Goal: Information Seeking & Learning: Check status

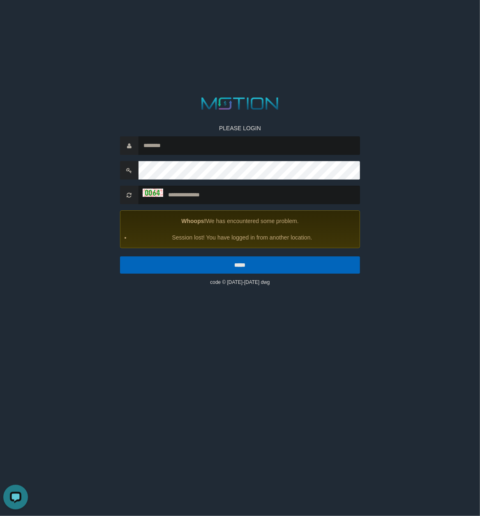
click at [157, 21] on html "PLEASE LOGIN Whoops! We has encountered some problem. Session lost! You have lo…" at bounding box center [240, 10] width 480 height 21
click at [197, 150] on input "text" at bounding box center [250, 146] width 222 height 19
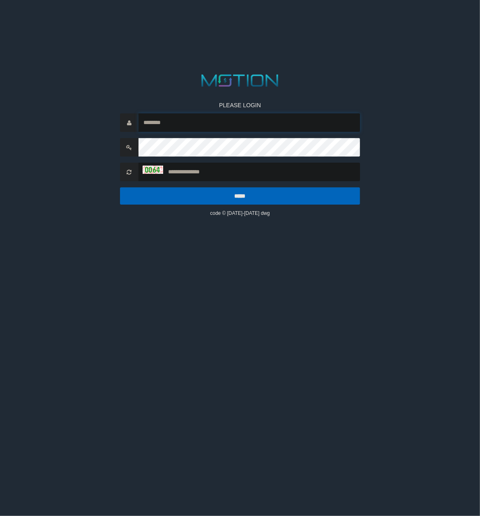
click at [178, 123] on input "text" at bounding box center [250, 122] width 222 height 19
paste input "**********"
type input "**********"
click at [192, 171] on input "text" at bounding box center [250, 172] width 222 height 19
type input "****"
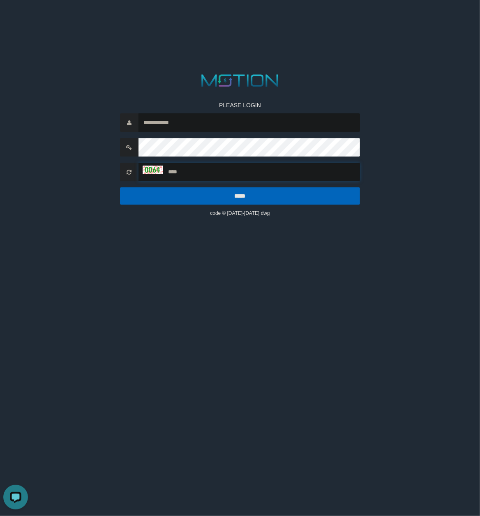
click at [120, 187] on input "*****" at bounding box center [240, 195] width 240 height 17
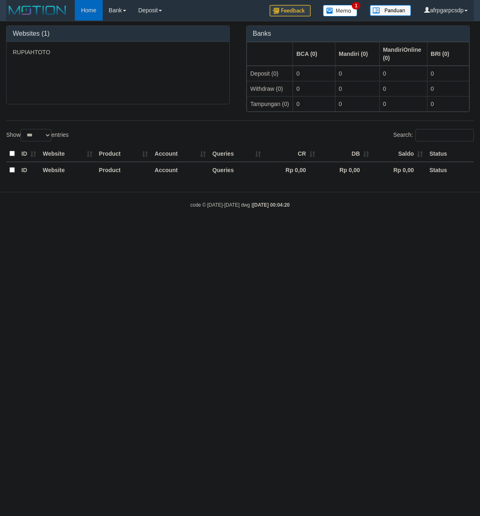
select select "***"
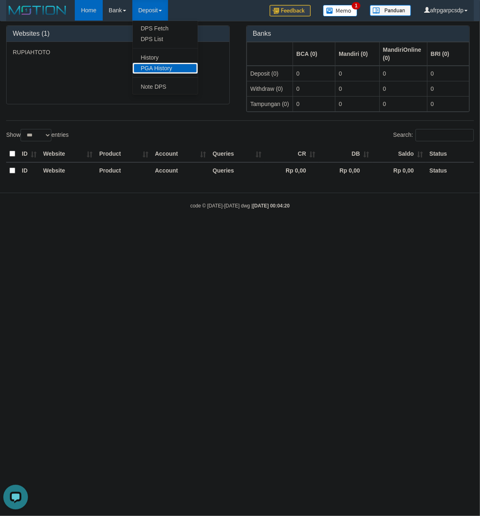
click at [154, 70] on link "PGA History" at bounding box center [165, 68] width 65 height 11
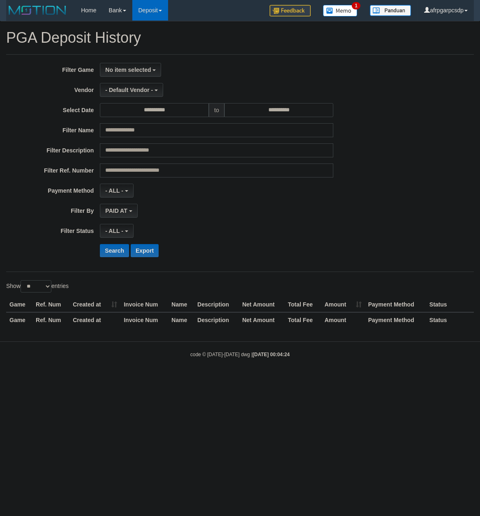
select select
select select "**"
click at [127, 72] on span "No item selected" at bounding box center [128, 70] width 46 height 7
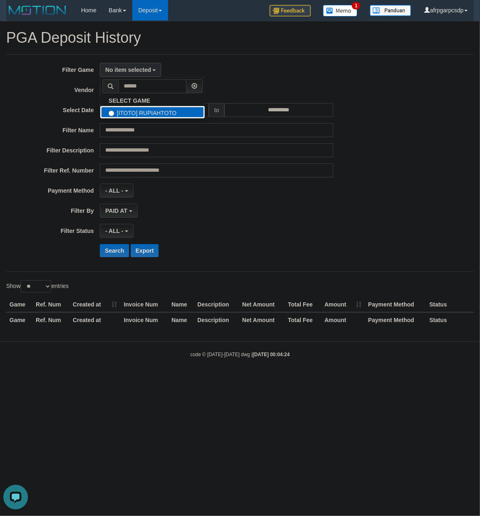
click at [138, 111] on label "[ITOTO] RUPIAHTOTO" at bounding box center [152, 112] width 104 height 12
select select "***"
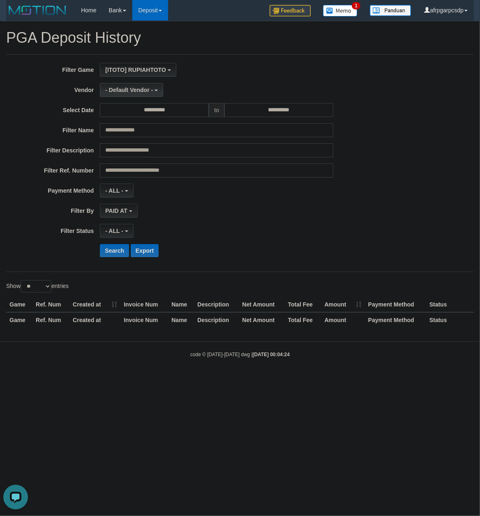
click at [137, 94] on button "- Default Vendor -" at bounding box center [131, 90] width 63 height 14
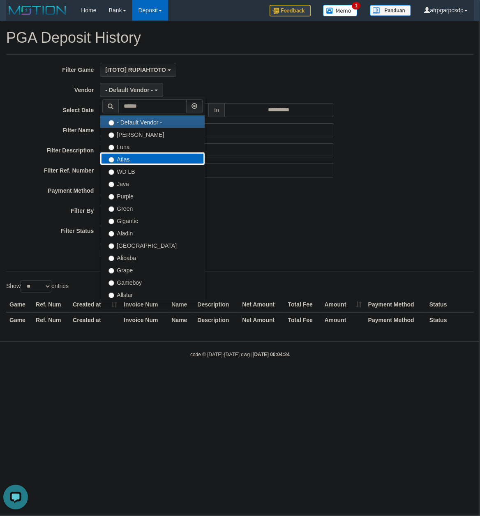
click at [134, 159] on label "Atlas" at bounding box center [152, 159] width 104 height 12
select select "**********"
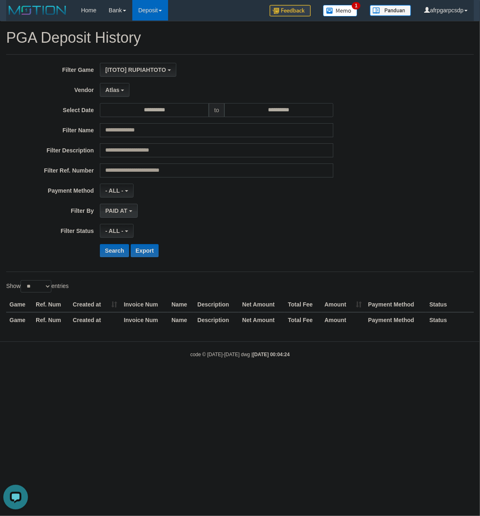
click at [113, 214] on span "PAID AT" at bounding box center [116, 211] width 22 height 7
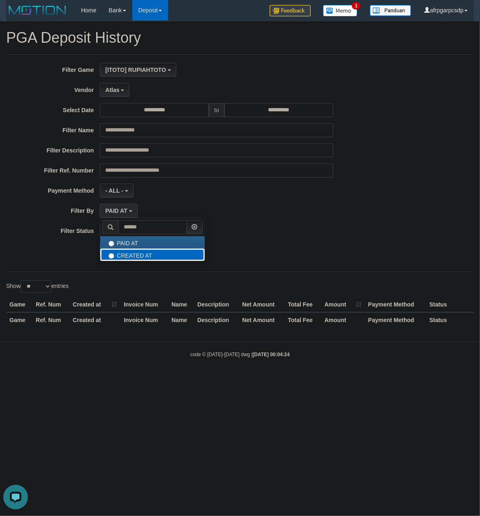
click at [121, 256] on label "CREATED AT" at bounding box center [152, 255] width 104 height 12
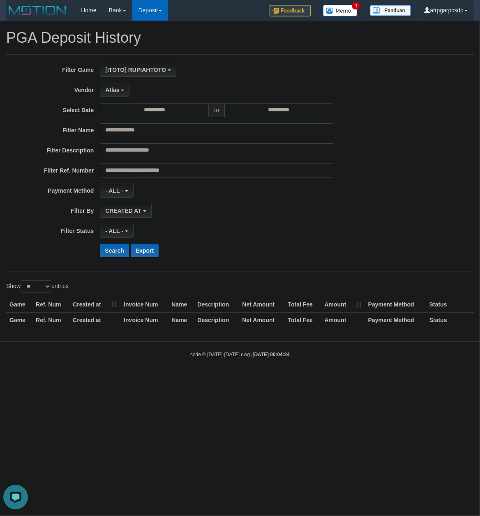
select select "*"
click at [113, 230] on span "- ALL -" at bounding box center [114, 231] width 18 height 7
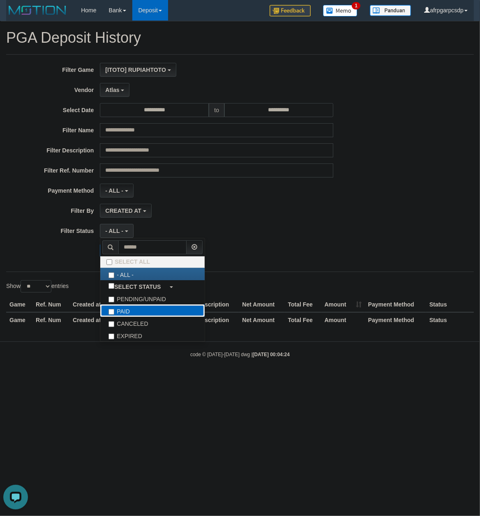
click at [123, 312] on label "PAID" at bounding box center [152, 311] width 104 height 12
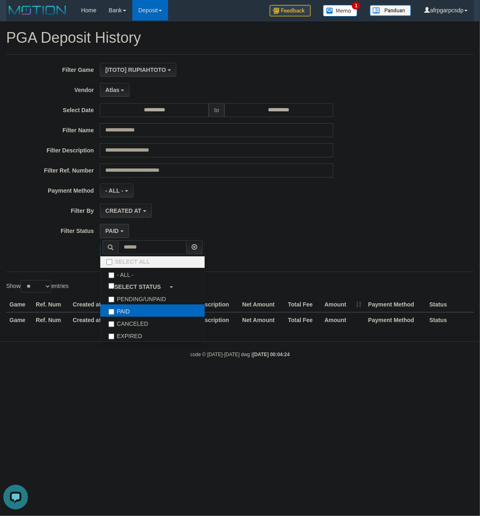
select select "*"
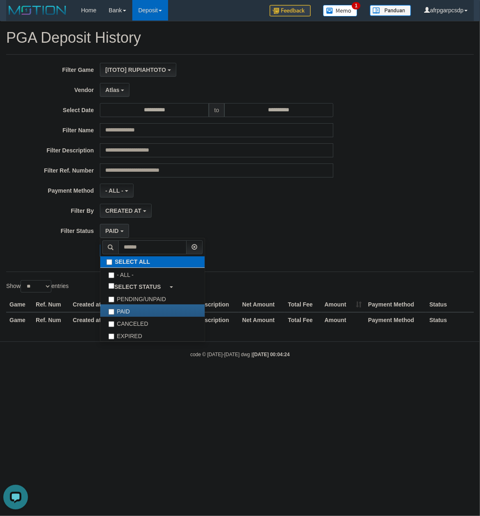
scroll to position [24, 0]
click at [173, 207] on div "CREATED AT PAID AT CREATED AT" at bounding box center [217, 211] width 234 height 14
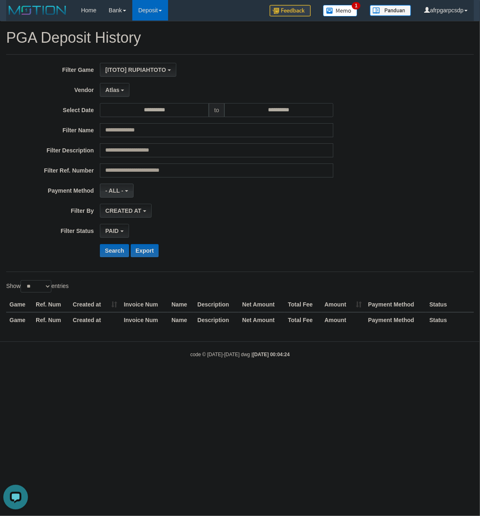
click at [123, 192] on span "- ALL -" at bounding box center [114, 190] width 18 height 7
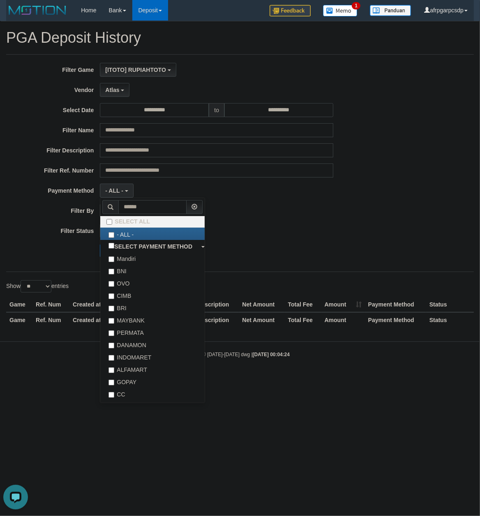
click at [250, 204] on div "**********" at bounding box center [200, 163] width 400 height 201
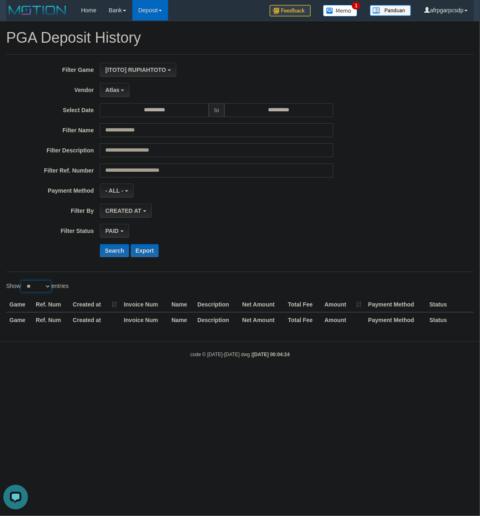
click at [21, 280] on select "** ** ** ***" at bounding box center [36, 286] width 31 height 12
select select "***"
click option "***" at bounding box center [0, 0] width 0 height 0
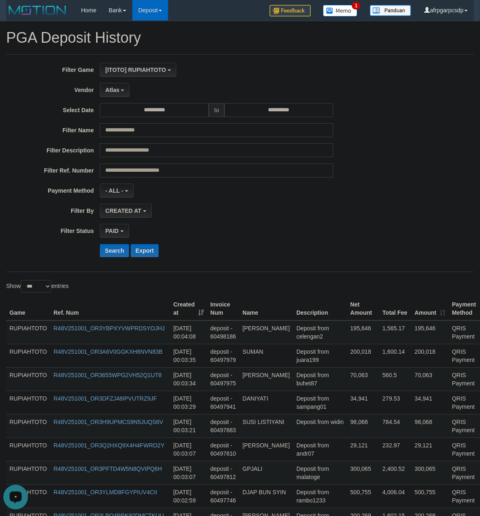
click at [50, 238] on div "**********" at bounding box center [200, 231] width 400 height 14
click at [110, 251] on button "Search" at bounding box center [114, 250] width 29 height 13
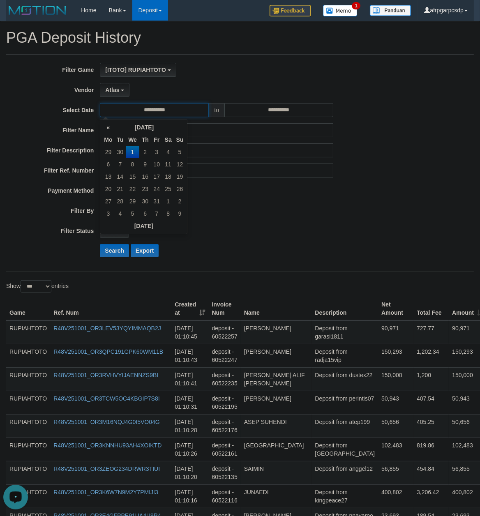
click at [178, 114] on input "**********" at bounding box center [154, 110] width 109 height 14
click at [120, 150] on td "30" at bounding box center [121, 152] width 12 height 12
type input "**********"
click at [116, 214] on td "30" at bounding box center [121, 214] width 12 height 12
click at [268, 105] on input "**********" at bounding box center [279, 110] width 109 height 14
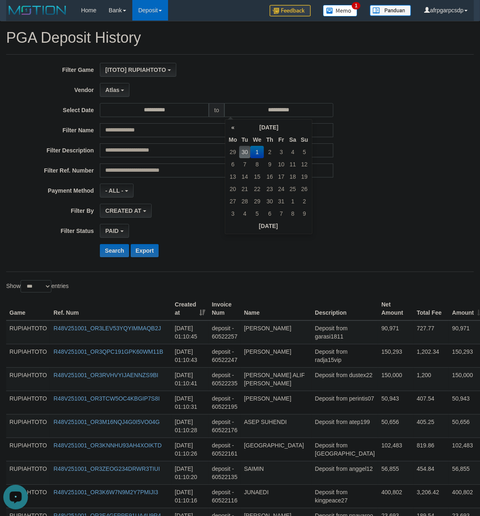
click at [246, 149] on td "30" at bounding box center [245, 152] width 12 height 12
type input "**********"
click at [243, 211] on td "30" at bounding box center [245, 214] width 12 height 12
click at [115, 253] on button "Search" at bounding box center [114, 250] width 29 height 13
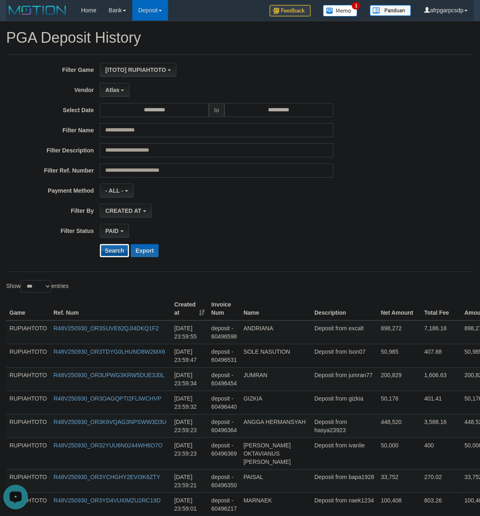
click at [113, 257] on button "Search" at bounding box center [114, 250] width 29 height 13
click at [151, 257] on button "Export" at bounding box center [145, 250] width 28 height 13
click at [324, 411] on td "Deposit from gizkia" at bounding box center [344, 402] width 67 height 23
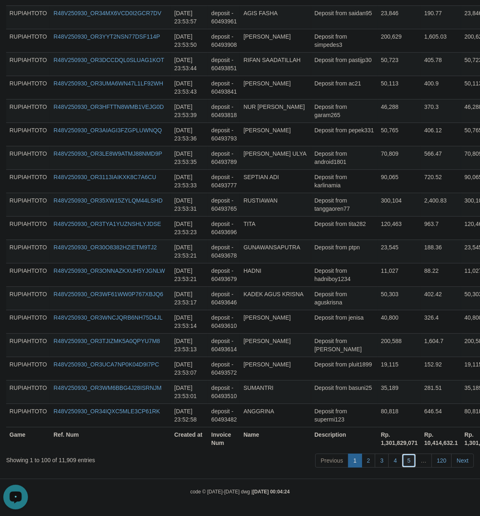
click at [410, 460] on link "5" at bounding box center [409, 461] width 14 height 14
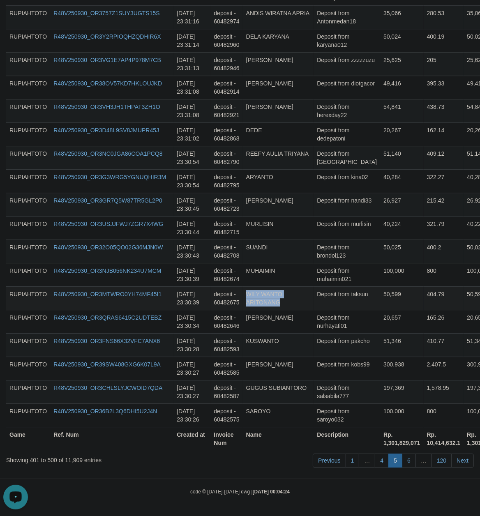
drag, startPoint x: 335, startPoint y: 302, endPoint x: 342, endPoint y: 306, distance: 8.1
click at [336, 302] on td "Deposit from taksun" at bounding box center [347, 298] width 67 height 23
click at [411, 457] on link "6" at bounding box center [409, 461] width 14 height 14
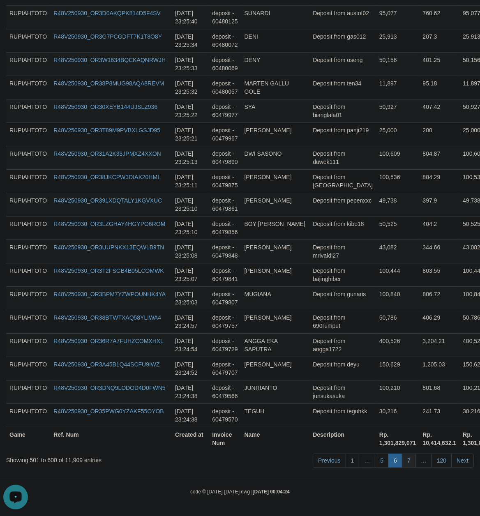
click at [408, 455] on link "7" at bounding box center [409, 461] width 14 height 14
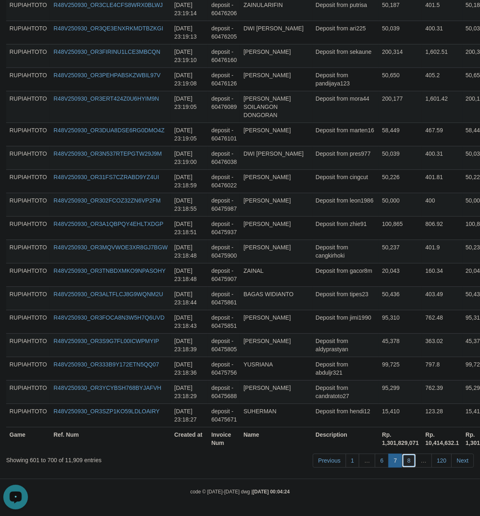
click at [406, 461] on link "8" at bounding box center [409, 461] width 14 height 14
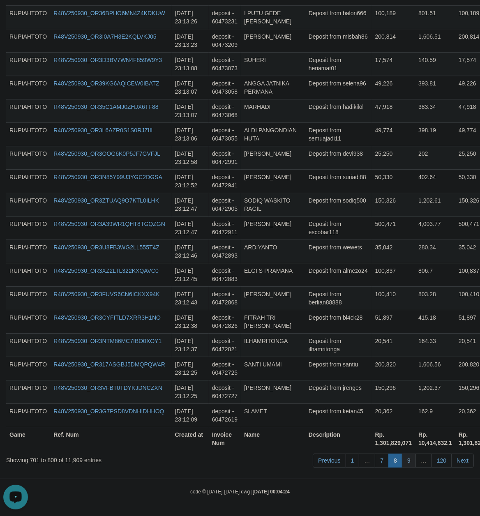
click at [404, 460] on link "9" at bounding box center [409, 461] width 14 height 14
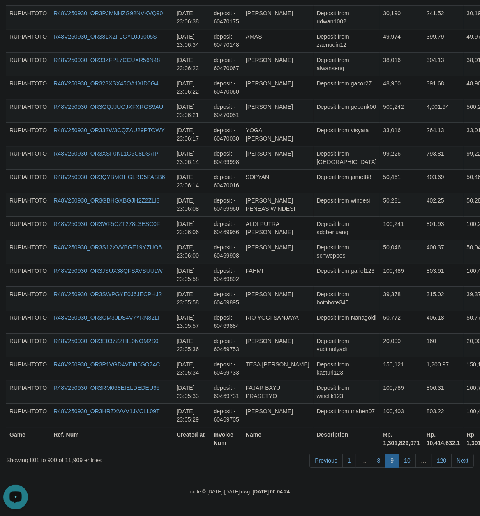
scroll to position [2291, 0]
drag, startPoint x: 359, startPoint y: 352, endPoint x: 347, endPoint y: 346, distance: 14.3
click at [380, 352] on td "20,000" at bounding box center [402, 344] width 44 height 23
click at [404, 457] on link "10" at bounding box center [407, 461] width 17 height 14
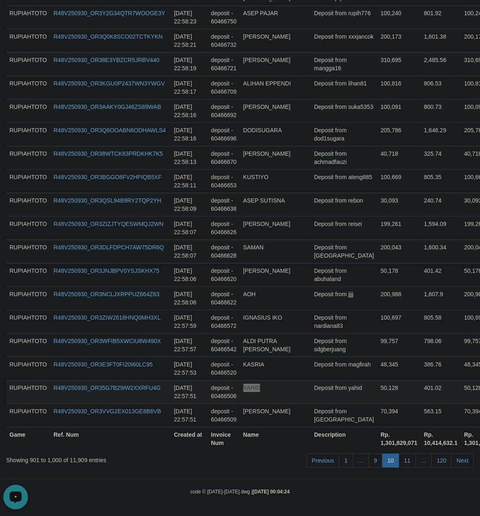
click at [329, 387] on td "Deposit from yahid" at bounding box center [344, 391] width 67 height 23
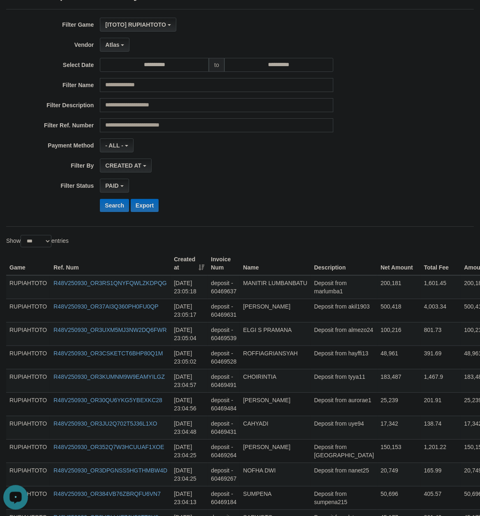
scroll to position [0, 0]
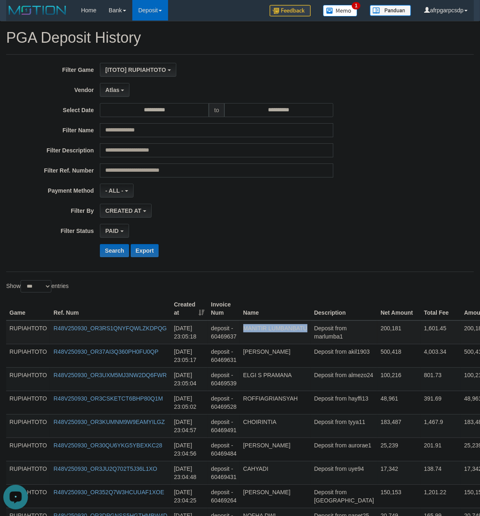
copy td "MANITIR LUMBANBATU"
drag, startPoint x: 322, startPoint y: 261, endPoint x: 329, endPoint y: 335, distance: 74.3
click at [330, 368] on td "Deposit from akil1903" at bounding box center [344, 355] width 67 height 23
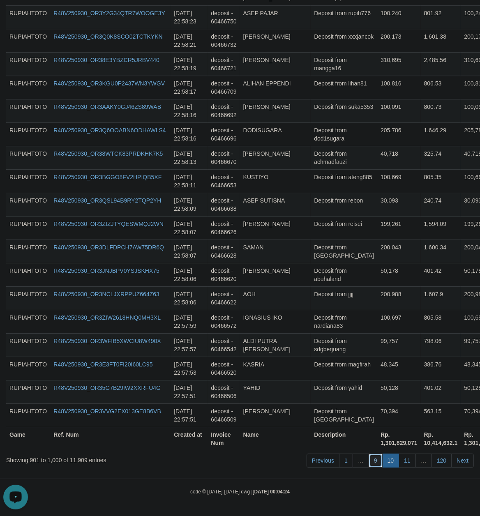
click at [371, 458] on link "9" at bounding box center [376, 461] width 14 height 14
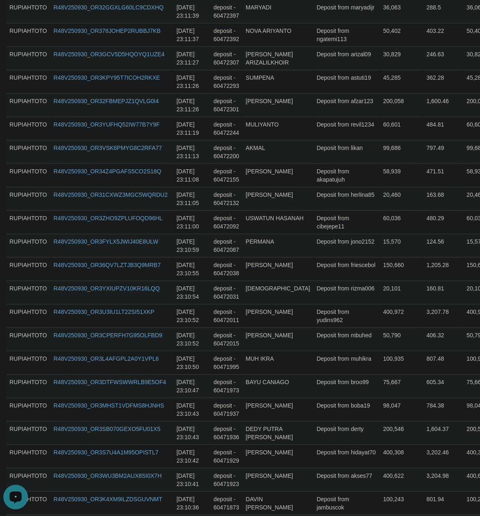
scroll to position [0, 0]
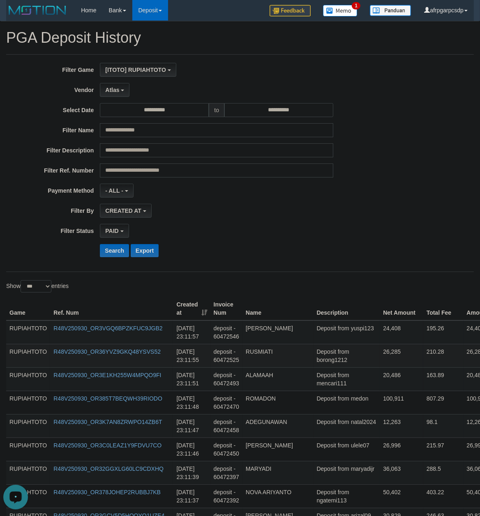
copy td "[PERSON_NAME]"
drag, startPoint x: 314, startPoint y: 419, endPoint x: 326, endPoint y: 360, distance: 59.8
click at [314, 338] on td "Deposit from yuspi123" at bounding box center [347, 333] width 67 height 24
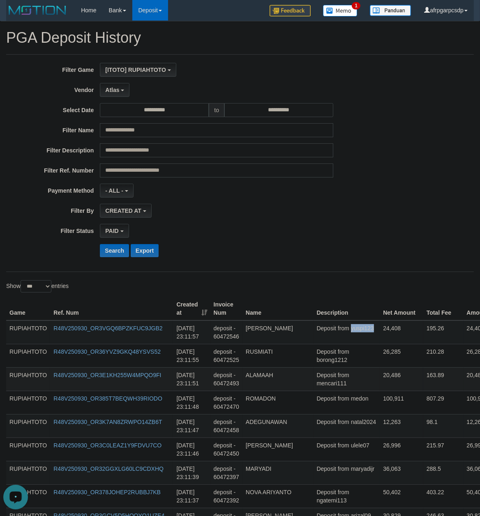
copy td "yuspi123"
click at [317, 402] on td "Deposit from medon" at bounding box center [347, 402] width 67 height 23
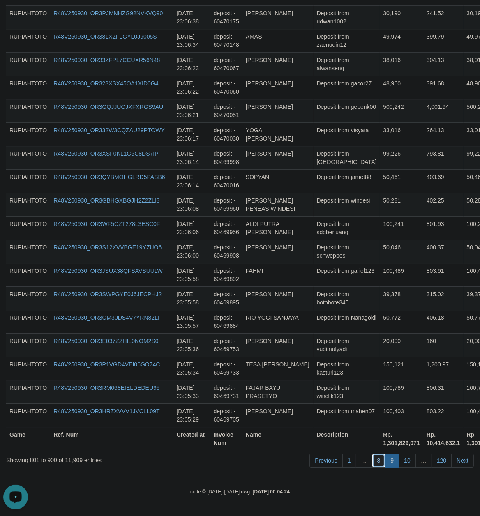
drag, startPoint x: 378, startPoint y: 464, endPoint x: 43, endPoint y: 464, distance: 334.7
click at [365, 464] on ul "Previous 1 … 8 9 10 … 120 Next" at bounding box center [392, 461] width 164 height 14
click at [246, 411] on td "[PERSON_NAME]" at bounding box center [278, 415] width 71 height 23
drag, startPoint x: 262, startPoint y: 412, endPoint x: 290, endPoint y: 414, distance: 27.6
click at [290, 414] on td "[PERSON_NAME]" at bounding box center [278, 415] width 71 height 23
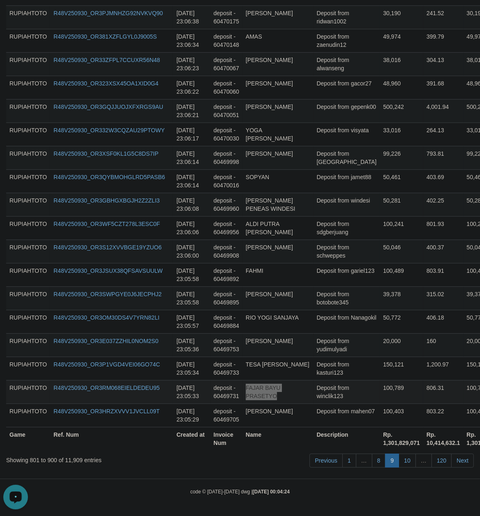
drag, startPoint x: 306, startPoint y: 393, endPoint x: 317, endPoint y: 391, distance: 10.9
click at [314, 393] on td "Deposit from winclik123" at bounding box center [347, 391] width 67 height 23
click at [408, 462] on link "10" at bounding box center [407, 461] width 17 height 14
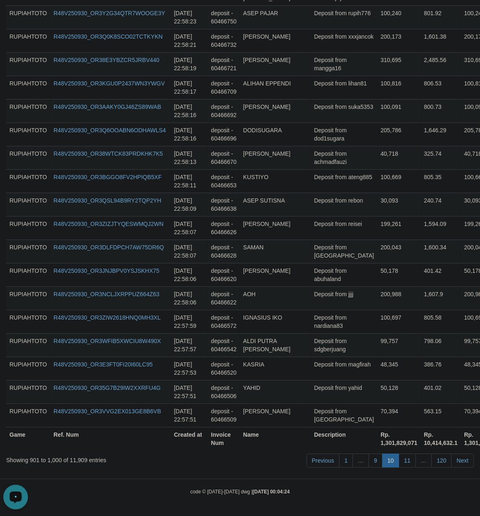
scroll to position [2258, 0]
click at [320, 280] on td "Deposit from abuhaland" at bounding box center [344, 274] width 67 height 23
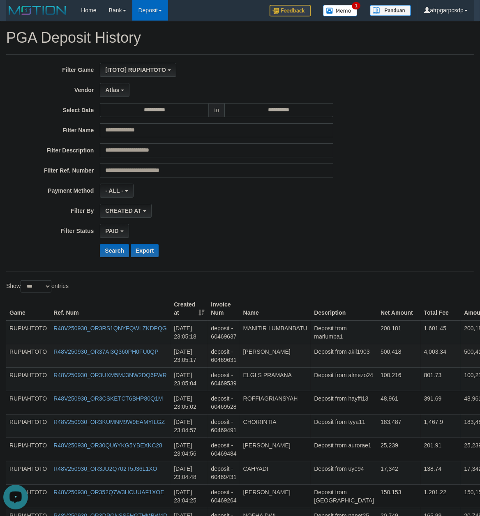
click at [325, 347] on td "Deposit from akil1903" at bounding box center [344, 355] width 67 height 23
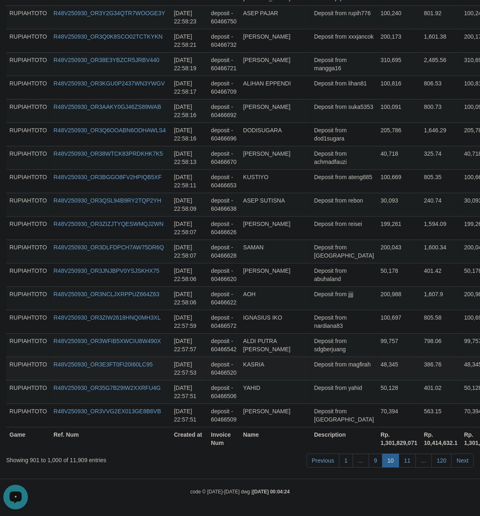
drag, startPoint x: 310, startPoint y: 383, endPoint x: 313, endPoint y: 377, distance: 7.0
click at [311, 382] on td "Deposit from yahid" at bounding box center [344, 391] width 67 height 23
click at [409, 463] on link "11" at bounding box center [407, 461] width 17 height 14
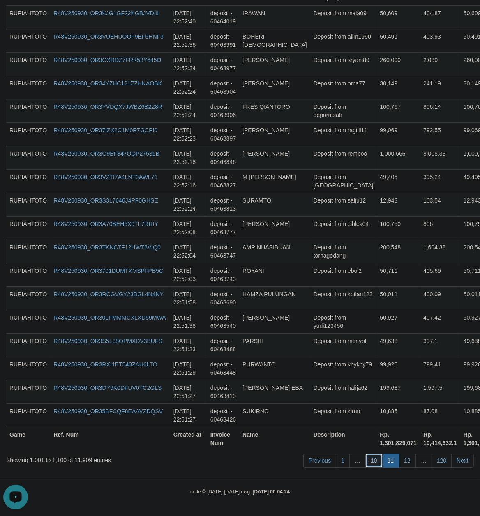
click at [375, 459] on link "10" at bounding box center [374, 461] width 17 height 14
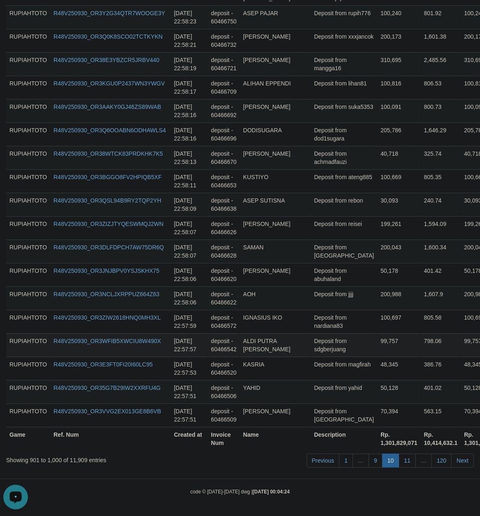
click at [377, 336] on td "99,757" at bounding box center [399, 344] width 44 height 23
click at [374, 458] on link "9" at bounding box center [376, 461] width 14 height 14
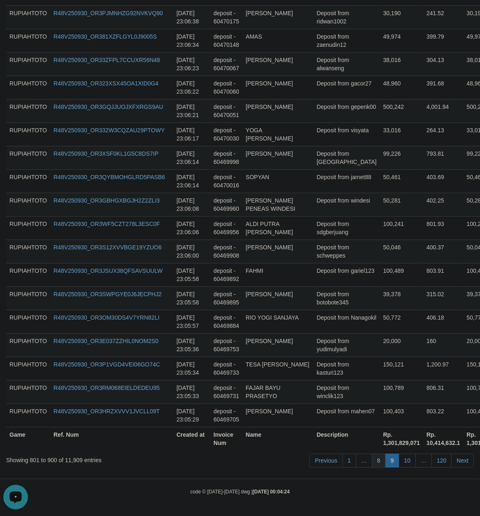
click at [376, 457] on link "8" at bounding box center [379, 461] width 14 height 14
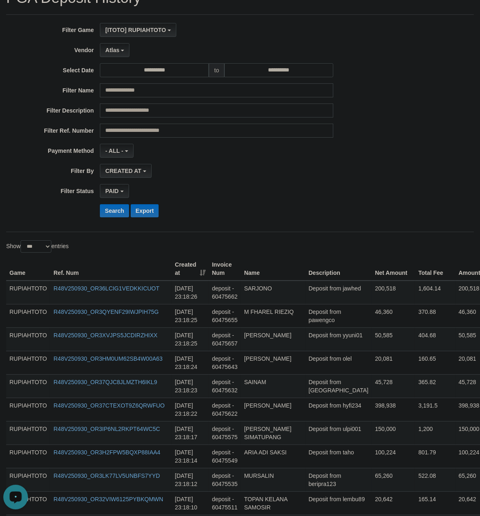
scroll to position [0, 0]
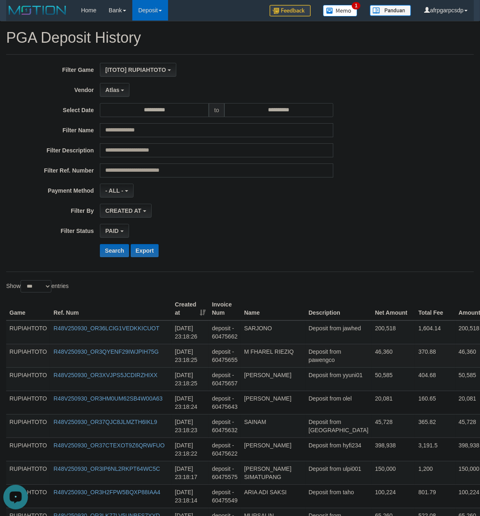
copy td "SLAMET"
drag, startPoint x: 324, startPoint y: 417, endPoint x: 318, endPoint y: 366, distance: 51.3
click at [319, 339] on td "Deposit from jawhed" at bounding box center [339, 333] width 67 height 24
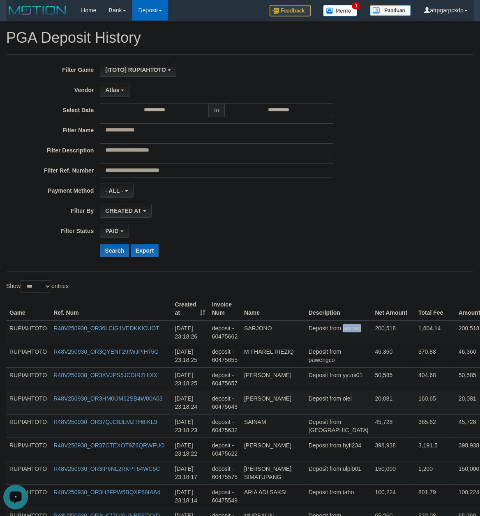
copy td "jawhed"
click at [322, 394] on td "Deposit from olel" at bounding box center [339, 402] width 67 height 23
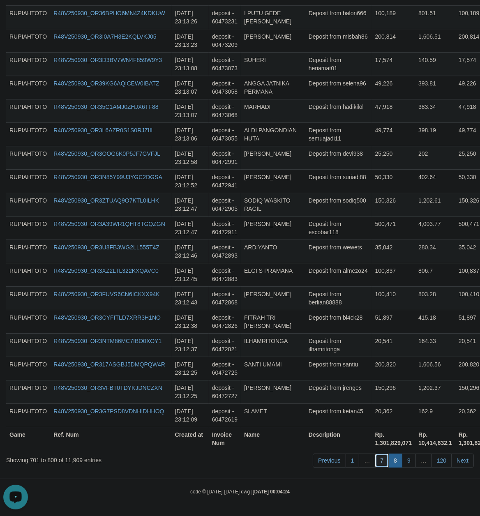
click at [381, 460] on link "7" at bounding box center [382, 461] width 14 height 14
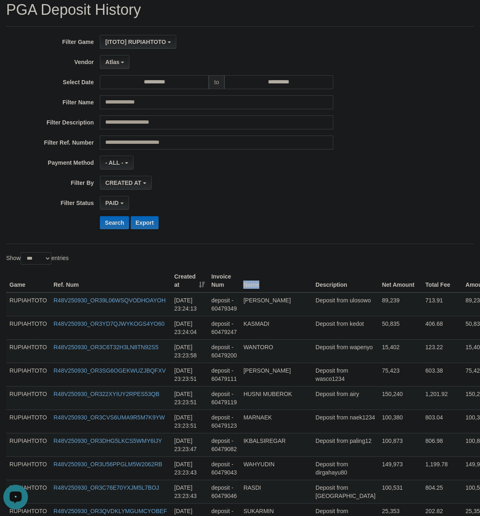
scroll to position [0, 0]
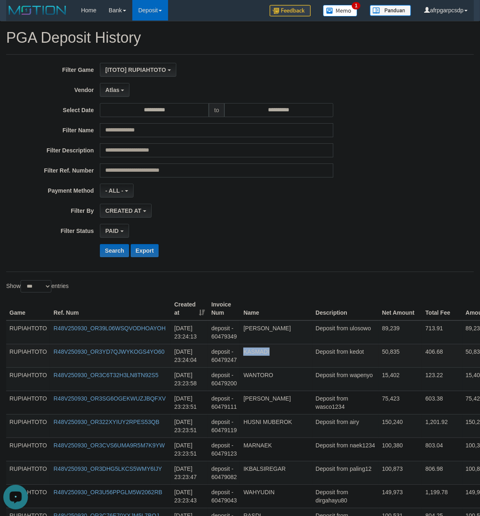
drag, startPoint x: 328, startPoint y: 410, endPoint x: 331, endPoint y: 363, distance: 47.0
copy td "KASMADI"
click at [327, 337] on td "Deposit from ulosowo" at bounding box center [345, 333] width 67 height 24
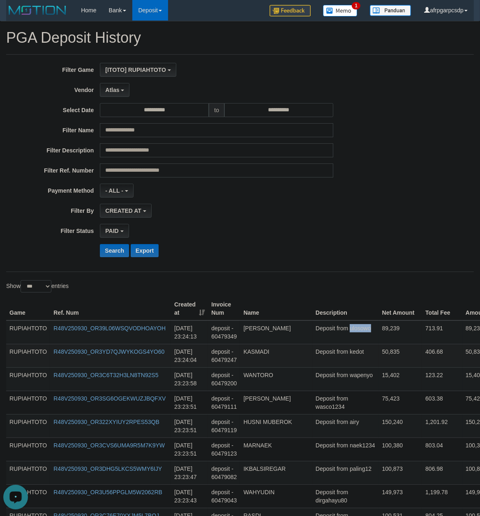
copy td "ulosowo"
click at [326, 363] on td "Deposit from kedot" at bounding box center [345, 355] width 67 height 23
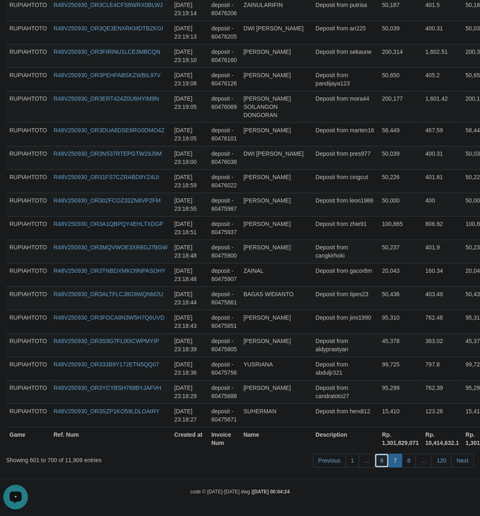
click at [380, 462] on link "6" at bounding box center [382, 461] width 14 height 14
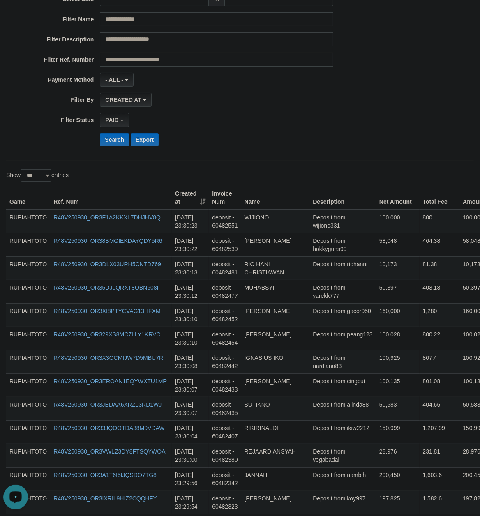
scroll to position [0, 0]
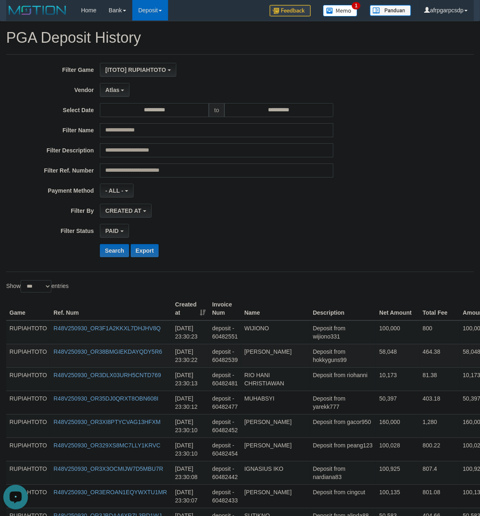
copy td "TEGUH"
drag, startPoint x: 327, startPoint y: 413, endPoint x: 332, endPoint y: 361, distance: 52.9
click at [327, 338] on td "Deposit from wijiono331" at bounding box center [343, 333] width 67 height 24
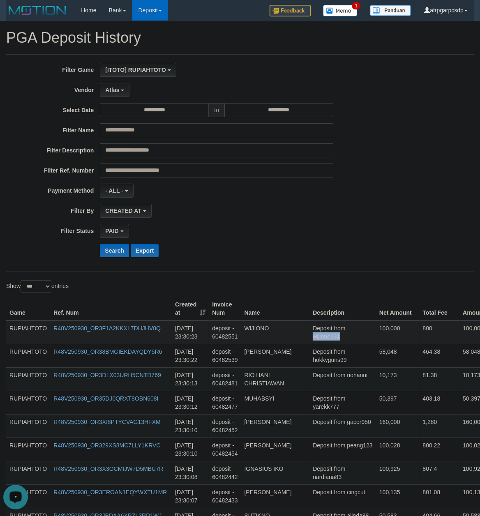
copy td "wijiono331"
click at [326, 368] on td "Deposit from hokkyguns99" at bounding box center [343, 355] width 67 height 23
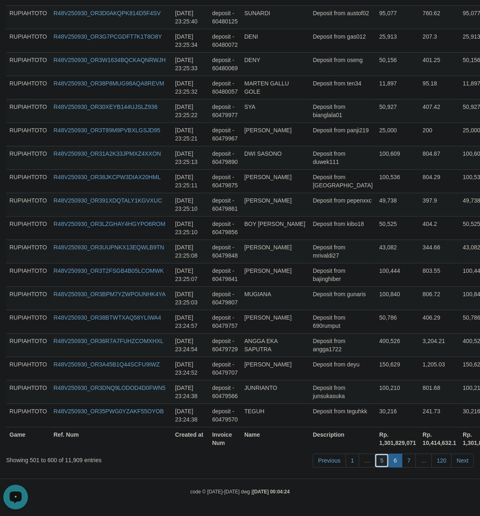
click at [380, 462] on link "5" at bounding box center [382, 461] width 14 height 14
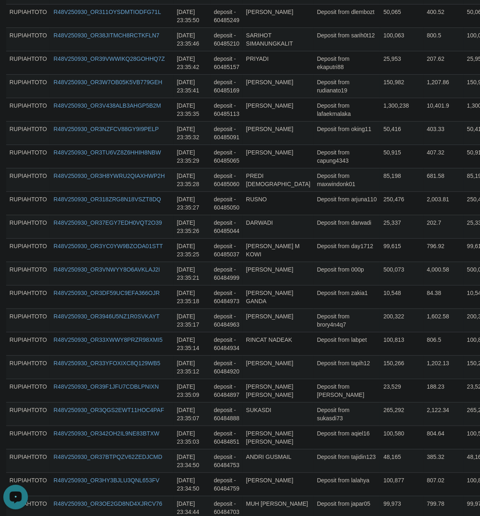
scroll to position [220, 0]
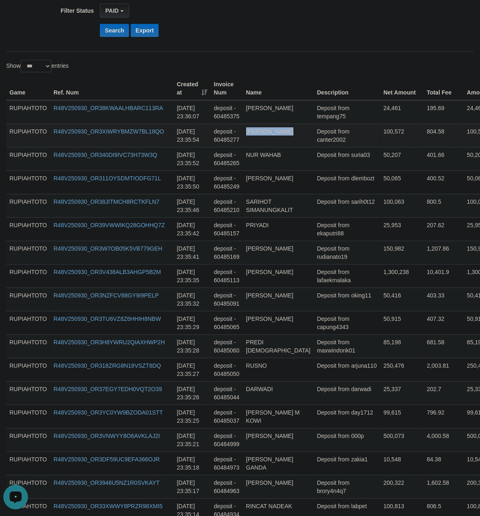
drag, startPoint x: 322, startPoint y: 414, endPoint x: 317, endPoint y: 137, distance: 276.4
copy td "[PERSON_NAME]"
click at [323, 118] on td "Deposit from tempang75" at bounding box center [347, 112] width 67 height 24
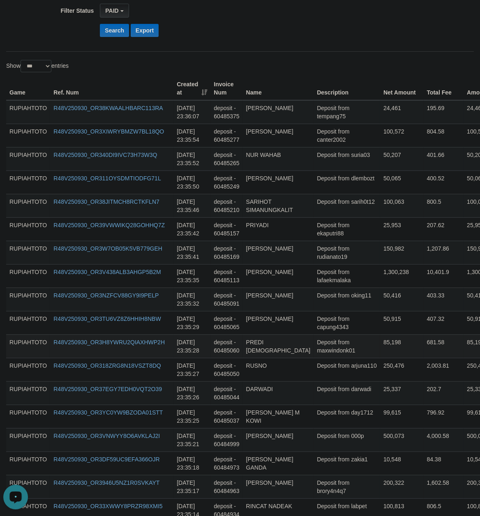
click at [380, 344] on td "85,198" at bounding box center [402, 346] width 44 height 23
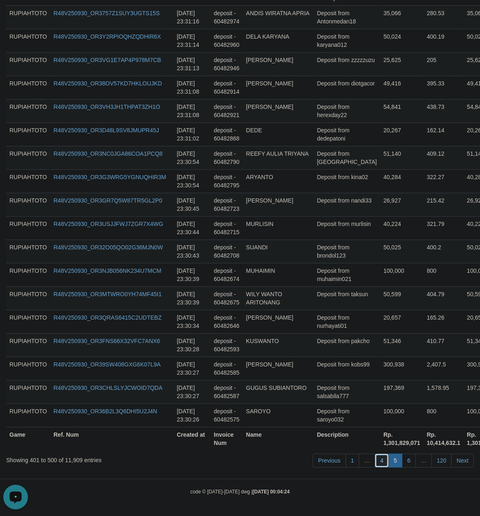
click at [380, 459] on link "4" at bounding box center [382, 461] width 14 height 14
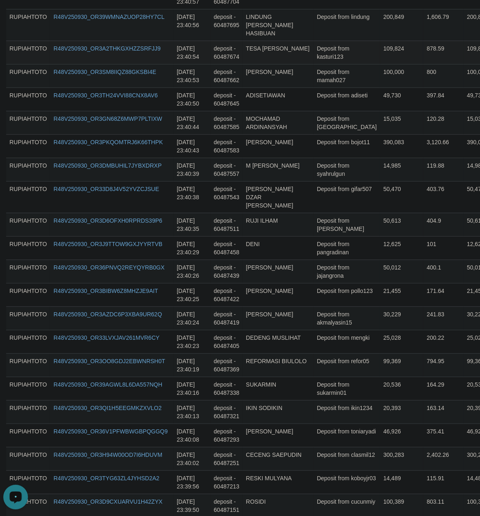
scroll to position [257, 0]
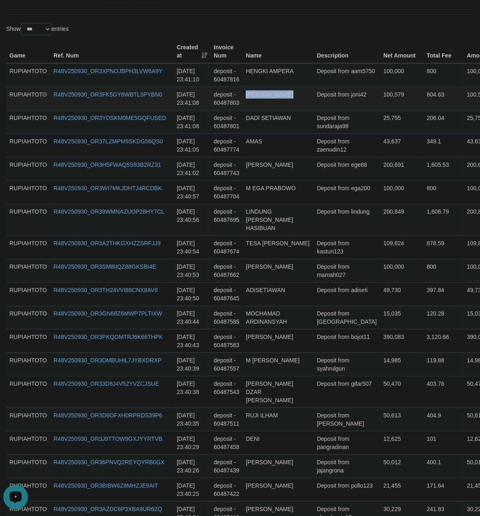
drag, startPoint x: 308, startPoint y: 412, endPoint x: 310, endPoint y: 107, distance: 304.7
click at [314, 77] on td "Deposit from aam5750" at bounding box center [347, 75] width 67 height 24
click at [314, 87] on td "Deposit from aam5750" at bounding box center [347, 75] width 67 height 24
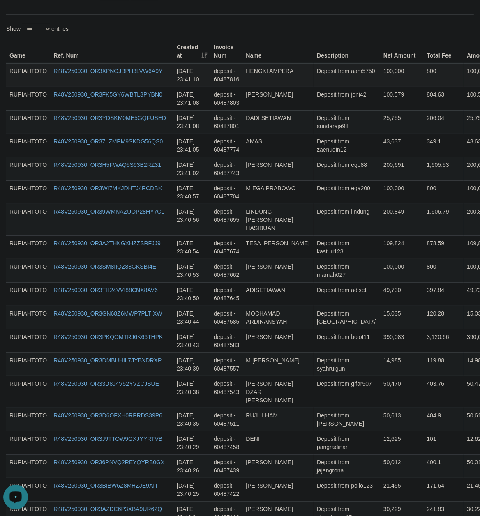
click at [314, 83] on td "Deposit from aam5750" at bounding box center [347, 75] width 67 height 24
click at [314, 155] on td "Deposit from zaenudin12" at bounding box center [347, 145] width 67 height 23
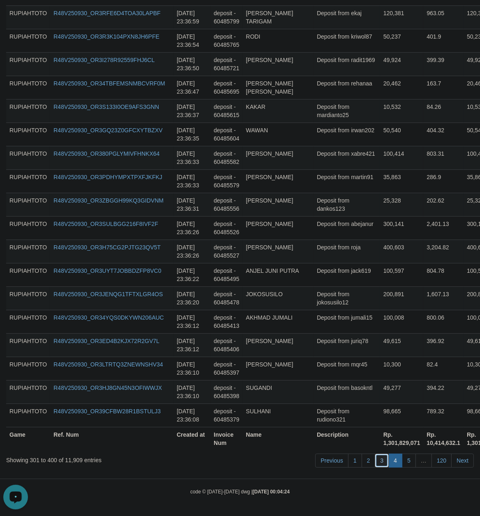
click at [379, 458] on link "3" at bounding box center [382, 461] width 14 height 14
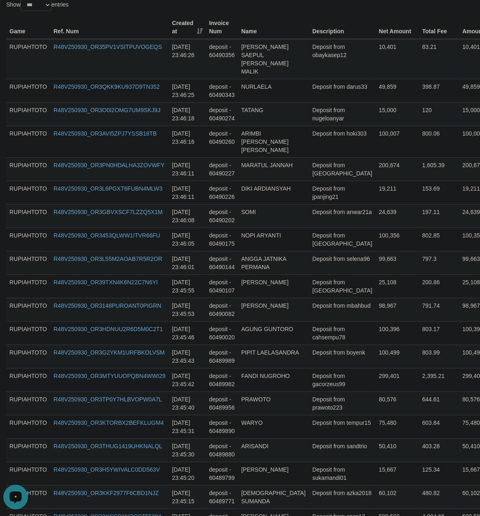
scroll to position [0, 0]
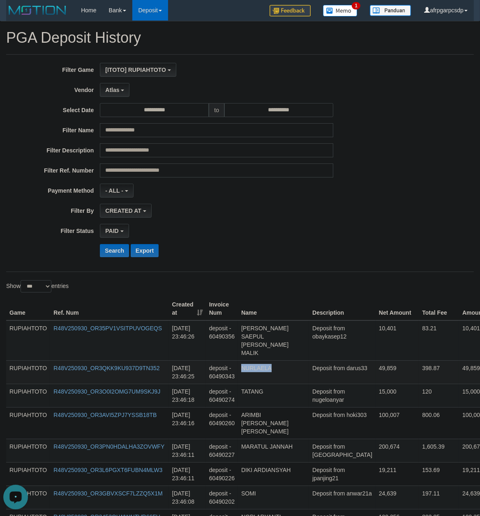
drag, startPoint x: 324, startPoint y: 419, endPoint x: 337, endPoint y: 360, distance: 59.9
click at [323, 340] on td "Deposit from obaykasep12" at bounding box center [342, 341] width 67 height 40
click at [323, 339] on td "Deposit from obaykasep12" at bounding box center [342, 341] width 67 height 40
click at [331, 384] on td "Deposit from nugeloanyar" at bounding box center [342, 395] width 67 height 23
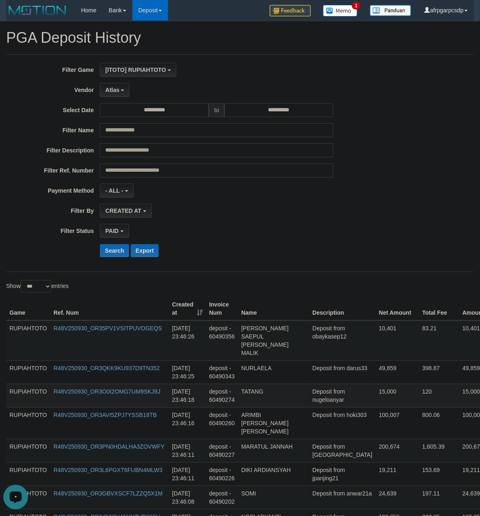
scroll to position [2258, 0]
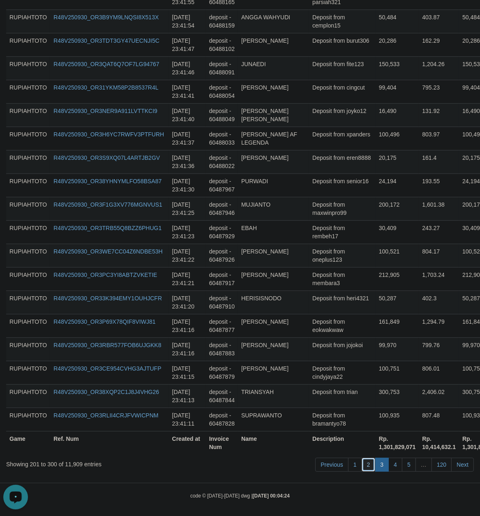
click at [363, 458] on link "2" at bounding box center [369, 465] width 14 height 14
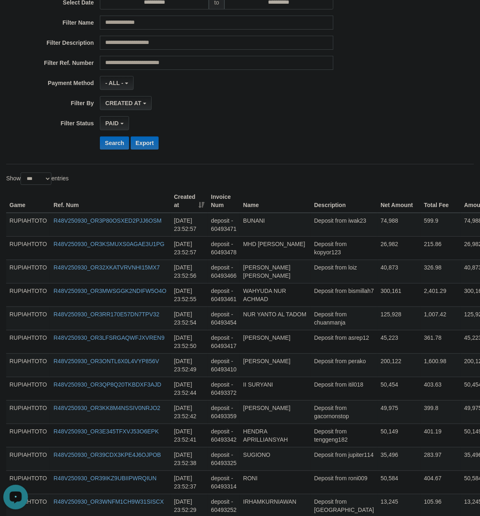
scroll to position [0, 0]
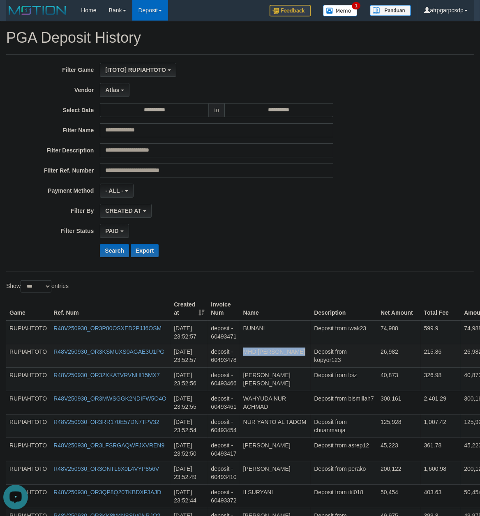
drag, startPoint x: 323, startPoint y: 416, endPoint x: 320, endPoint y: 357, distance: 58.5
click at [311, 340] on td "Deposit from iwak23" at bounding box center [344, 333] width 67 height 24
click at [335, 391] on td "Deposit from loiz" at bounding box center [344, 379] width 67 height 23
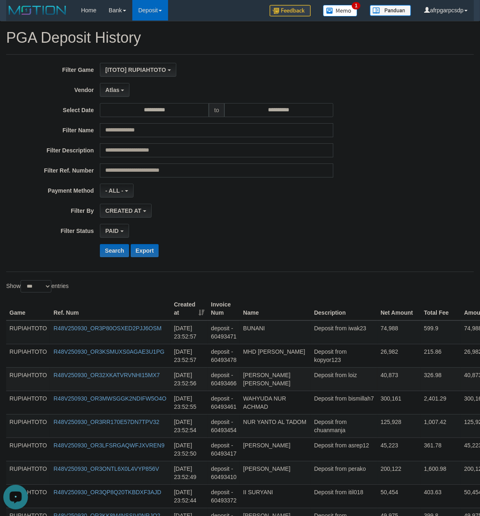
scroll to position [2274, 0]
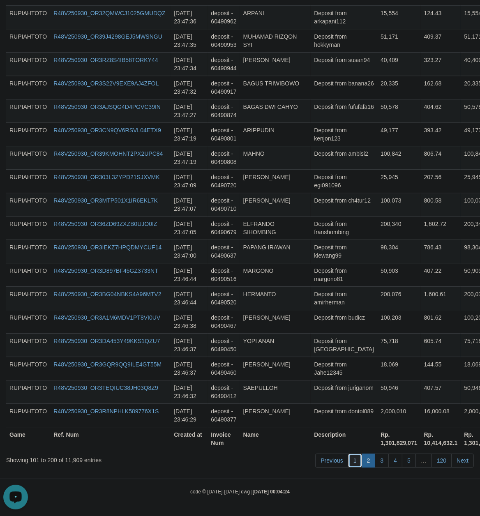
click at [351, 459] on link "1" at bounding box center [355, 461] width 14 height 14
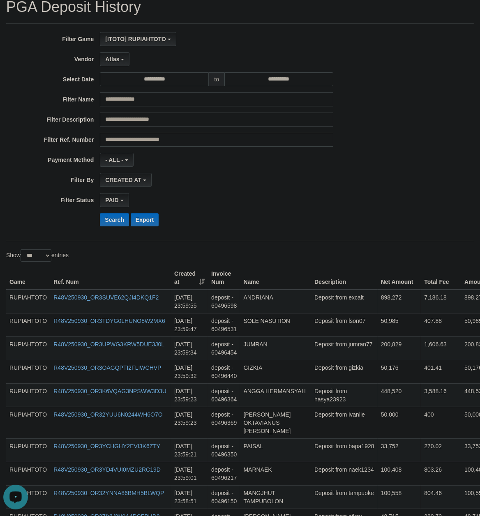
scroll to position [0, 0]
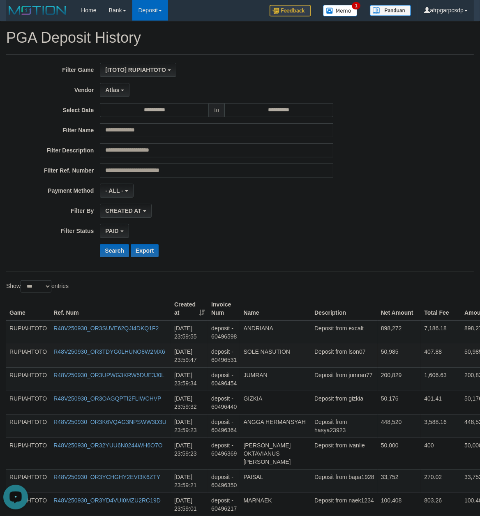
drag, startPoint x: 314, startPoint y: 419, endPoint x: 326, endPoint y: 349, distance: 70.6
click at [317, 341] on td "Deposit from excalt" at bounding box center [344, 333] width 67 height 24
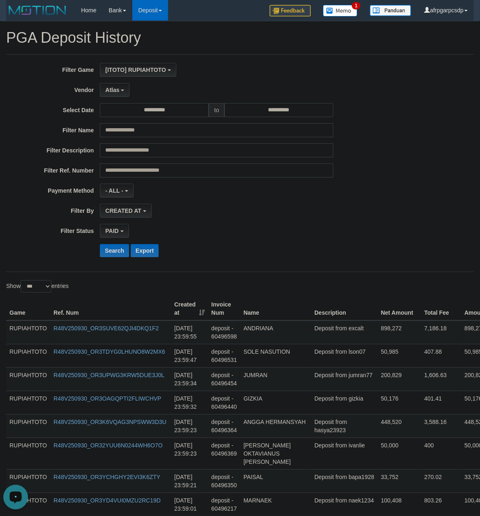
click at [164, 107] on input "**********" at bounding box center [154, 110] width 109 height 14
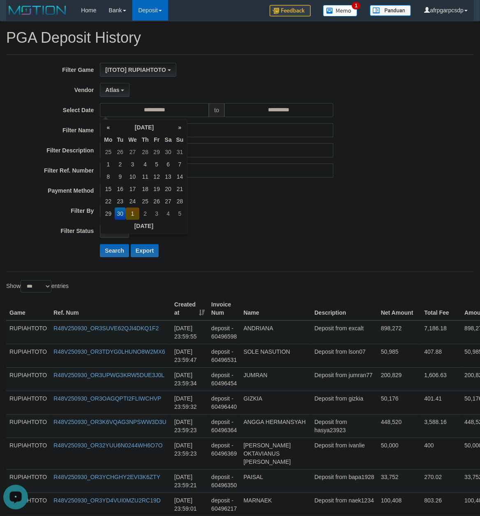
click at [132, 212] on td "1" at bounding box center [133, 214] width 14 height 12
type input "**********"
click at [133, 148] on td "1" at bounding box center [133, 152] width 14 height 12
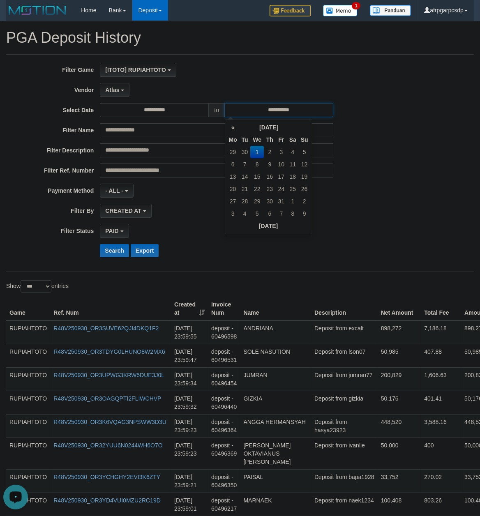
click at [269, 111] on input "**********" at bounding box center [279, 110] width 109 height 14
click at [257, 154] on td "1" at bounding box center [257, 152] width 14 height 12
click at [108, 254] on button "Search" at bounding box center [114, 250] width 29 height 13
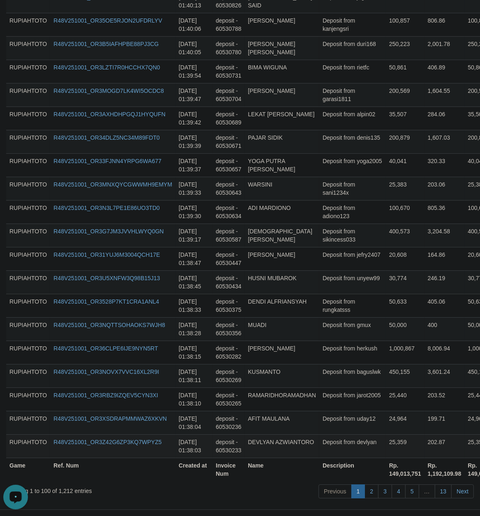
scroll to position [2258, 0]
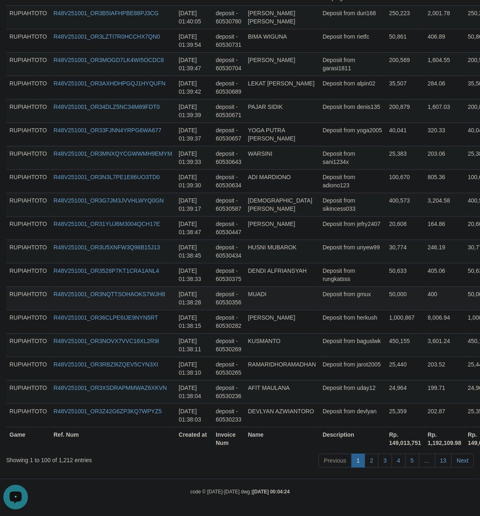
click at [256, 287] on td "MUADI" at bounding box center [282, 298] width 75 height 23
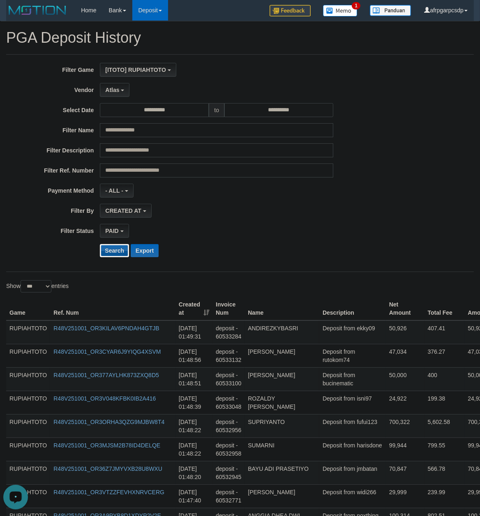
click at [114, 257] on button "Search" at bounding box center [114, 250] width 29 height 13
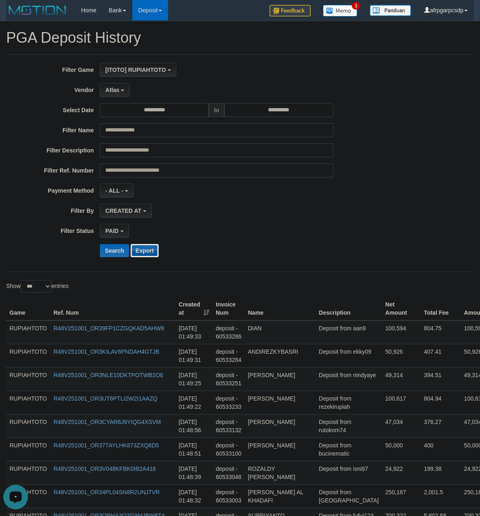
click at [144, 253] on button "Export" at bounding box center [145, 250] width 28 height 13
click at [328, 363] on td "Deposit from ekky09" at bounding box center [349, 355] width 67 height 23
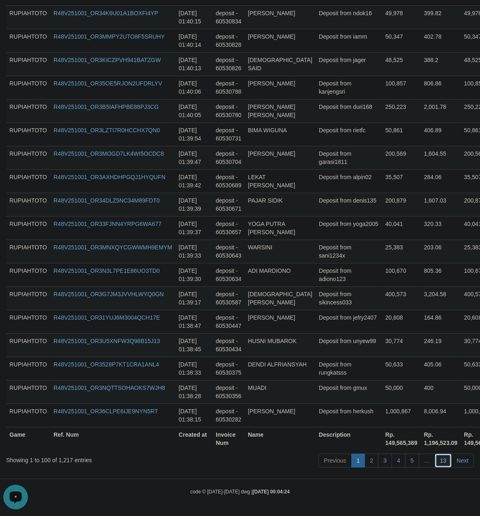
click at [442, 455] on link "13" at bounding box center [443, 461] width 17 height 14
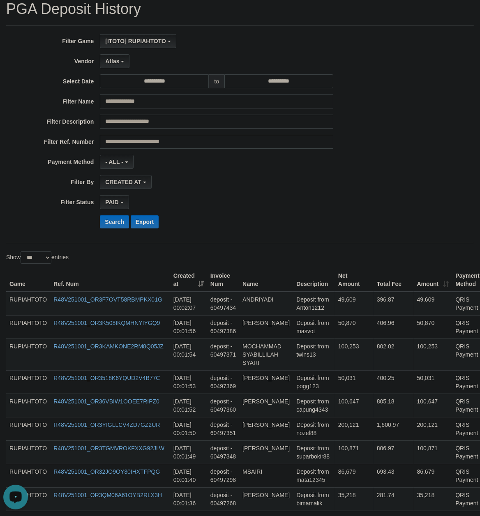
scroll to position [0, 0]
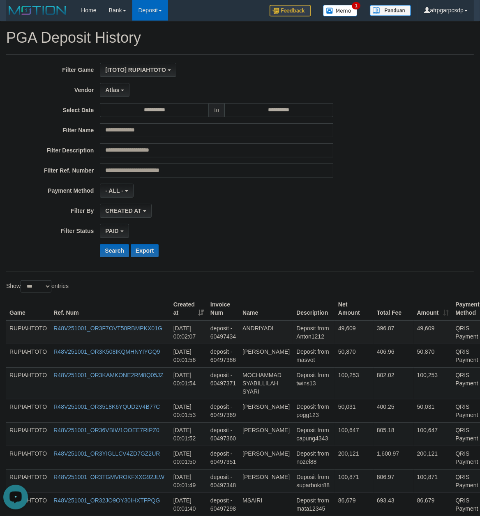
drag, startPoint x: 308, startPoint y: 416, endPoint x: 303, endPoint y: 329, distance: 86.4
click at [332, 434] on td "Deposit from capung4343" at bounding box center [314, 434] width 42 height 23
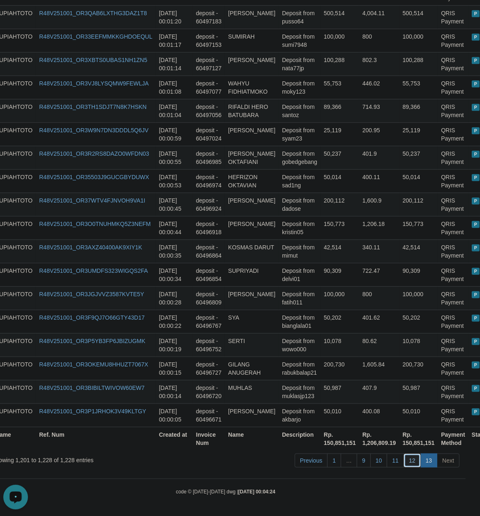
click at [412, 460] on link "12" at bounding box center [412, 461] width 17 height 14
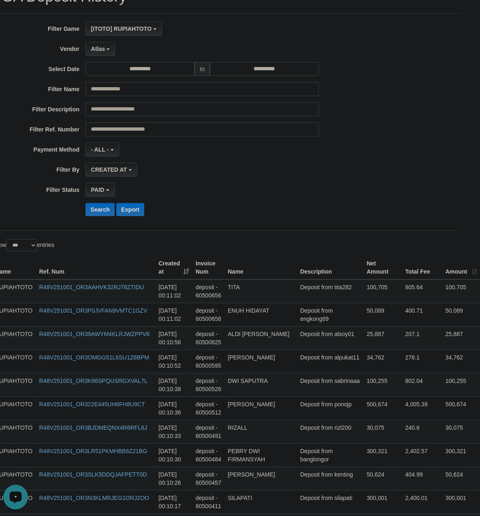
scroll to position [0, 14]
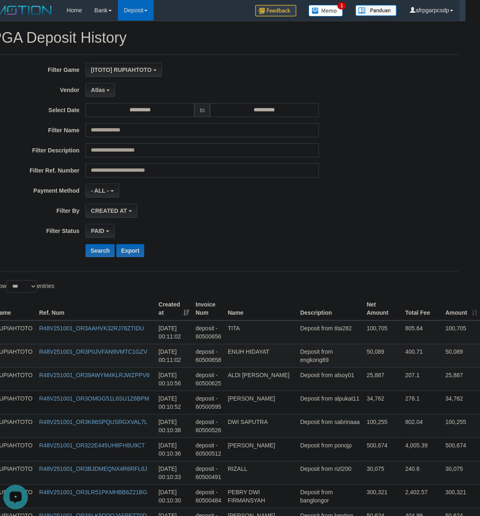
drag, startPoint x: 312, startPoint y: 413, endPoint x: 322, endPoint y: 358, distance: 56.3
click at [315, 374] on td "Deposit from alsoy01" at bounding box center [330, 379] width 67 height 23
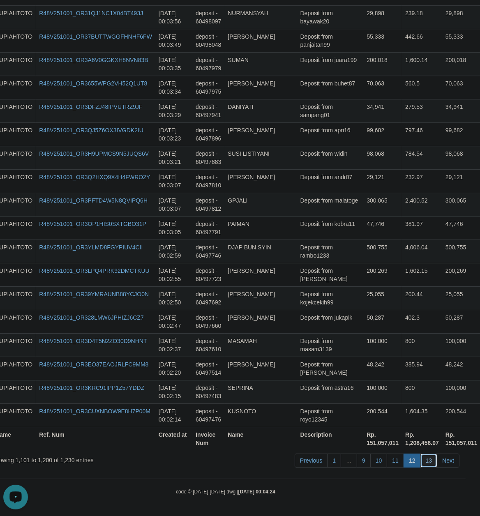
click at [426, 460] on link "13" at bounding box center [429, 461] width 17 height 14
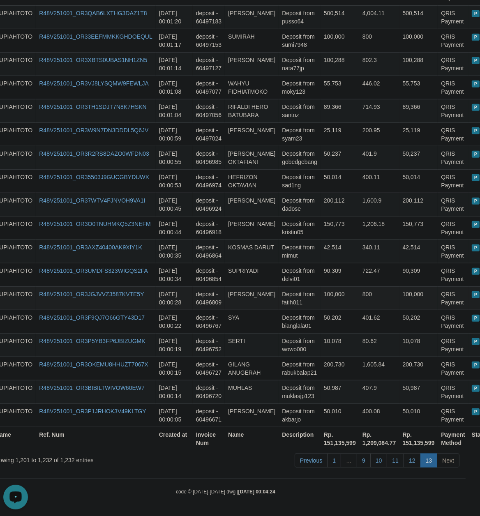
click at [311, 297] on td "Deposit from fatih011" at bounding box center [300, 298] width 42 height 23
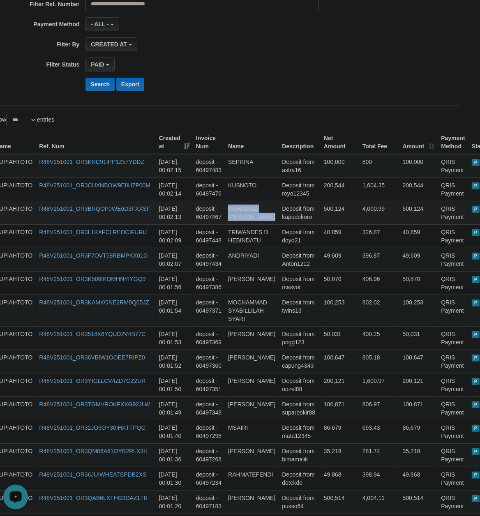
drag, startPoint x: 292, startPoint y: 264, endPoint x: 302, endPoint y: 216, distance: 48.7
click at [303, 340] on td "Deposit from pogg123" at bounding box center [300, 337] width 42 height 23
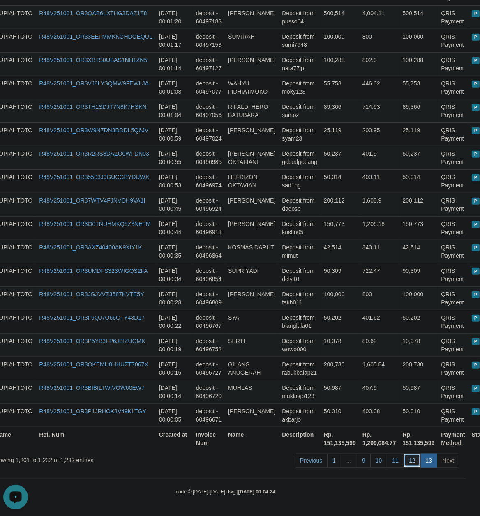
click at [409, 460] on link "12" at bounding box center [412, 461] width 17 height 14
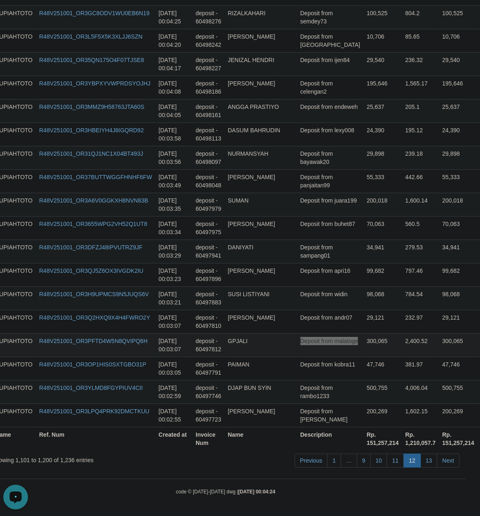
click at [363, 343] on td "300,065" at bounding box center [382, 344] width 39 height 23
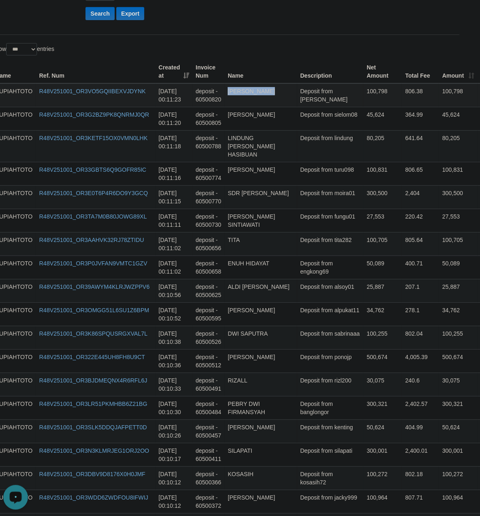
drag, startPoint x: 314, startPoint y: 264, endPoint x: 315, endPoint y: 104, distance: 160.8
click at [306, 162] on td "Deposit from turu098" at bounding box center [330, 173] width 67 height 23
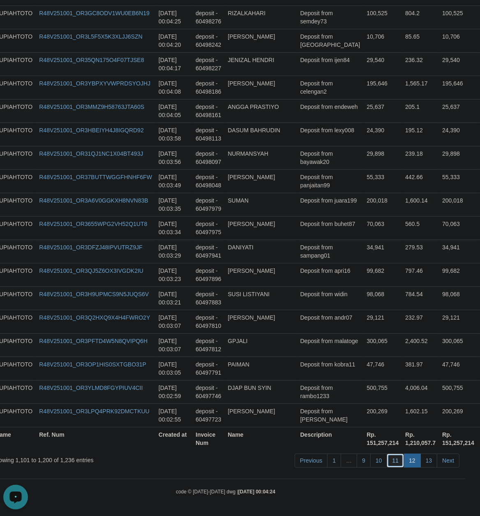
click at [398, 462] on link "11" at bounding box center [395, 461] width 17 height 14
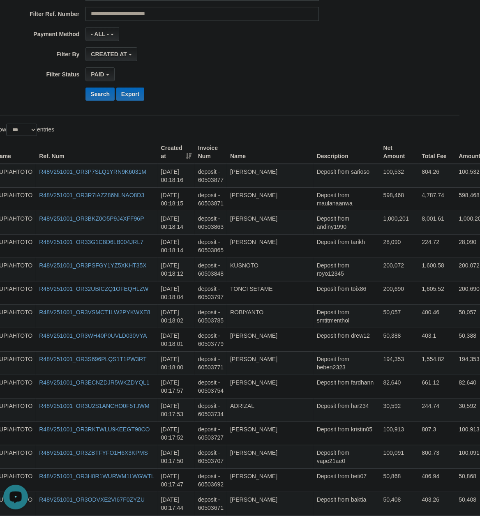
scroll to position [0, 14]
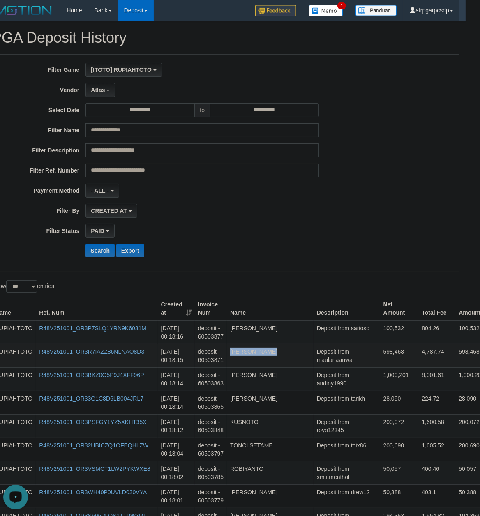
drag, startPoint x: 323, startPoint y: 417, endPoint x: 332, endPoint y: 356, distance: 60.7
click at [338, 400] on td "Deposit from tarikh" at bounding box center [347, 402] width 67 height 23
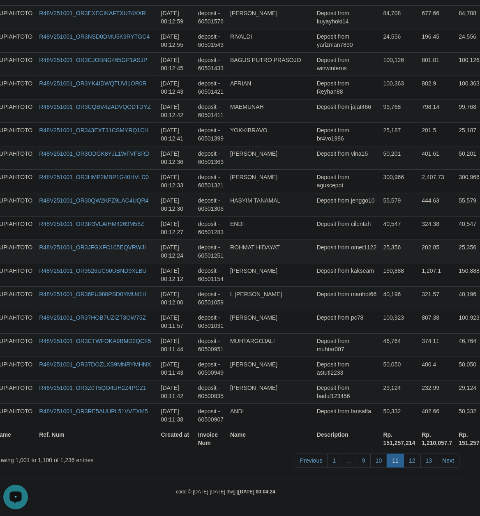
click at [380, 257] on td "25,356" at bounding box center [399, 251] width 39 height 23
click at [380, 308] on td "40,196" at bounding box center [399, 298] width 39 height 23
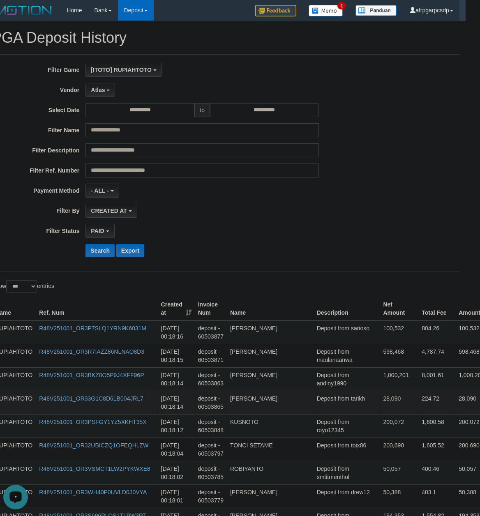
click at [336, 414] on td "Deposit from tarikh" at bounding box center [347, 402] width 67 height 23
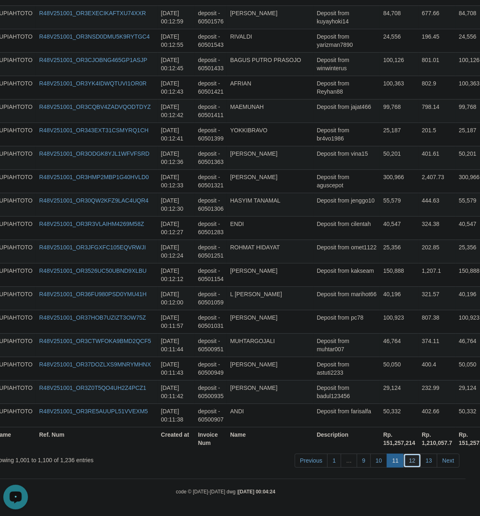
click at [412, 460] on link "12" at bounding box center [412, 461] width 17 height 14
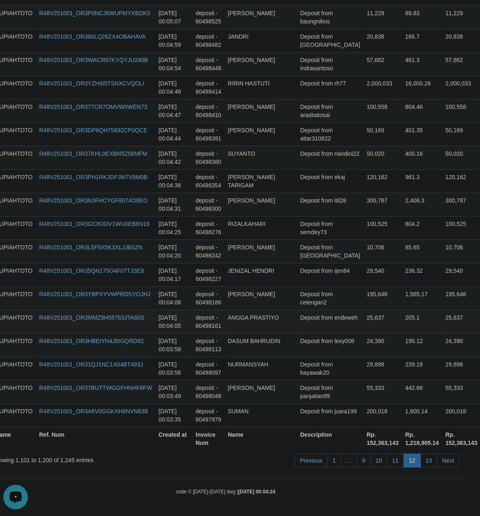
click at [376, 329] on td "25,637" at bounding box center [382, 321] width 39 height 23
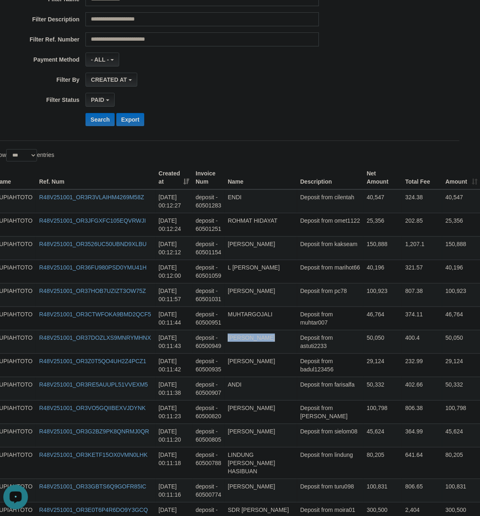
scroll to position [0, 14]
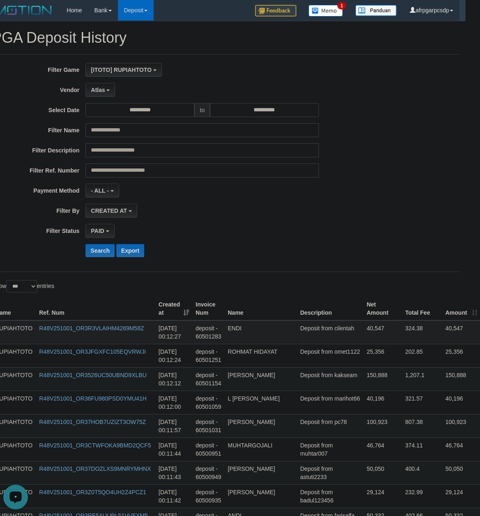
drag, startPoint x: 310, startPoint y: 261, endPoint x: 324, endPoint y: 332, distance: 72.4
click at [363, 354] on td "25,356" at bounding box center [382, 355] width 39 height 23
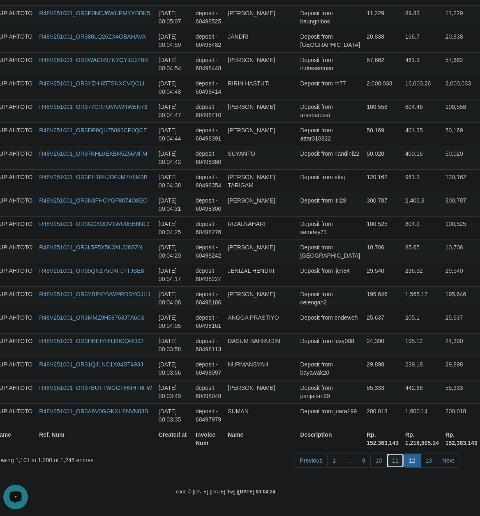
click at [393, 458] on link "11" at bounding box center [395, 461] width 17 height 14
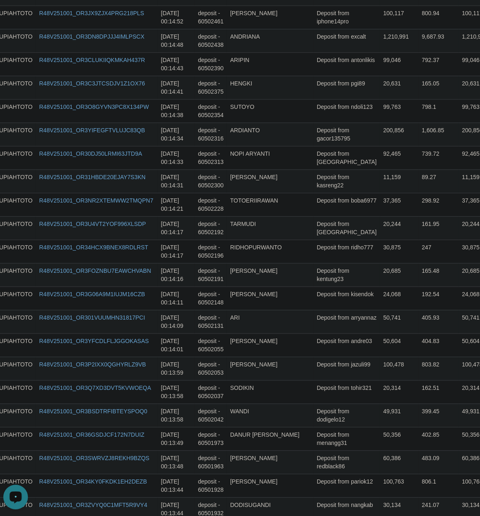
scroll to position [1295, 14]
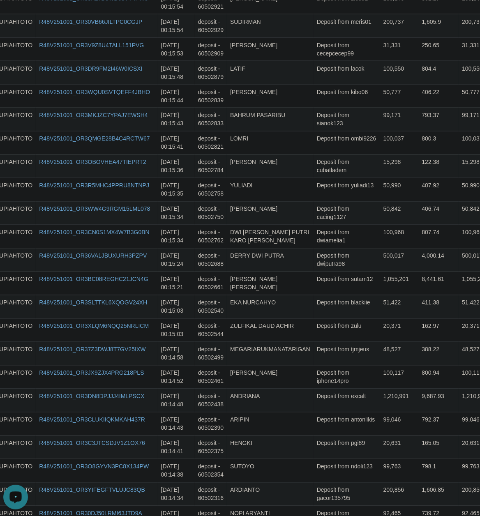
drag, startPoint x: 332, startPoint y: 416, endPoint x: 354, endPoint y: -67, distance: 483.2
click at [354, 0] on html "Toggle navigation Home Bank Account List Load By Website Group [ITOTO] RUPIAHTO…" at bounding box center [226, 39] width 480 height 2754
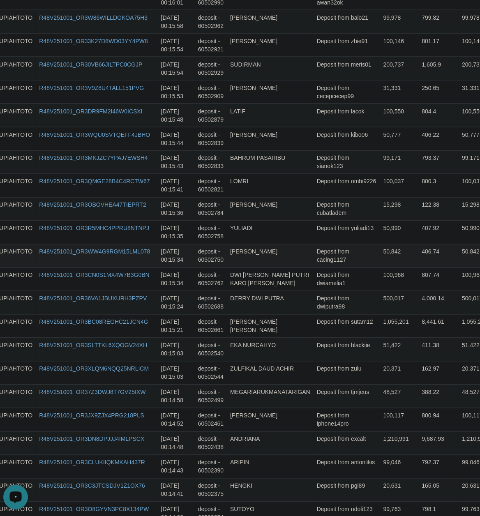
click at [340, 266] on td "Deposit from cacing1127" at bounding box center [347, 255] width 67 height 23
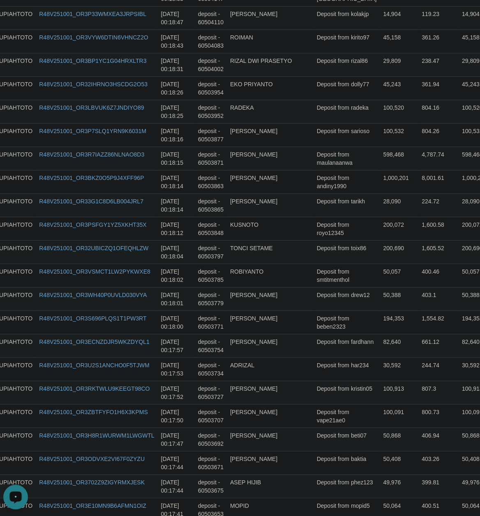
scroll to position [0, 14]
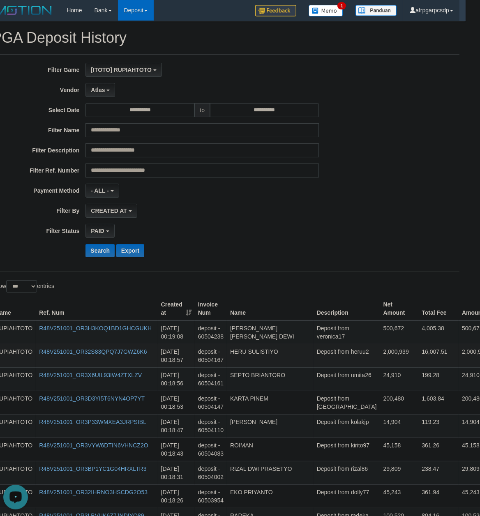
drag, startPoint x: 334, startPoint y: 412, endPoint x: 344, endPoint y: 356, distance: 56.3
click at [336, 339] on td "Deposit from veronica17" at bounding box center [347, 333] width 67 height 24
click at [380, 438] on td "14,904" at bounding box center [399, 425] width 39 height 23
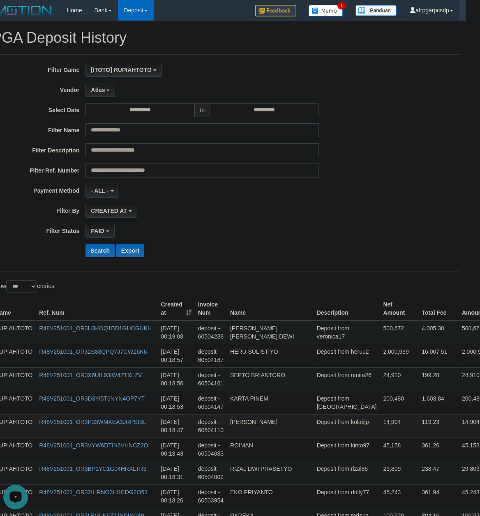
scroll to position [2258, 14]
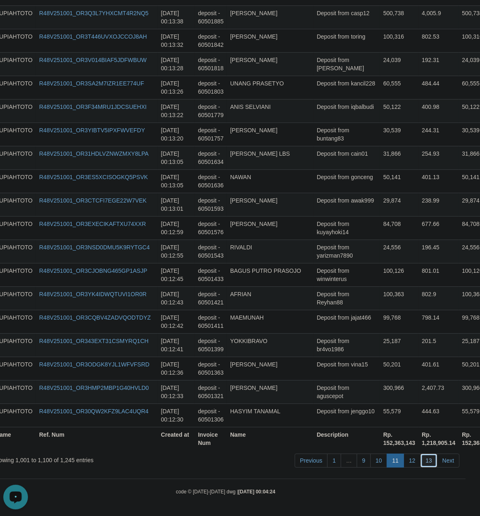
click at [431, 461] on link "13" at bounding box center [429, 461] width 17 height 14
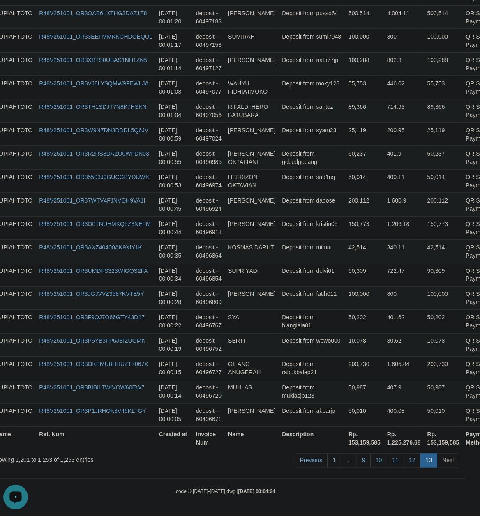
scroll to position [1204, 14]
click at [345, 331] on td "50,202" at bounding box center [364, 321] width 39 height 23
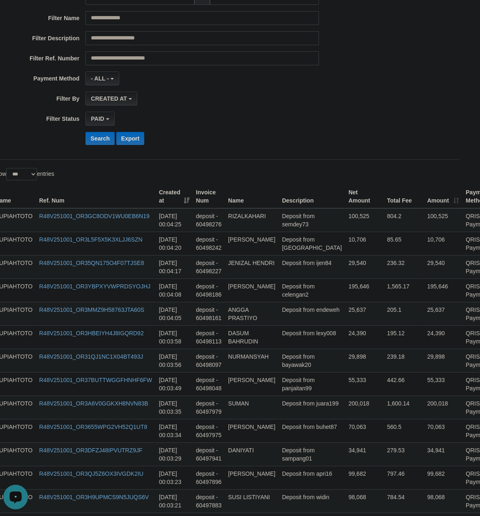
scroll to position [0, 14]
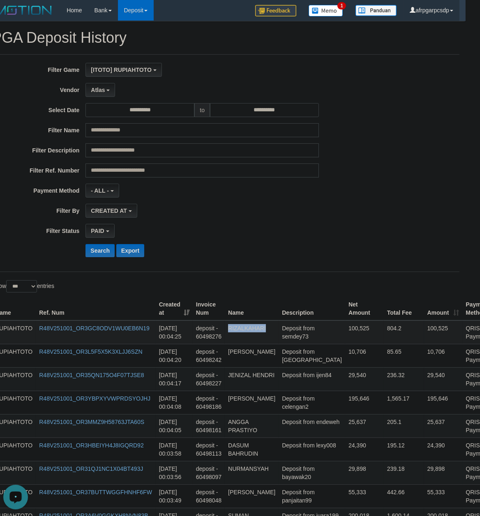
drag, startPoint x: 291, startPoint y: 264, endPoint x: 299, endPoint y: 343, distance: 79.3
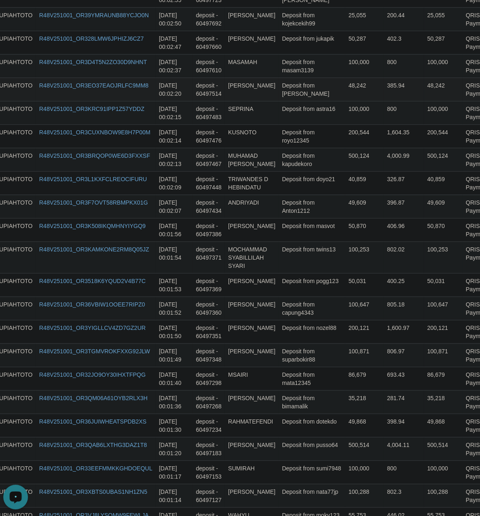
scroll to position [679, 14]
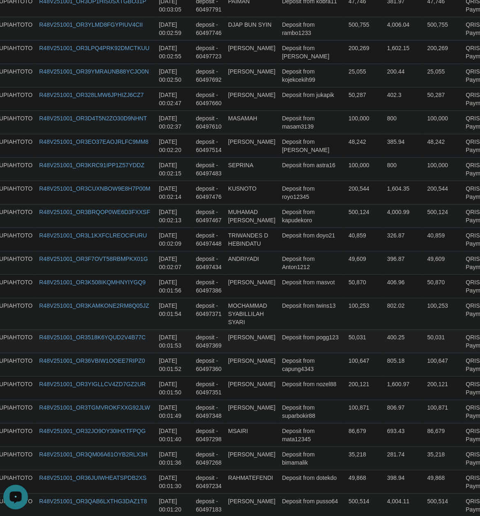
click at [316, 353] on td "Deposit from pogg123" at bounding box center [312, 341] width 67 height 23
click at [287, 298] on td "Deposit from masvot" at bounding box center [312, 286] width 67 height 23
drag, startPoint x: 287, startPoint y: 321, endPoint x: 44, endPoint y: 358, distance: 246.6
click at [273, 298] on tr "RUPIAHTOTO R48V251001_OR3K508IKQMHNYIYGQ9 [DATE] 00:01:56 deposit - 60497386 [P…" at bounding box center [255, 286] width 526 height 23
click at [296, 298] on td "Deposit from masvot" at bounding box center [312, 286] width 67 height 23
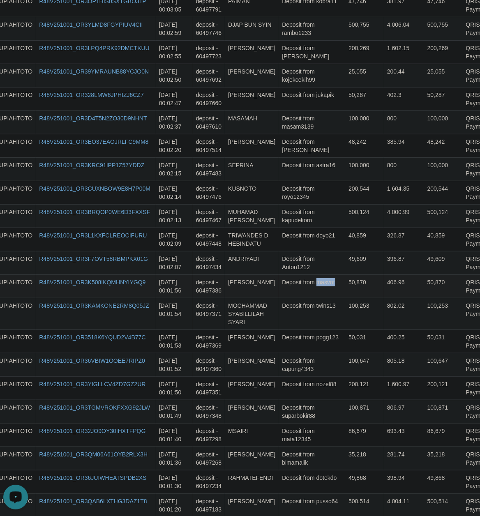
click at [296, 298] on td "Deposit from masvot" at bounding box center [312, 286] width 67 height 23
click at [345, 353] on td "50,031" at bounding box center [364, 341] width 39 height 23
click at [312, 353] on td "Deposit from pogg123" at bounding box center [312, 341] width 67 height 23
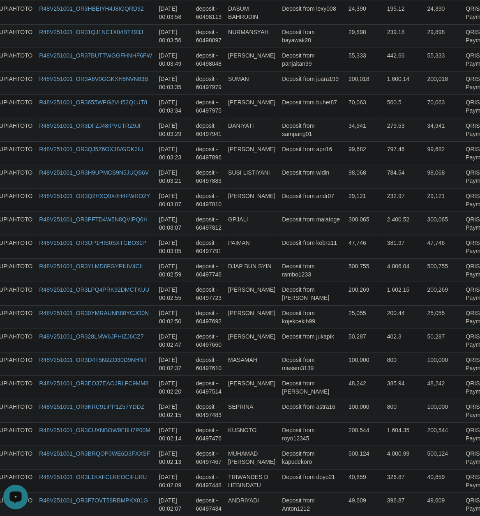
scroll to position [0, 14]
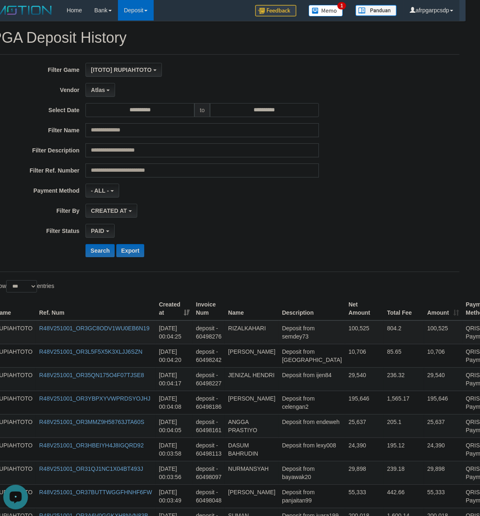
drag, startPoint x: 294, startPoint y: 413, endPoint x: 302, endPoint y: 335, distance: 79.0
click at [312, 356] on td "Deposit from [GEOGRAPHIC_DATA]" at bounding box center [312, 355] width 67 height 23
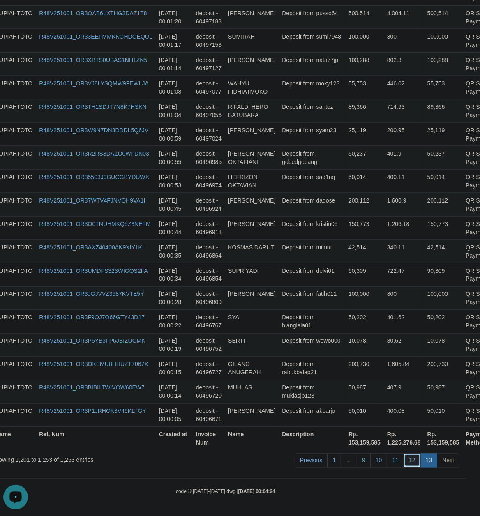
click at [410, 460] on link "12" at bounding box center [412, 461] width 17 height 14
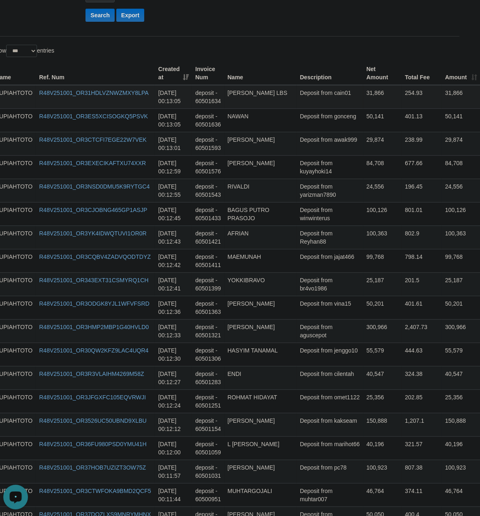
scroll to position [231, 14]
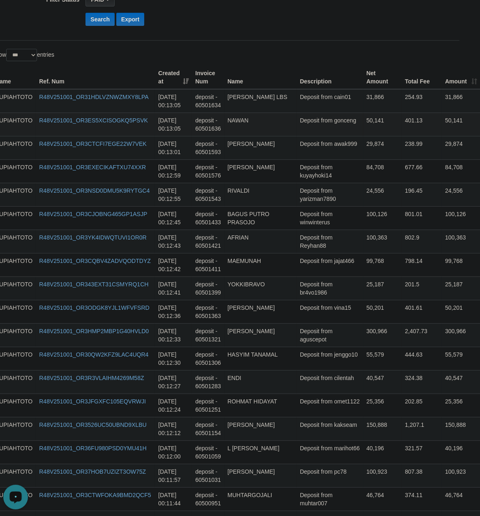
drag, startPoint x: 337, startPoint y: 194, endPoint x: 315, endPoint y: 130, distance: 68.0
click at [314, 362] on td "Deposit from jenggo10" at bounding box center [330, 358] width 67 height 23
click at [336, 235] on td "Deposit from Reyhan88" at bounding box center [330, 241] width 67 height 23
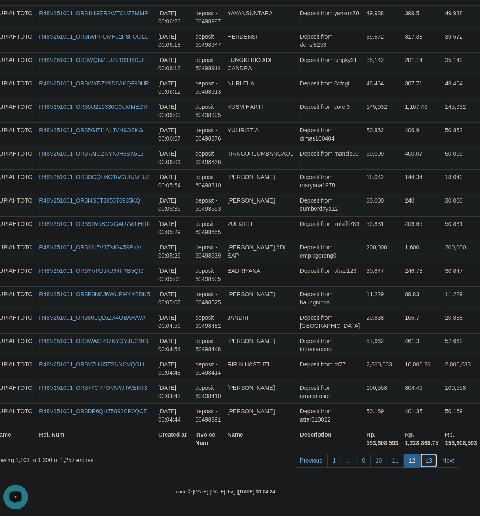
drag, startPoint x: 428, startPoint y: 461, endPoint x: 417, endPoint y: 461, distance: 10.7
click at [423, 461] on link "13" at bounding box center [429, 461] width 17 height 14
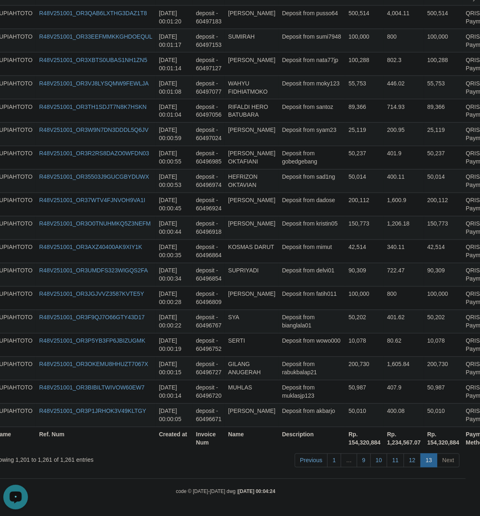
click at [347, 271] on td "90,309" at bounding box center [364, 274] width 39 height 23
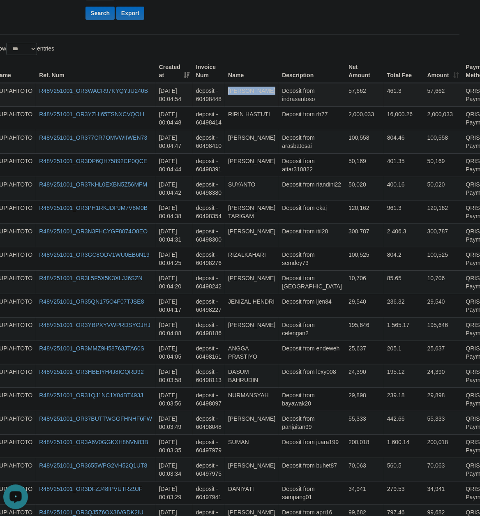
drag, startPoint x: 283, startPoint y: 264, endPoint x: 301, endPoint y: 100, distance: 164.6
click at [351, 412] on td "29,898" at bounding box center [364, 399] width 39 height 23
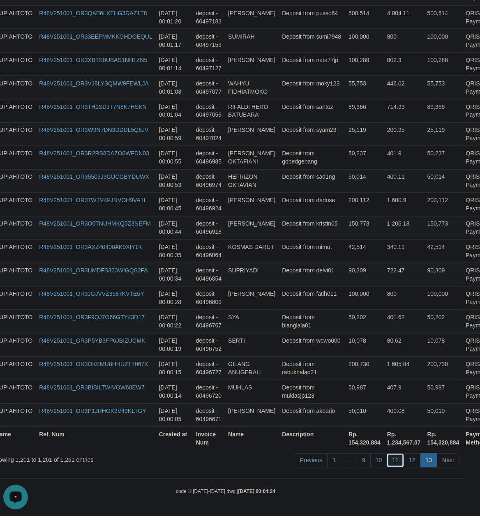
click at [396, 460] on link "11" at bounding box center [395, 461] width 17 height 14
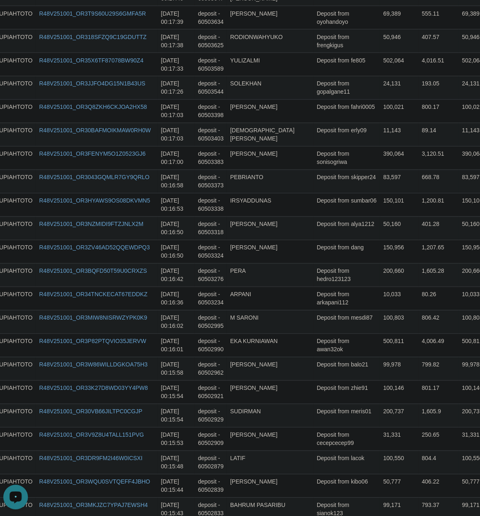
scroll to position [2257, 14]
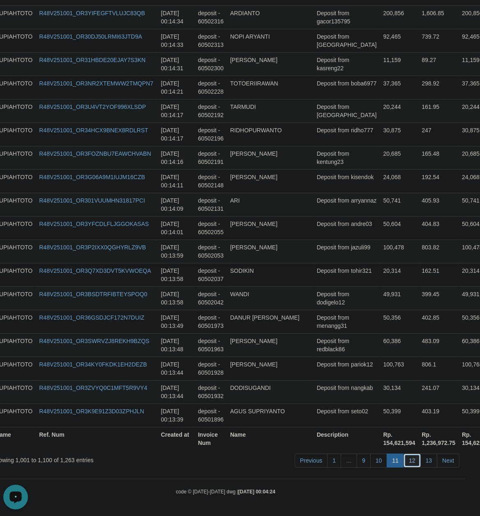
click at [413, 458] on link "12" at bounding box center [412, 461] width 17 height 14
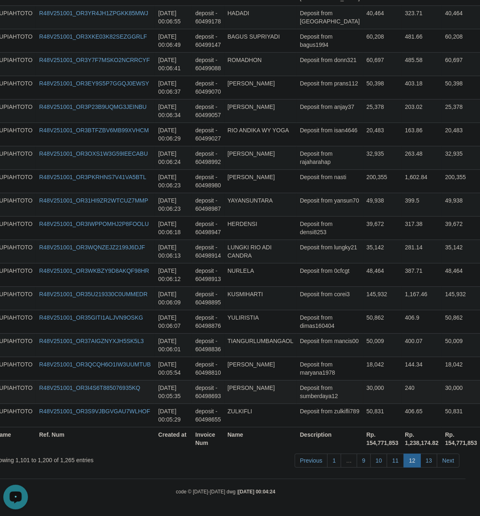
drag, startPoint x: 362, startPoint y: 381, endPoint x: 367, endPoint y: 379, distance: 5.6
click at [363, 380] on td "30,000" at bounding box center [382, 391] width 39 height 23
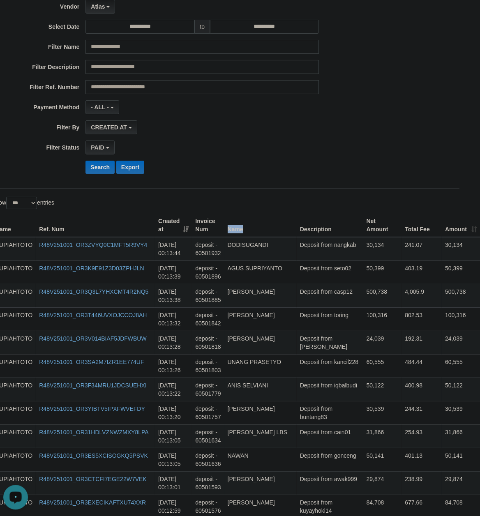
scroll to position [76, 14]
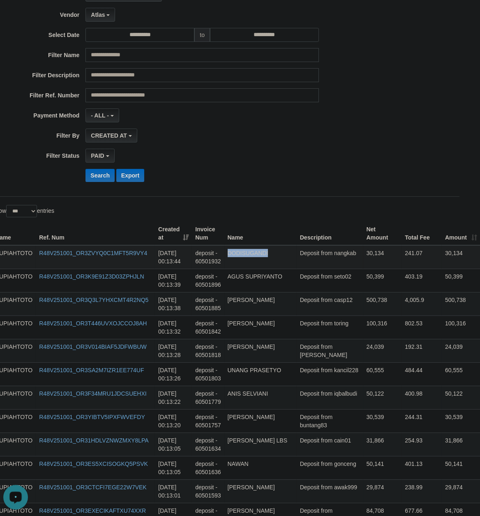
drag, startPoint x: 320, startPoint y: 260, endPoint x: 16, endPoint y: 268, distance: 304.0
click at [317, 398] on td "Deposit from iqbalbudi" at bounding box center [330, 397] width 67 height 23
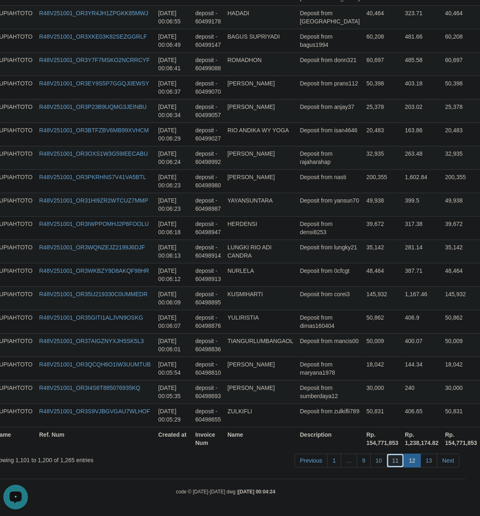
click at [393, 461] on link "11" at bounding box center [395, 461] width 17 height 14
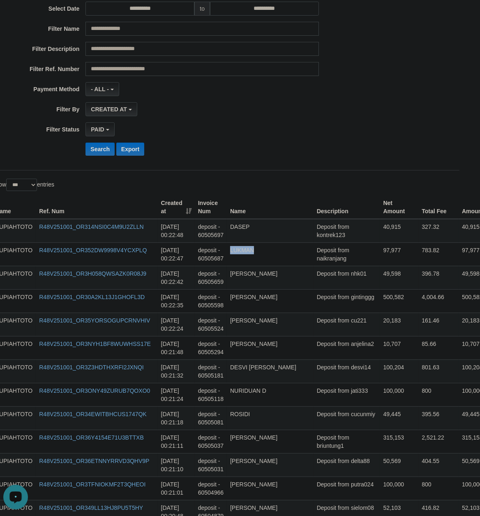
scroll to position [0, 14]
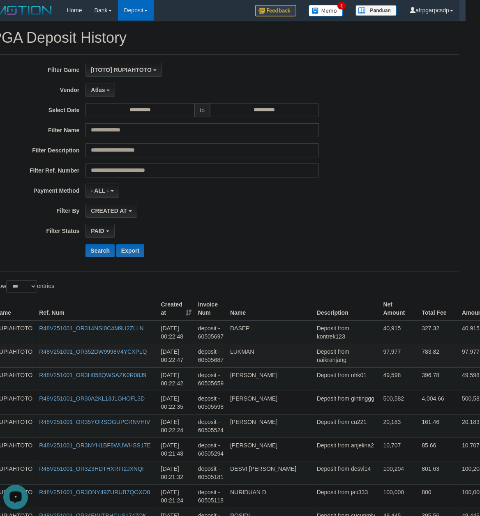
drag, startPoint x: 329, startPoint y: 414, endPoint x: 335, endPoint y: 369, distance: 45.2
click at [333, 402] on td "Deposit from gintinggg" at bounding box center [347, 402] width 67 height 23
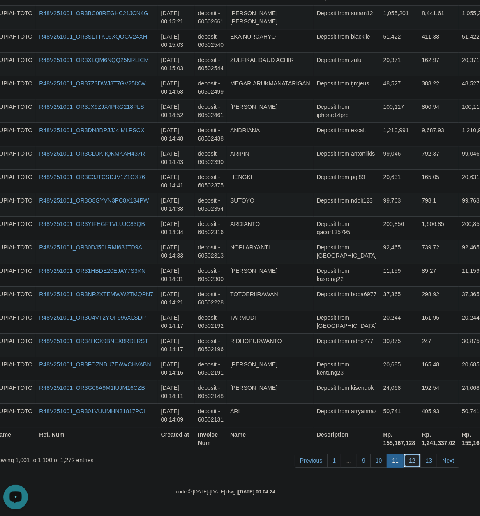
click at [414, 461] on link "12" at bounding box center [412, 461] width 17 height 14
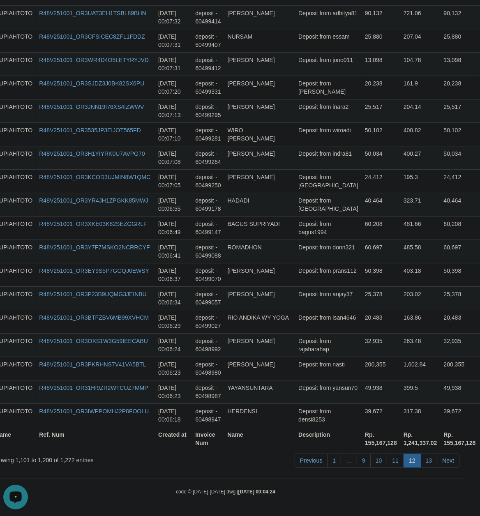
click at [362, 348] on td "32,935" at bounding box center [381, 344] width 39 height 23
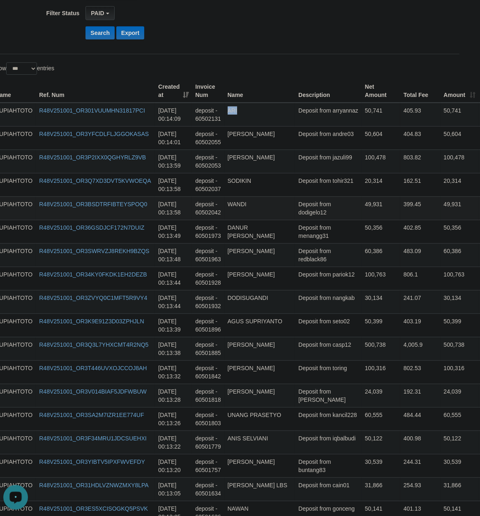
drag, startPoint x: 291, startPoint y: 259, endPoint x: 17, endPoint y: 217, distance: 277.1
click at [362, 353] on td "500,738" at bounding box center [381, 348] width 39 height 23
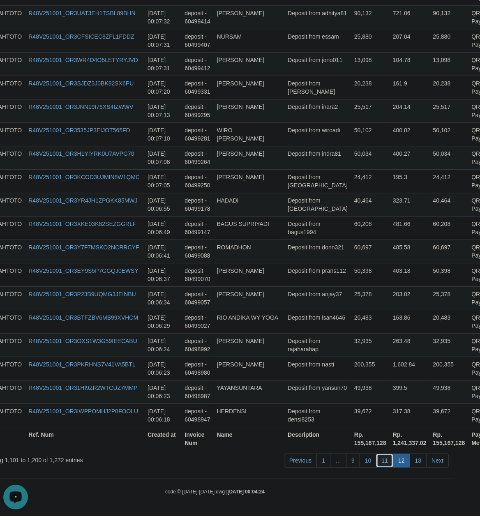
click at [378, 458] on link "11" at bounding box center [384, 461] width 17 height 14
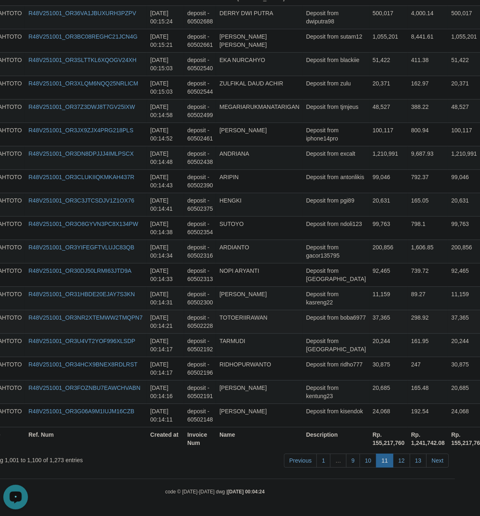
drag, startPoint x: 319, startPoint y: 319, endPoint x: 340, endPoint y: 325, distance: 21.3
click at [323, 320] on td "Deposit from boba6977" at bounding box center [336, 321] width 67 height 23
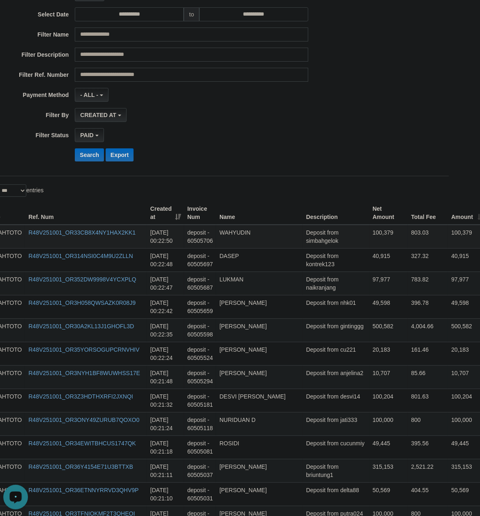
click at [315, 240] on td "Deposit from simbahgelok" at bounding box center [336, 237] width 67 height 24
click at [310, 265] on td "Deposit from kontrek123" at bounding box center [336, 259] width 67 height 23
click at [323, 242] on td "Deposit from simbahgelok" at bounding box center [336, 237] width 67 height 24
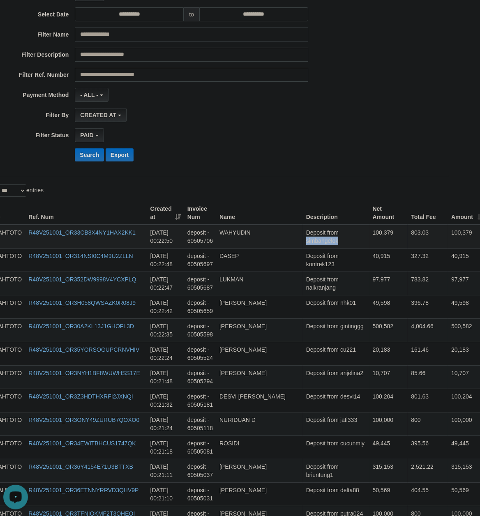
click at [323, 242] on td "Deposit from simbahgelok" at bounding box center [336, 237] width 67 height 24
click at [328, 342] on td "Deposit from gintinggg" at bounding box center [336, 330] width 67 height 23
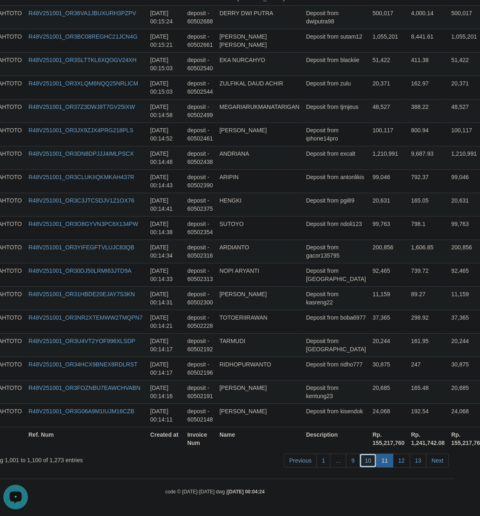
click at [368, 461] on link "10" at bounding box center [368, 461] width 17 height 14
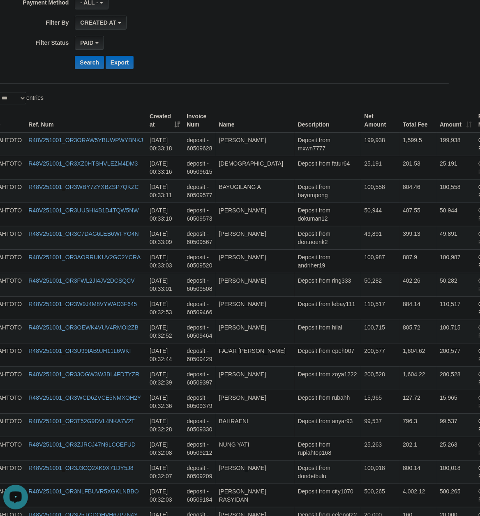
scroll to position [138, 25]
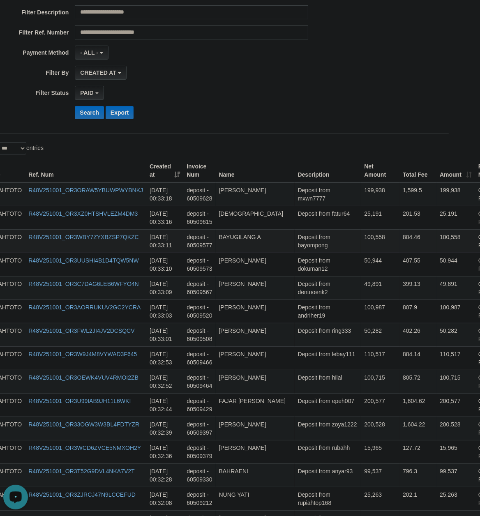
drag, startPoint x: 310, startPoint y: 413, endPoint x: 23, endPoint y: 245, distance: 331.9
click at [400, 375] on td "805.72" at bounding box center [418, 381] width 37 height 23
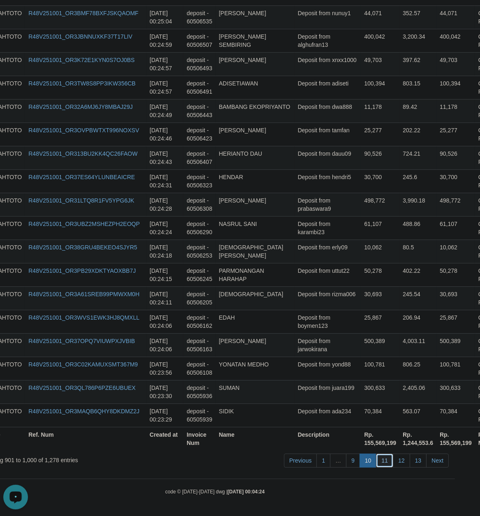
click at [382, 461] on link "11" at bounding box center [384, 461] width 17 height 14
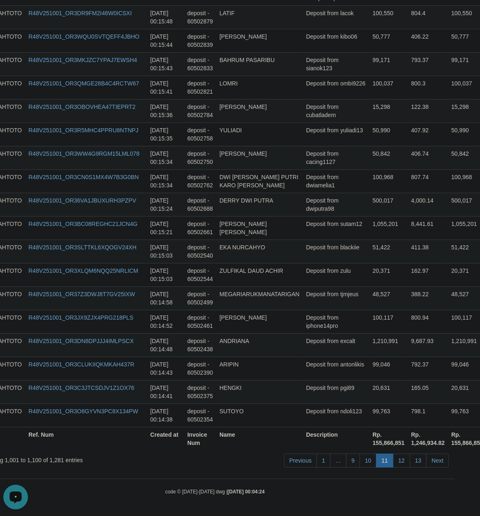
click at [370, 292] on td "48,527" at bounding box center [389, 298] width 39 height 23
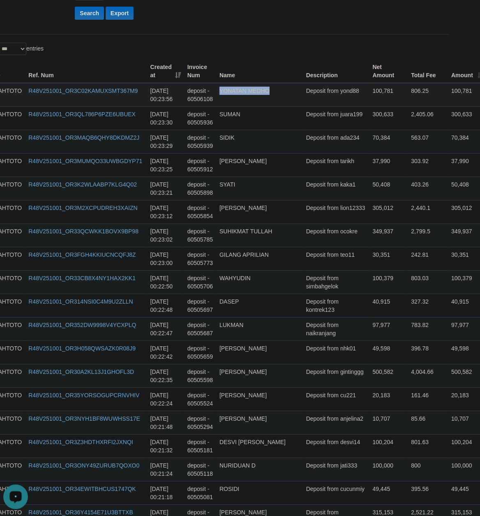
drag, startPoint x: 318, startPoint y: 262, endPoint x: 321, endPoint y: 103, distance: 158.7
click at [370, 412] on td "20,183" at bounding box center [389, 399] width 39 height 23
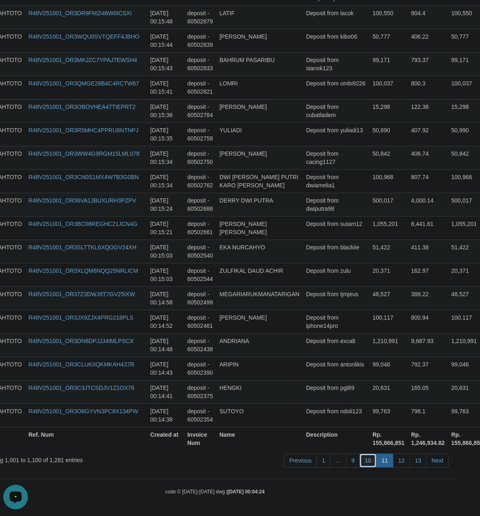
click at [364, 457] on link "10" at bounding box center [368, 461] width 17 height 14
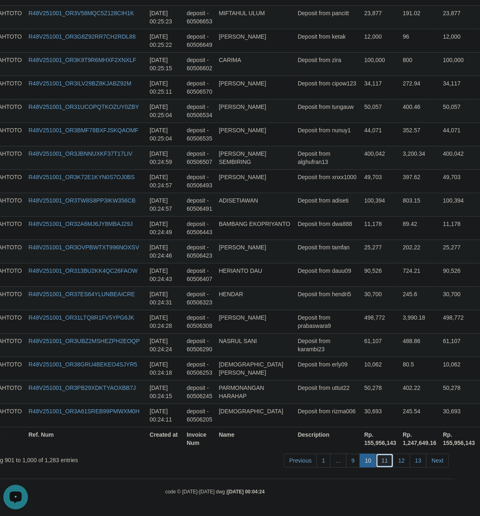
click at [382, 464] on link "11" at bounding box center [384, 461] width 17 height 14
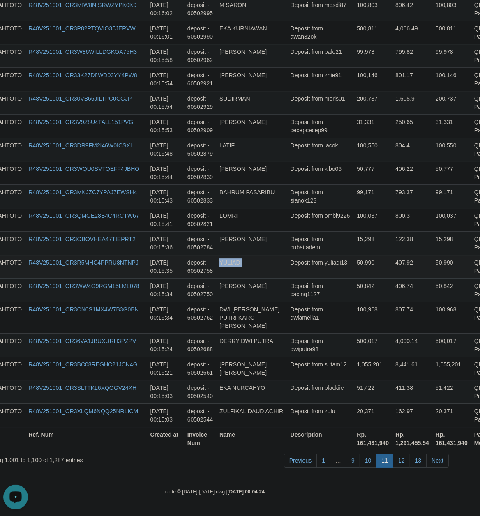
drag, startPoint x: 289, startPoint y: 276, endPoint x: 314, endPoint y: 274, distance: 24.3
click at [293, 276] on td "Deposit from yuliadi13" at bounding box center [320, 266] width 67 height 23
drag, startPoint x: 403, startPoint y: 462, endPoint x: 368, endPoint y: 444, distance: 39.5
click at [402, 461] on link "12" at bounding box center [401, 461] width 17 height 14
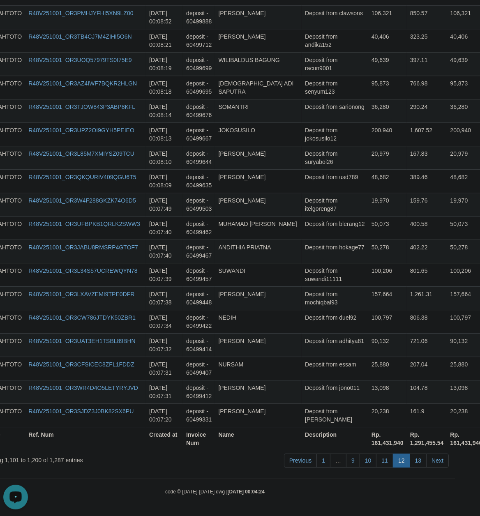
scroll to position [2258, 25]
click at [369, 461] on link "10" at bounding box center [368, 461] width 17 height 14
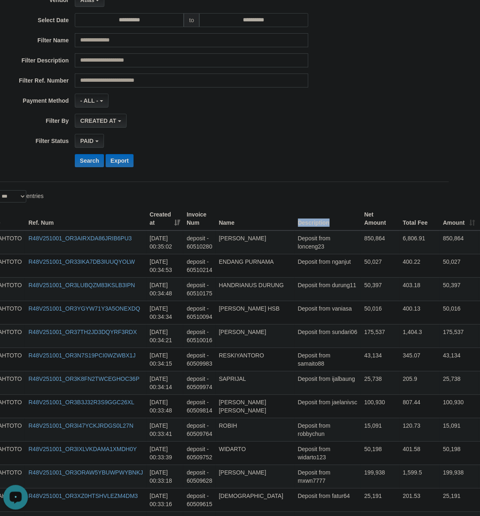
scroll to position [0, 25]
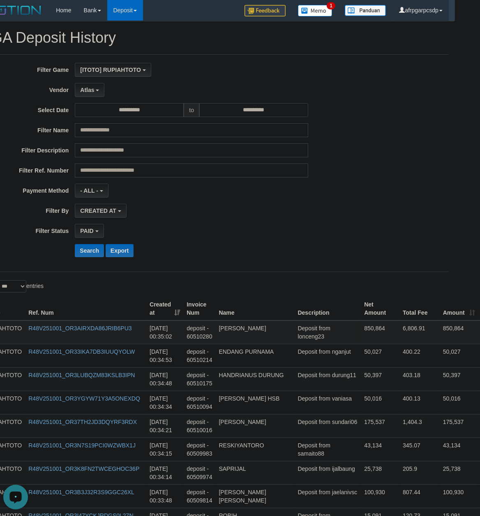
drag, startPoint x: 305, startPoint y: 263, endPoint x: 319, endPoint y: 332, distance: 71.0
click at [323, 358] on td "Deposit from nganjut" at bounding box center [328, 355] width 67 height 23
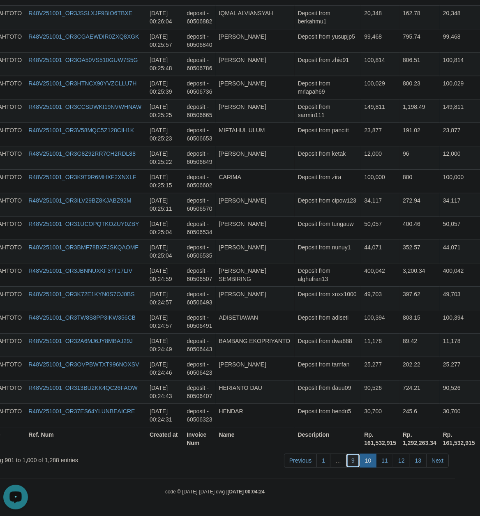
click at [353, 462] on link "9" at bounding box center [353, 461] width 14 height 14
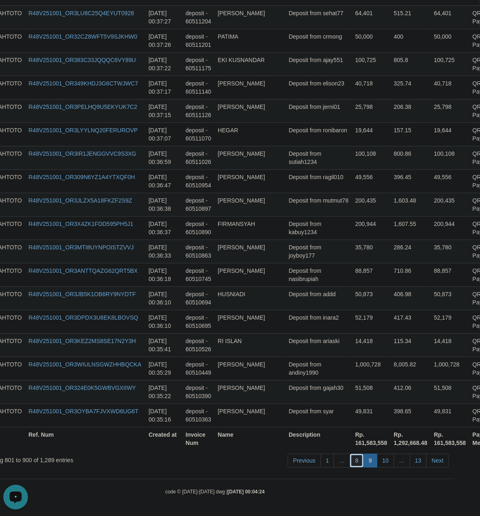
click at [353, 458] on link "8" at bounding box center [357, 461] width 14 height 14
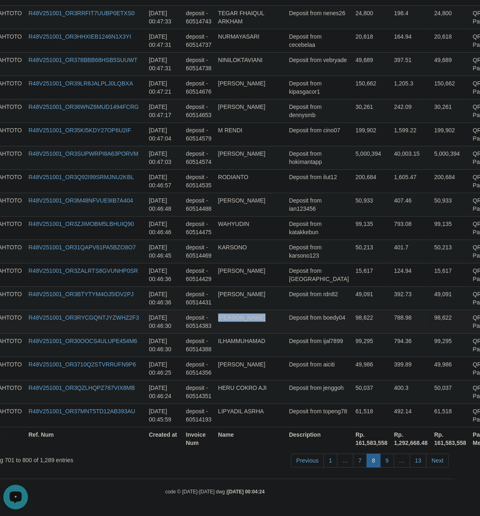
drag, startPoint x: 267, startPoint y: 314, endPoint x: 397, endPoint y: 312, distance: 130.4
click at [326, 312] on tr "RUPIAHTOTO R48V251001_OR3RYCGQNTJYZWHZ2F3 [DATE] 00:46:30 deposit - 60514383 [P…" at bounding box center [253, 321] width 544 height 23
click at [382, 458] on link "9" at bounding box center [387, 461] width 14 height 14
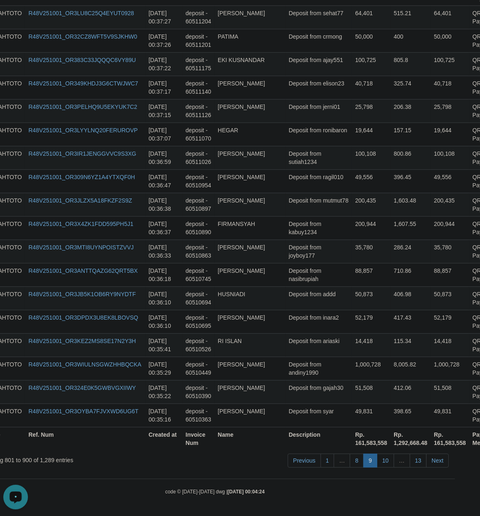
click at [352, 372] on td "1,000,728" at bounding box center [371, 368] width 39 height 23
click at [352, 459] on link "8" at bounding box center [357, 461] width 14 height 14
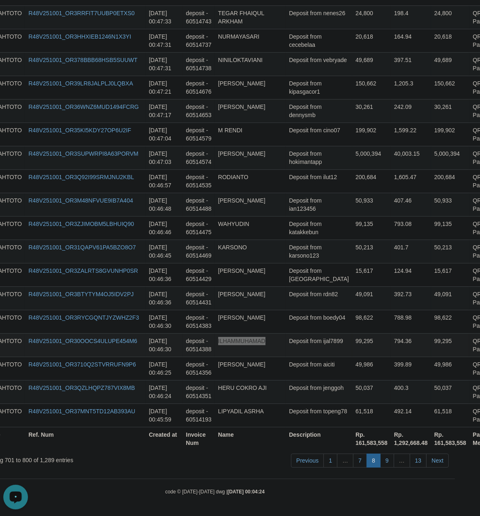
click at [312, 340] on td "Deposit from ijal7899" at bounding box center [319, 344] width 67 height 23
click at [359, 457] on link "7" at bounding box center [360, 461] width 14 height 14
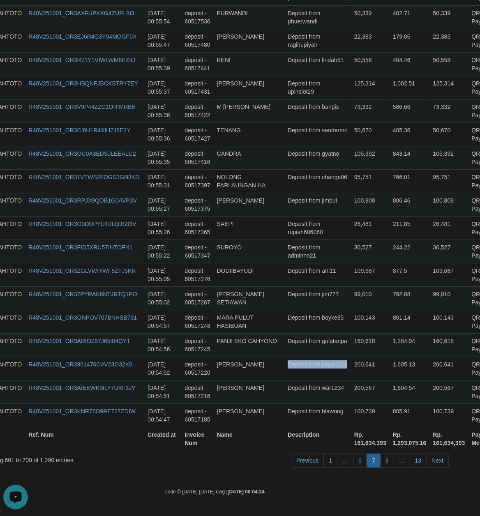
click at [351, 358] on td "200,641" at bounding box center [370, 368] width 39 height 23
click at [305, 357] on td "Deposit from keped123" at bounding box center [318, 368] width 67 height 23
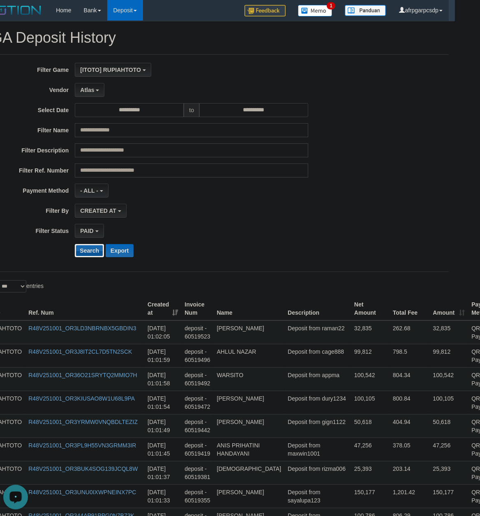
click at [93, 249] on button "Search" at bounding box center [89, 250] width 29 height 13
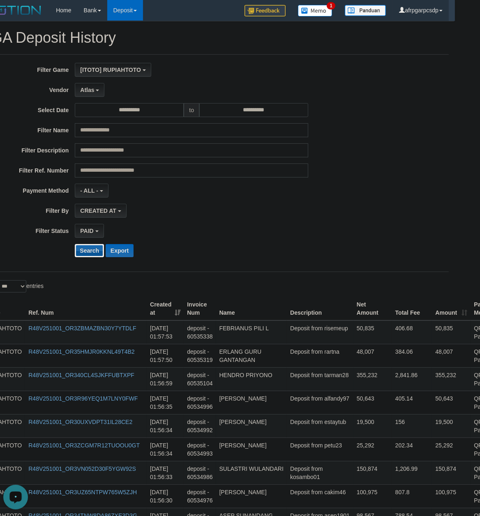
click at [92, 257] on button "Search" at bounding box center [89, 250] width 29 height 13
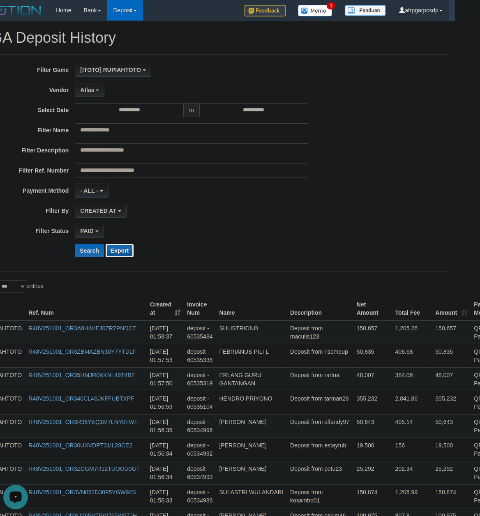
click at [124, 254] on button "Export" at bounding box center [120, 250] width 28 height 13
click at [392, 368] on td "406.68" at bounding box center [412, 355] width 40 height 23
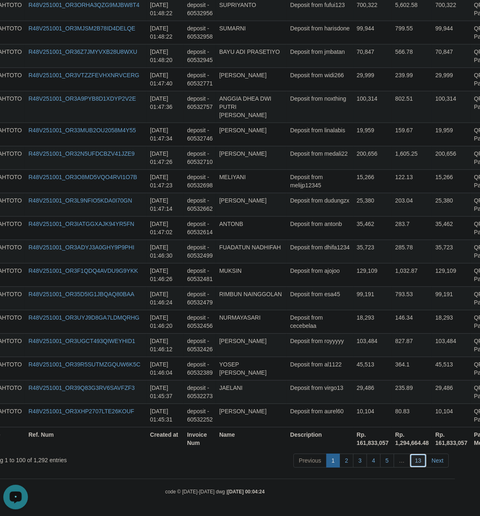
click at [420, 460] on link "13" at bounding box center [418, 461] width 17 height 14
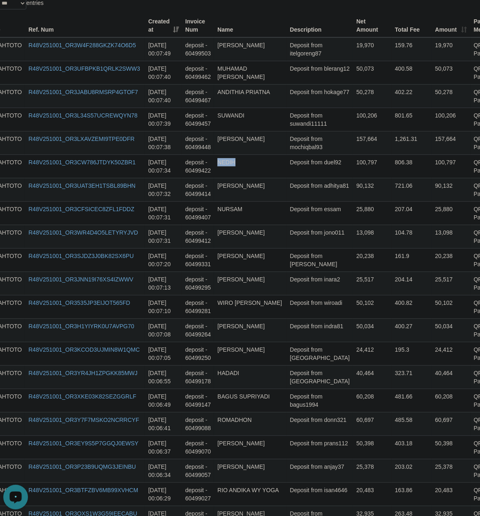
scroll to position [0, 25]
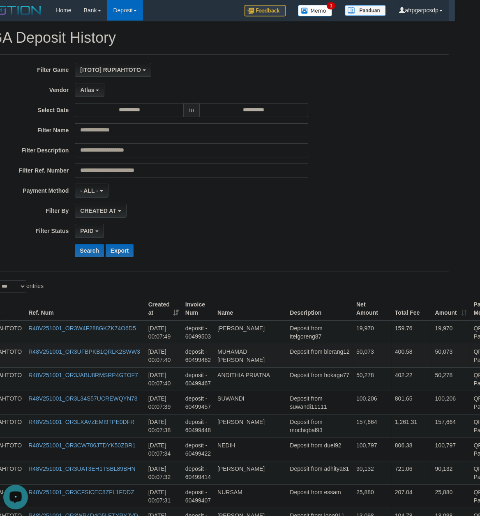
drag, startPoint x: 310, startPoint y: 416, endPoint x: 296, endPoint y: 347, distance: 70.4
click at [315, 410] on td "Deposit from suwandi11111" at bounding box center [320, 402] width 67 height 23
drag, startPoint x: 306, startPoint y: 411, endPoint x: 55, endPoint y: 357, distance: 257.3
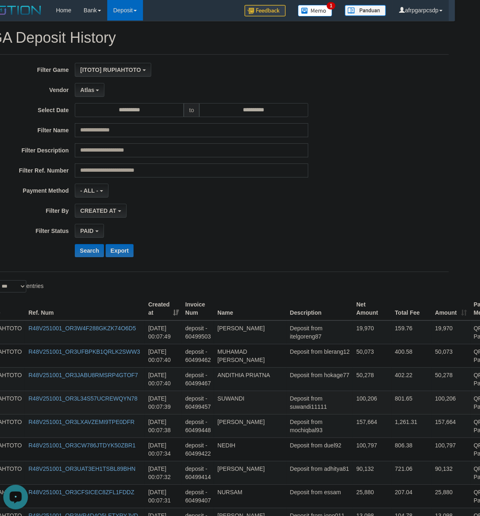
click at [353, 408] on td "100,206" at bounding box center [372, 402] width 39 height 23
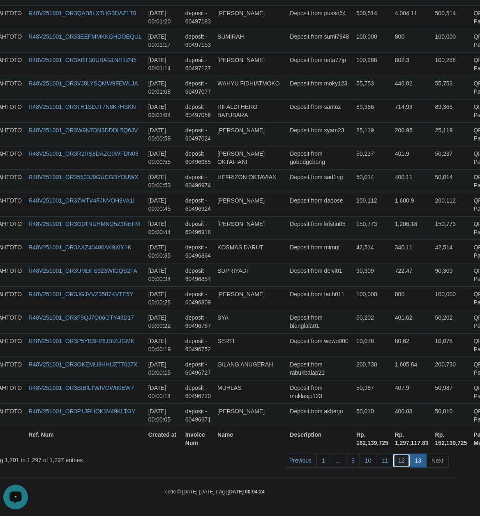
click at [400, 460] on link "12" at bounding box center [401, 461] width 17 height 14
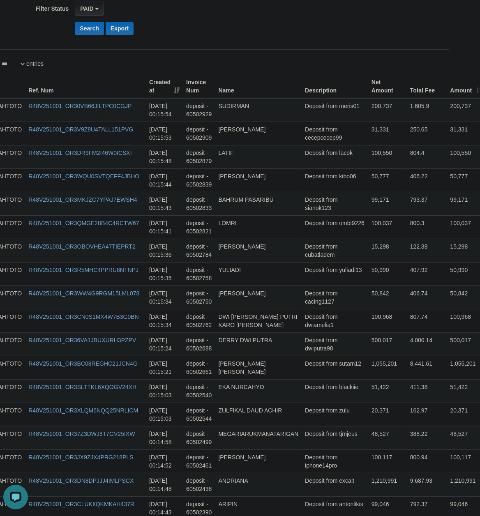
scroll to position [0, 25]
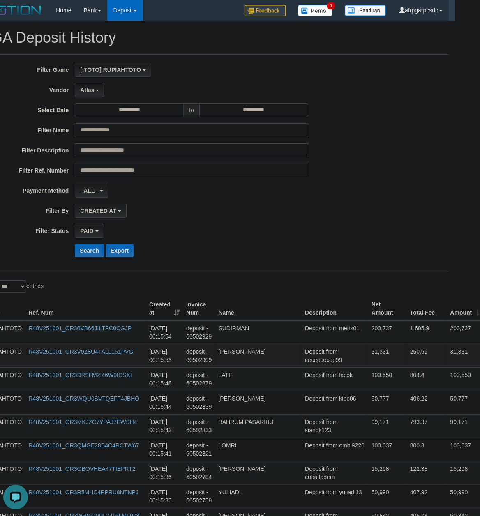
drag, startPoint x: 326, startPoint y: 417, endPoint x: 318, endPoint y: 355, distance: 62.2
click at [382, 421] on td "99,171" at bounding box center [387, 425] width 39 height 23
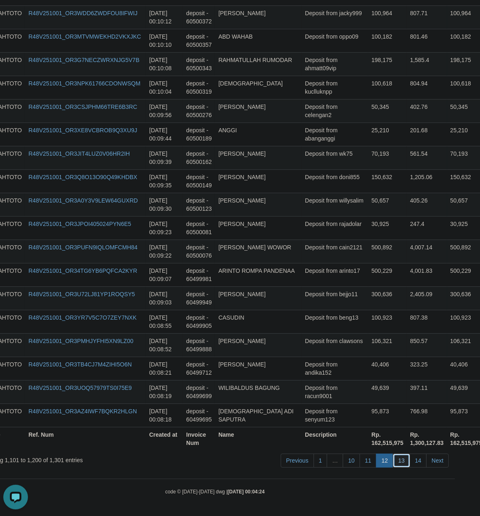
click at [403, 460] on link "13" at bounding box center [401, 461] width 17 height 14
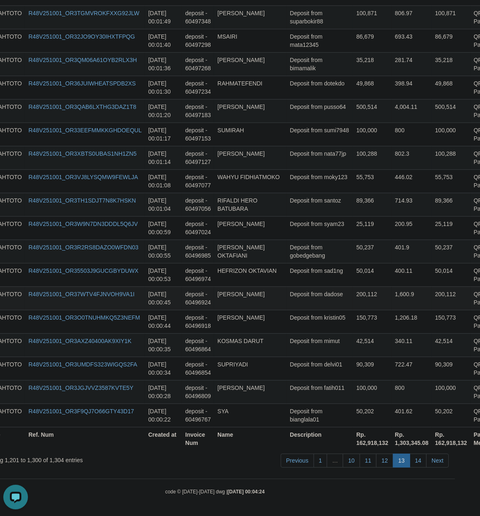
click at [323, 298] on td "Deposit from dadose" at bounding box center [320, 298] width 67 height 23
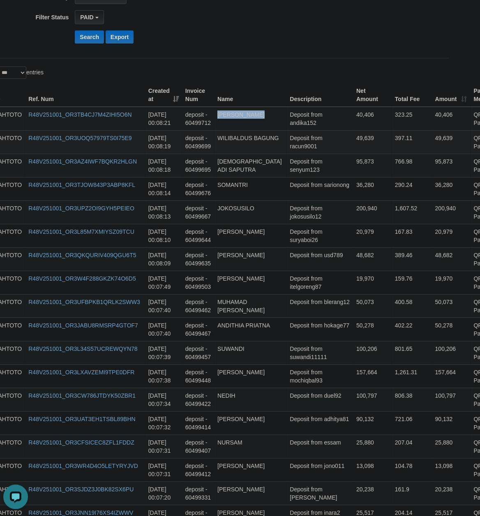
drag, startPoint x: 301, startPoint y: 266, endPoint x: 218, endPoint y: 153, distance: 140.6
click at [314, 359] on td "Deposit from suwandi11111" at bounding box center [320, 352] width 67 height 23
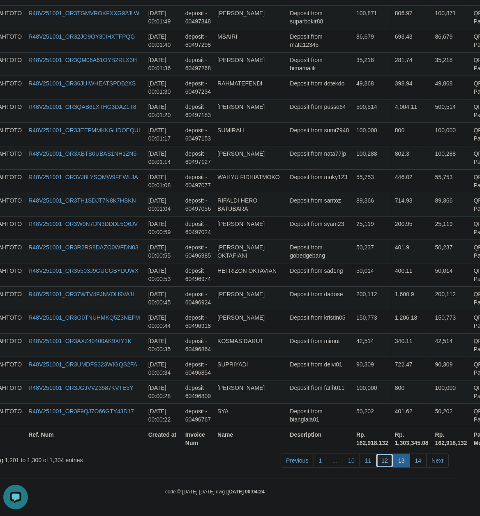
click at [387, 460] on link "12" at bounding box center [384, 461] width 17 height 14
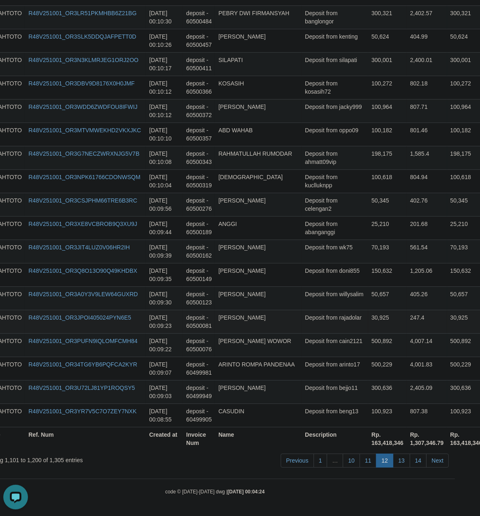
click at [322, 329] on td "Deposit from rajadolar" at bounding box center [335, 321] width 67 height 23
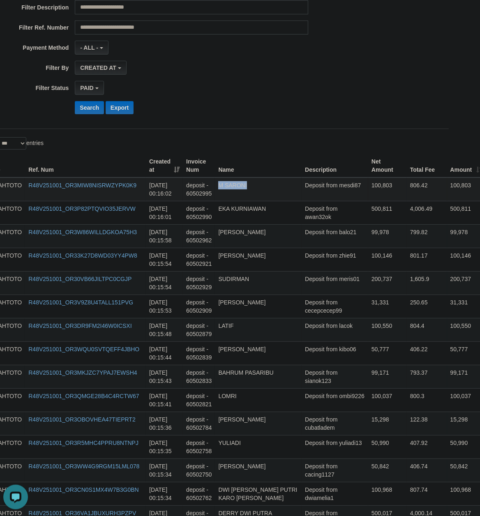
drag, startPoint x: 314, startPoint y: 254, endPoint x: 315, endPoint y: 192, distance: 62.5
click at [318, 255] on td "Deposit from zhie91" at bounding box center [335, 259] width 67 height 23
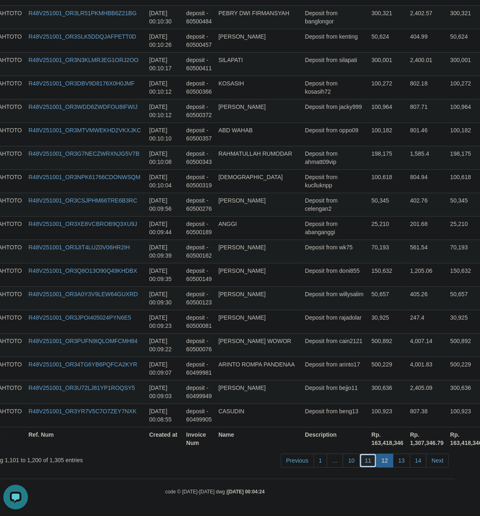
drag, startPoint x: 369, startPoint y: 457, endPoint x: 358, endPoint y: 451, distance: 12.1
click at [368, 458] on link "11" at bounding box center [368, 461] width 17 height 14
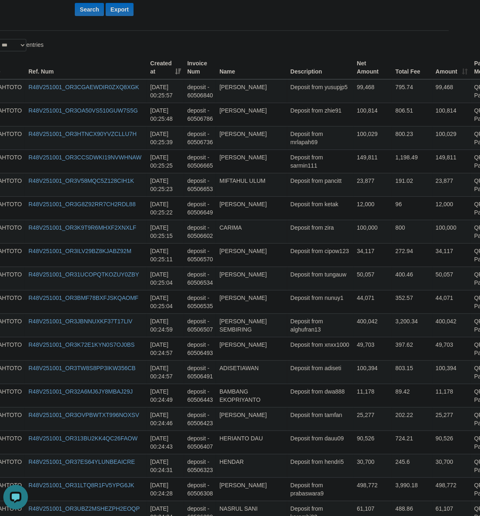
scroll to position [0, 25]
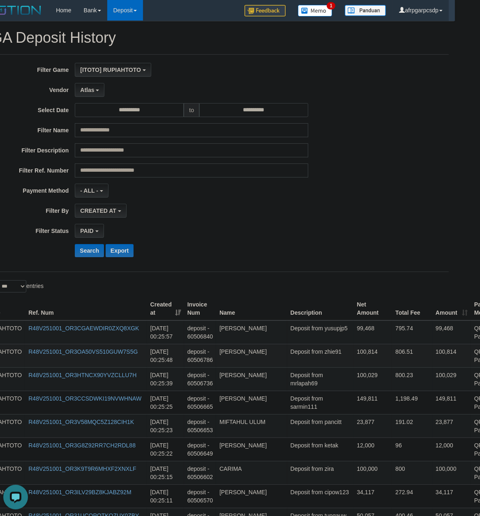
drag, startPoint x: 304, startPoint y: 411, endPoint x: 305, endPoint y: 363, distance: 47.7
click at [295, 419] on td "Deposit from pancitt" at bounding box center [320, 425] width 67 height 23
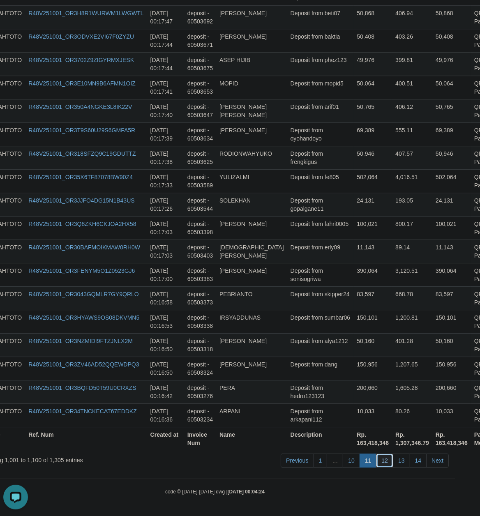
click at [387, 464] on link "12" at bounding box center [384, 461] width 17 height 14
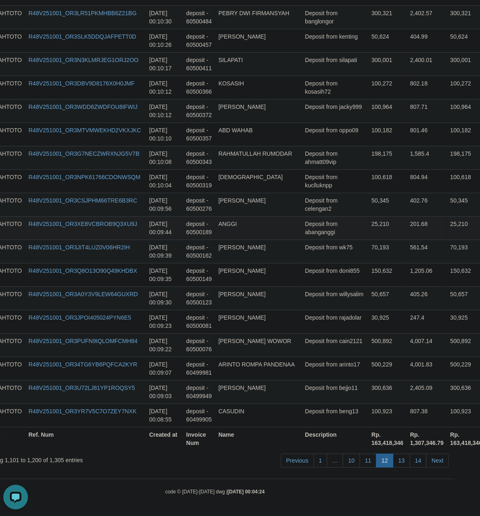
click at [316, 222] on td "Deposit from abanganggi" at bounding box center [335, 227] width 67 height 23
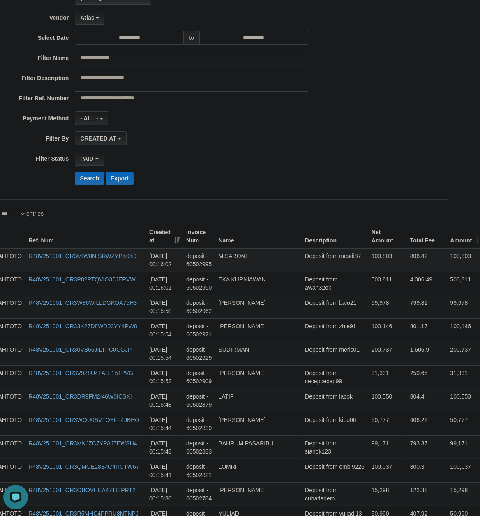
click at [320, 267] on td "Deposit from mesdi87" at bounding box center [335, 260] width 67 height 24
click at [320, 342] on td "Deposit from zhie91" at bounding box center [335, 330] width 67 height 23
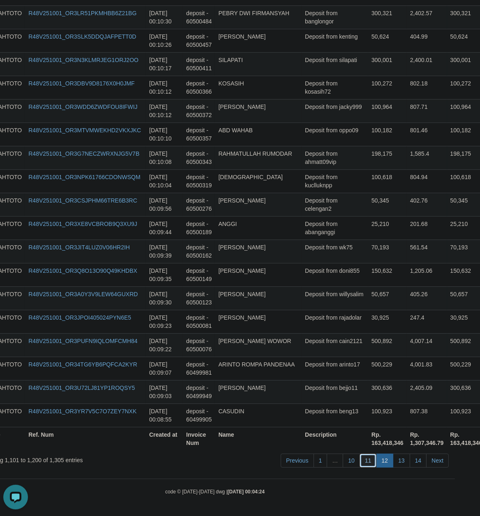
click at [367, 458] on link "11" at bounding box center [368, 461] width 17 height 14
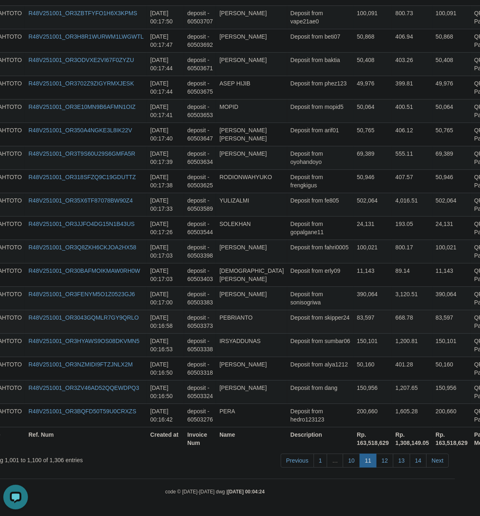
drag, startPoint x: 380, startPoint y: 333, endPoint x: 305, endPoint y: 330, distance: 75.7
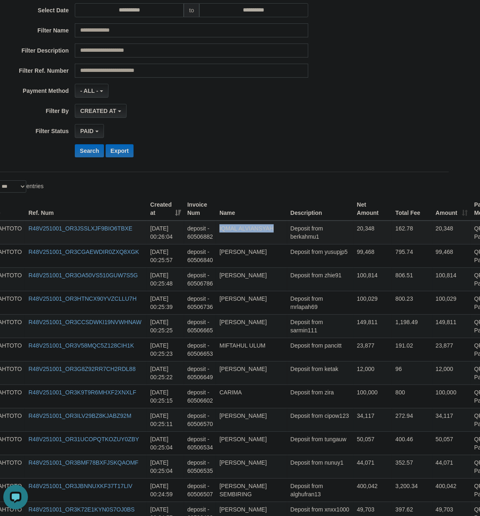
drag, startPoint x: 292, startPoint y: 264, endPoint x: 291, endPoint y: 238, distance: 25.5
click at [354, 432] on td "34,117" at bounding box center [373, 419] width 39 height 23
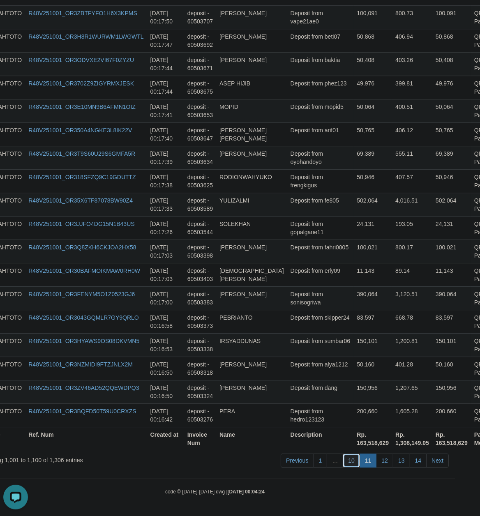
click at [354, 456] on link "10" at bounding box center [351, 461] width 17 height 14
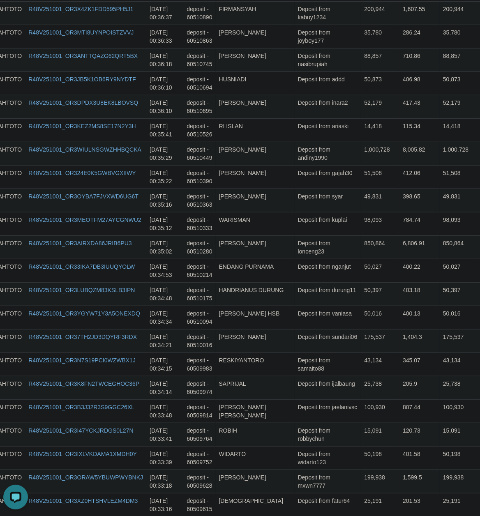
scroll to position [28, 25]
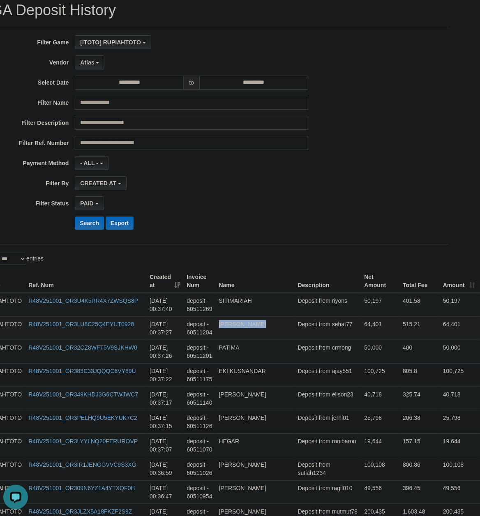
drag, startPoint x: 315, startPoint y: 417, endPoint x: 317, endPoint y: 337, distance: 80.2
click at [327, 363] on td "Deposit from crmong" at bounding box center [328, 351] width 67 height 23
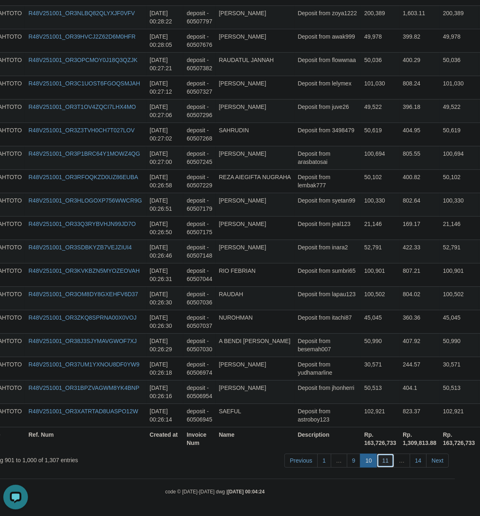
drag, startPoint x: 385, startPoint y: 459, endPoint x: 380, endPoint y: 456, distance: 6.5
click at [384, 458] on link "11" at bounding box center [385, 461] width 17 height 14
drag, startPoint x: 307, startPoint y: 252, endPoint x: 330, endPoint y: 252, distance: 23.0
click at [311, 252] on td "Deposit from inara2" at bounding box center [328, 251] width 67 height 23
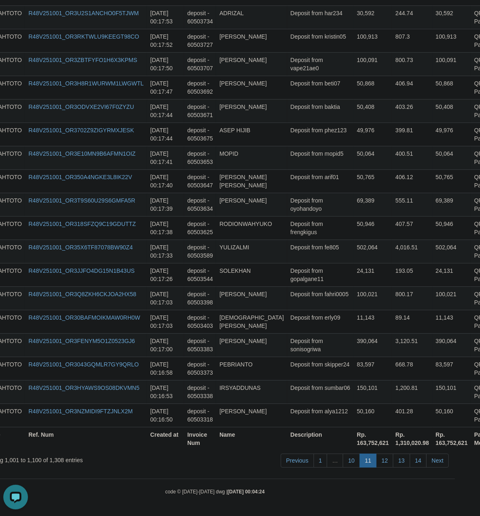
scroll to position [123, 25]
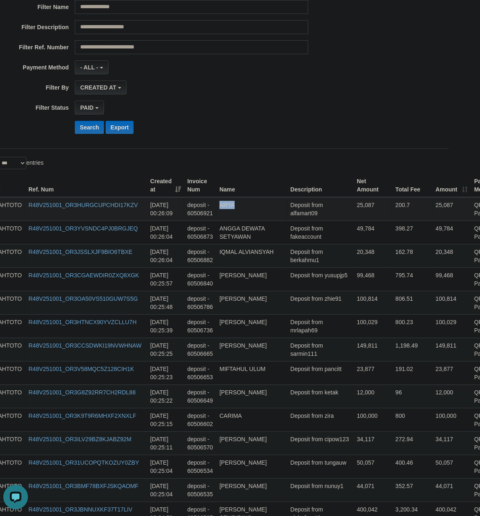
drag, startPoint x: 292, startPoint y: 251, endPoint x: 28, endPoint y: 235, distance: 264.5
click at [298, 338] on td "Deposit from mrlapah69" at bounding box center [320, 326] width 67 height 23
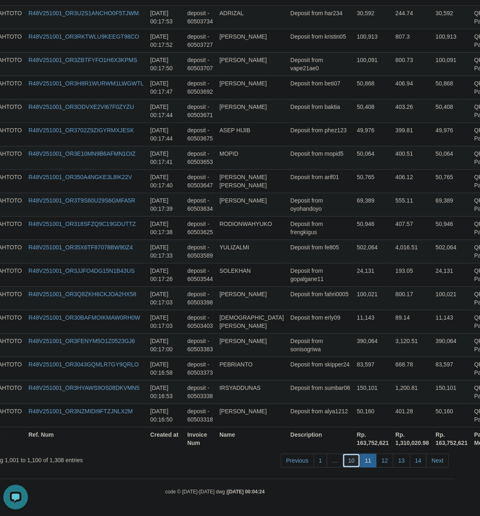
click at [351, 458] on link "10" at bounding box center [351, 461] width 17 height 14
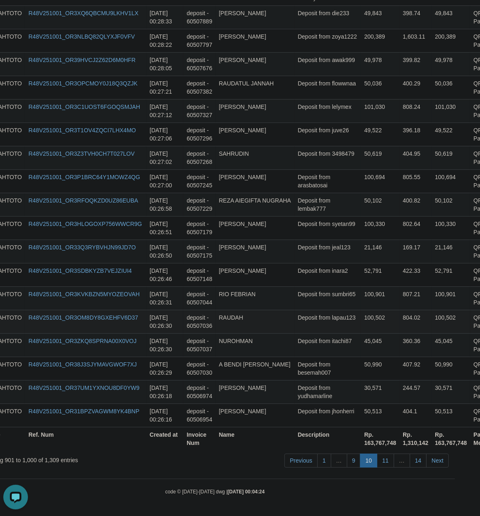
click at [361, 324] on td "100,502" at bounding box center [380, 321] width 39 height 23
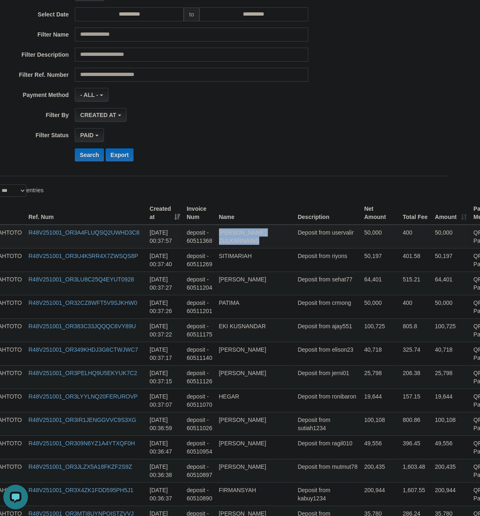
drag, startPoint x: 305, startPoint y: 261, endPoint x: 167, endPoint y: 257, distance: 137.8
click at [310, 354] on td "Deposit from elison23" at bounding box center [328, 353] width 67 height 23
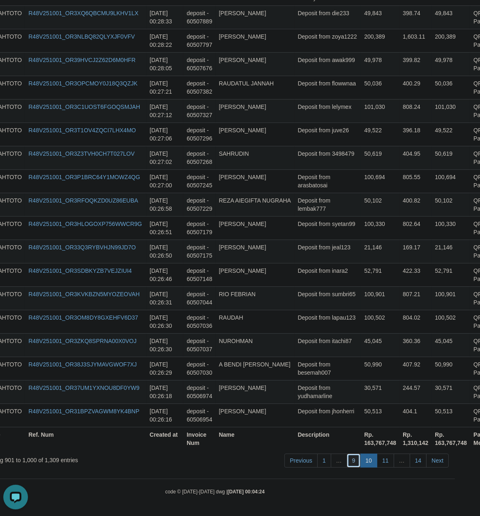
click at [351, 460] on link "9" at bounding box center [354, 461] width 14 height 14
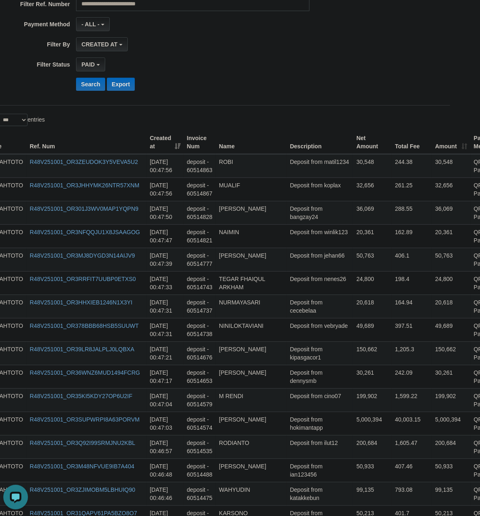
scroll to position [125, 24]
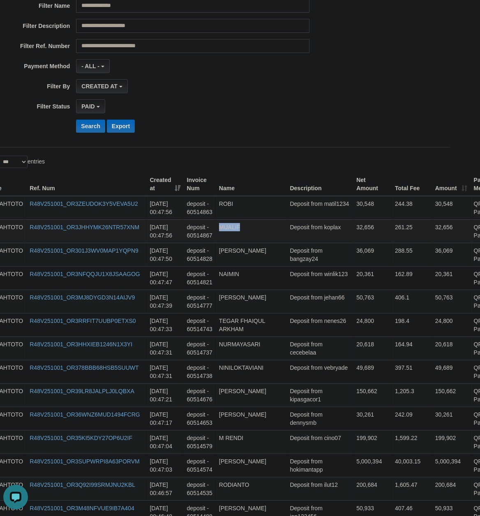
drag, startPoint x: 331, startPoint y: 156, endPoint x: 292, endPoint y: 236, distance: 88.8
click at [305, 321] on td "Deposit from nenes26" at bounding box center [320, 324] width 67 height 23
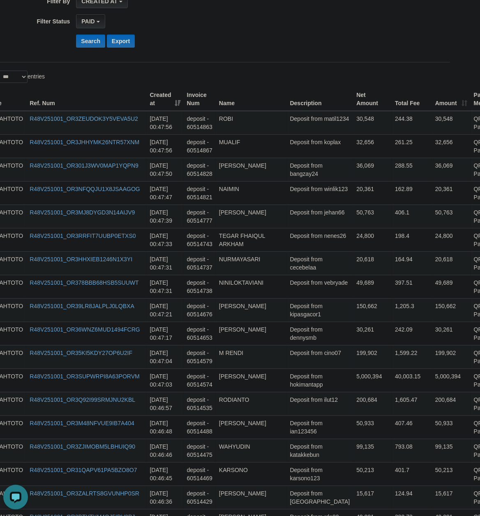
scroll to position [0, 24]
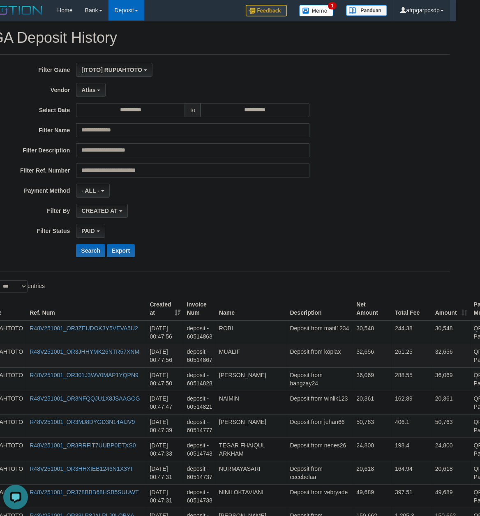
drag, startPoint x: 297, startPoint y: 413, endPoint x: 296, endPoint y: 352, distance: 61.3
click at [297, 382] on td "Deposit from bangzay24" at bounding box center [320, 379] width 67 height 23
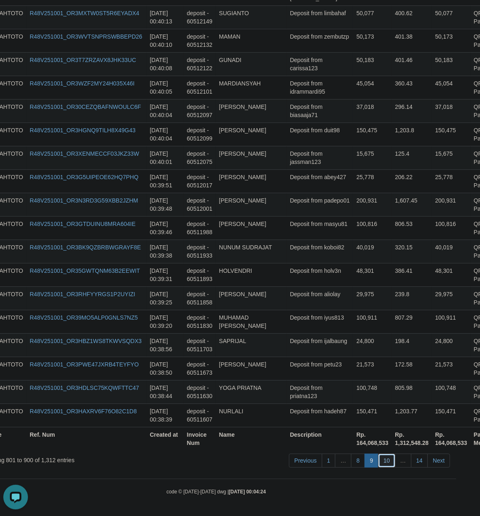
click at [386, 459] on link "10" at bounding box center [386, 461] width 17 height 14
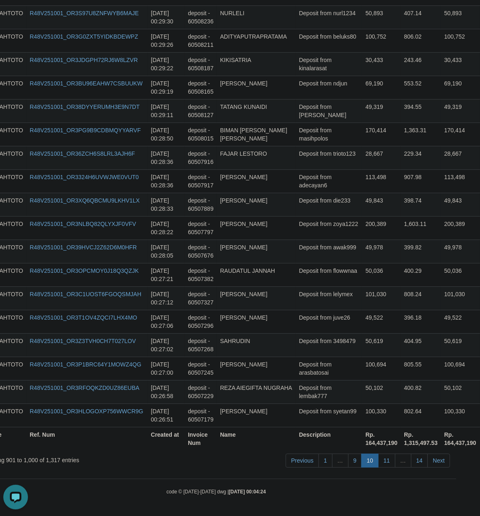
click at [316, 249] on td "Deposit from awak999" at bounding box center [329, 251] width 67 height 23
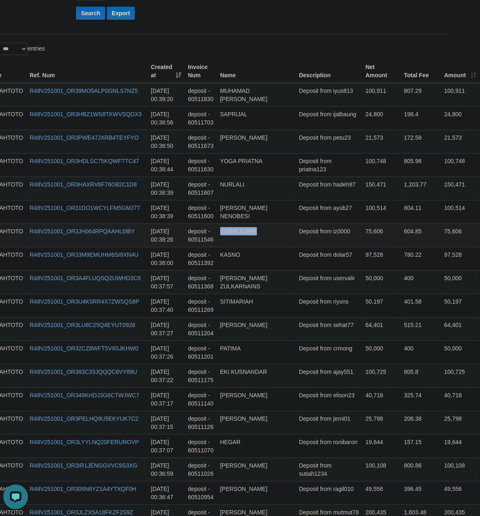
drag, startPoint x: 302, startPoint y: 257, endPoint x: 311, endPoint y: 242, distance: 17.6
click at [299, 361] on td "Deposit from crmong" at bounding box center [329, 352] width 67 height 23
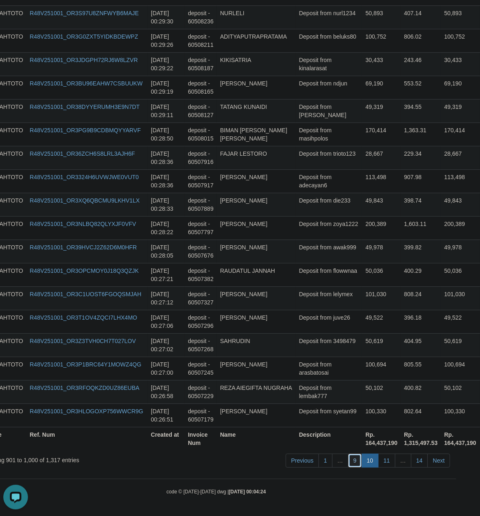
drag, startPoint x: 351, startPoint y: 462, endPoint x: 92, endPoint y: 462, distance: 259.0
click at [340, 462] on ul "Previous 1 … 9 10 11 … 14 Next" at bounding box center [368, 461] width 164 height 14
drag, startPoint x: 363, startPoint y: 349, endPoint x: 324, endPoint y: 342, distance: 40.2
click at [362, 348] on td "50,619" at bounding box center [381, 344] width 39 height 23
click at [353, 458] on link "9" at bounding box center [355, 461] width 14 height 14
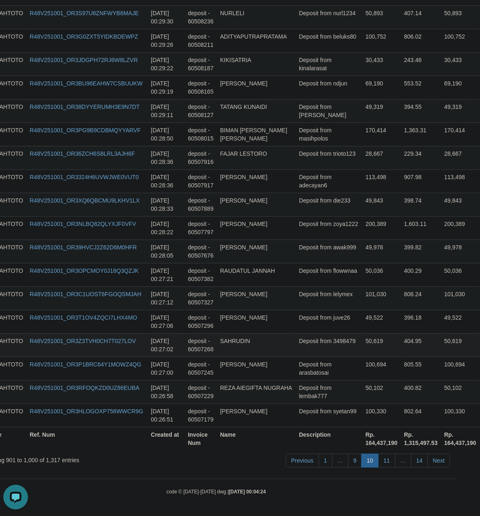
click at [362, 350] on td "50,619" at bounding box center [381, 344] width 39 height 23
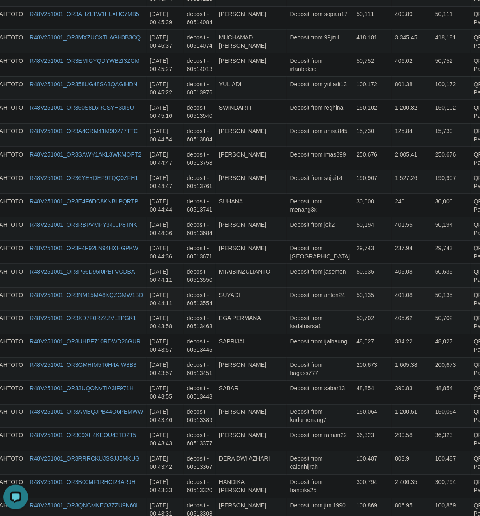
scroll to position [262, 24]
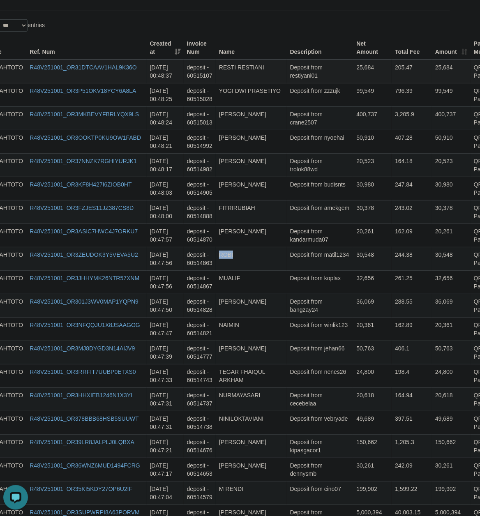
drag, startPoint x: 293, startPoint y: 257, endPoint x: 282, endPoint y: 79, distance: 179.2
click at [301, 187] on td "Deposit from budisnts" at bounding box center [320, 187] width 67 height 23
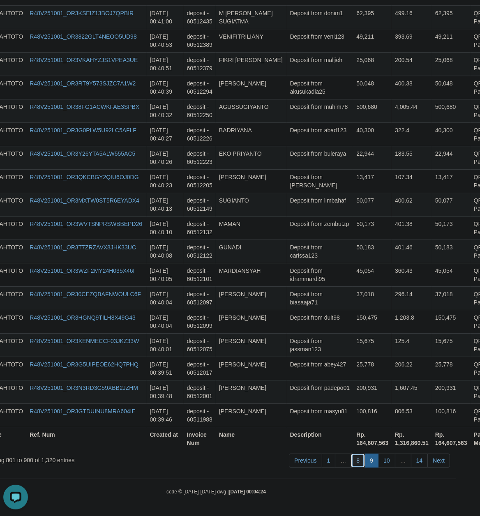
click at [352, 461] on link "8" at bounding box center [358, 461] width 14 height 14
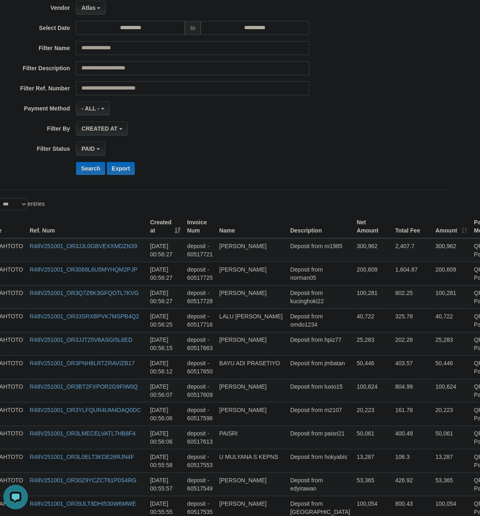
scroll to position [72, 24]
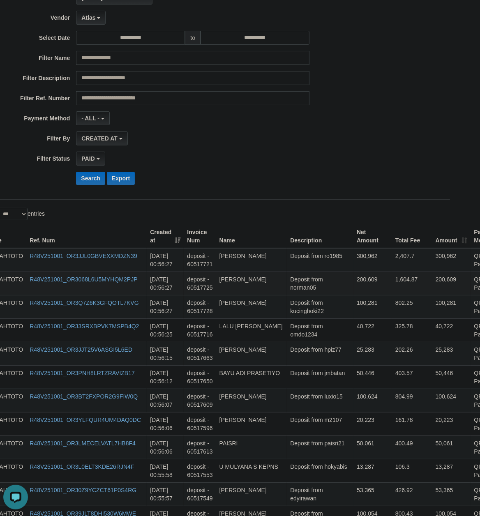
drag, startPoint x: 292, startPoint y: 410, endPoint x: 294, endPoint y: 285, distance: 124.2
click at [354, 402] on td "100,624" at bounding box center [373, 400] width 39 height 23
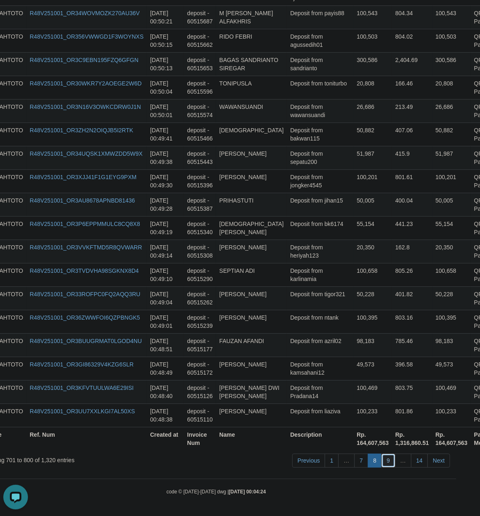
click at [385, 461] on link "9" at bounding box center [389, 461] width 14 height 14
click at [305, 347] on td "Deposit from azril02" at bounding box center [320, 344] width 67 height 23
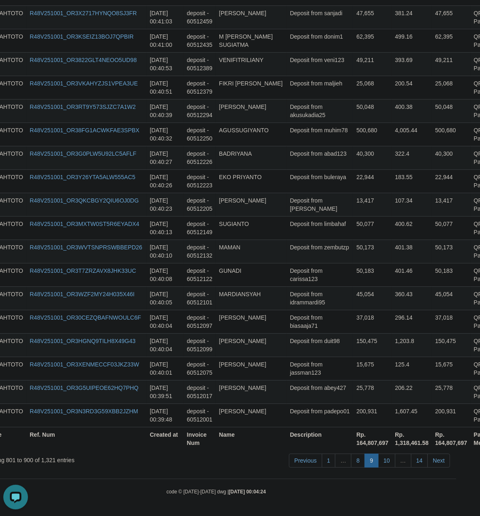
scroll to position [96, 24]
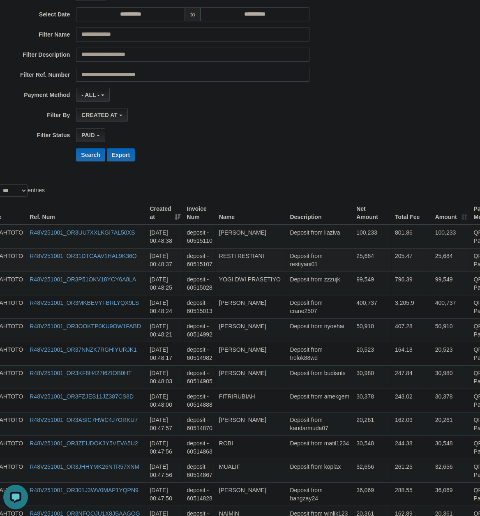
click at [289, 267] on td "Deposit from restiyani01" at bounding box center [320, 259] width 67 height 23
click at [312, 326] on td "Deposit from nyoehai" at bounding box center [320, 330] width 67 height 23
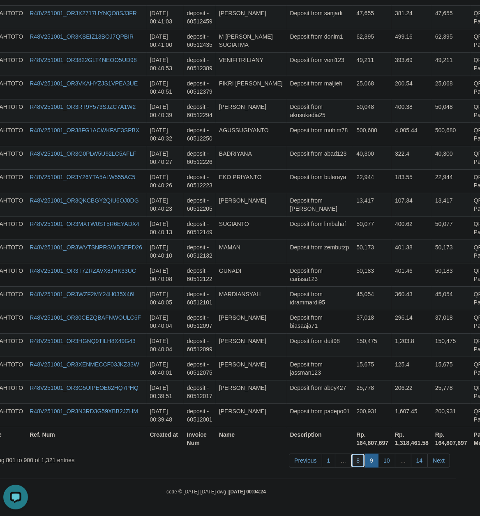
click at [354, 462] on link "8" at bounding box center [358, 461] width 14 height 14
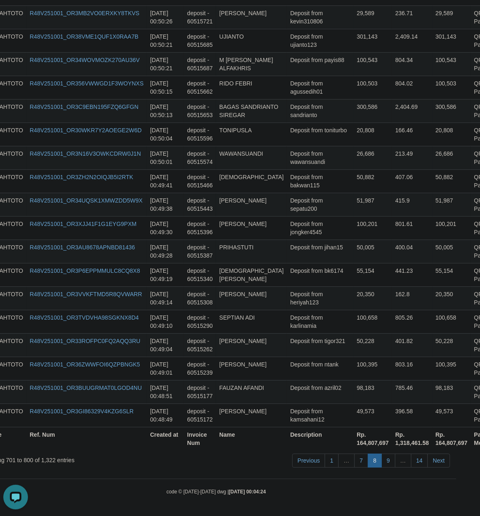
scroll to position [2282, 24]
drag, startPoint x: 352, startPoint y: 336, endPoint x: 336, endPoint y: 333, distance: 16.3
click at [354, 336] on td "50,228" at bounding box center [373, 344] width 39 height 23
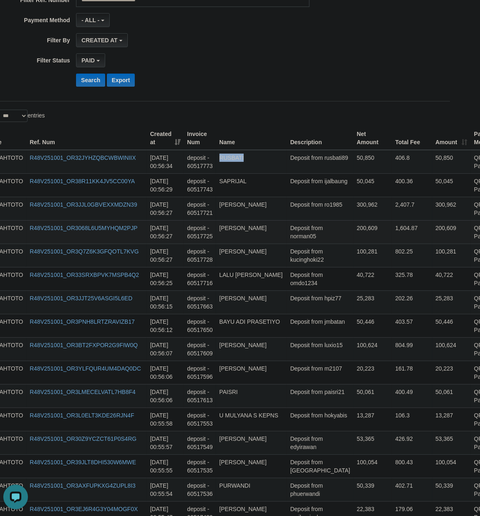
drag, startPoint x: 291, startPoint y: 257, endPoint x: 309, endPoint y: 232, distance: 30.3
click at [309, 233] on td "Deposit from norman05" at bounding box center [320, 231] width 67 height 23
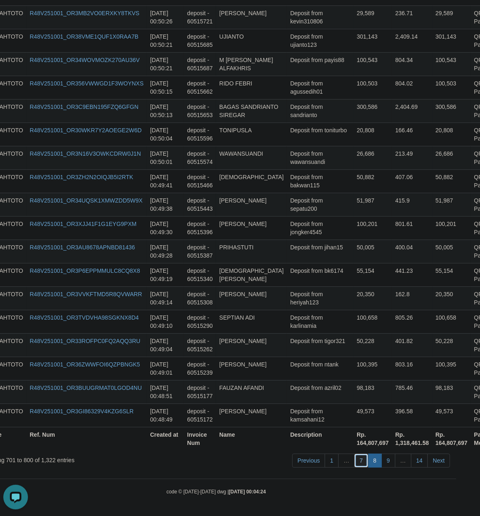
click at [358, 458] on link "7" at bounding box center [361, 461] width 14 height 14
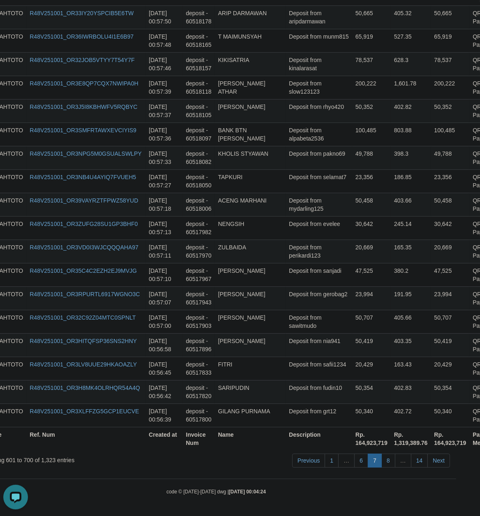
scroll to position [2258, 24]
click at [389, 464] on link "8" at bounding box center [389, 461] width 14 height 14
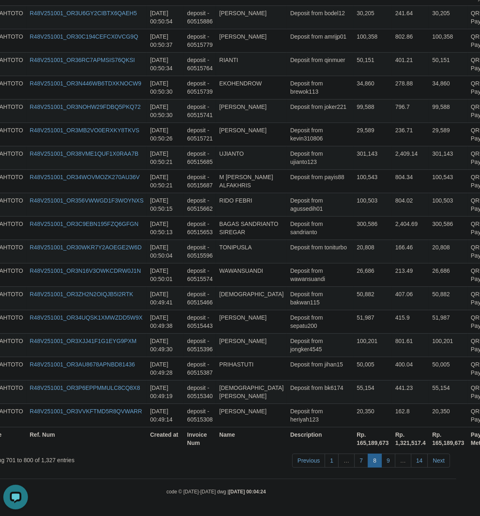
scroll to position [2282, 24]
click at [354, 240] on td "20,808" at bounding box center [373, 251] width 39 height 23
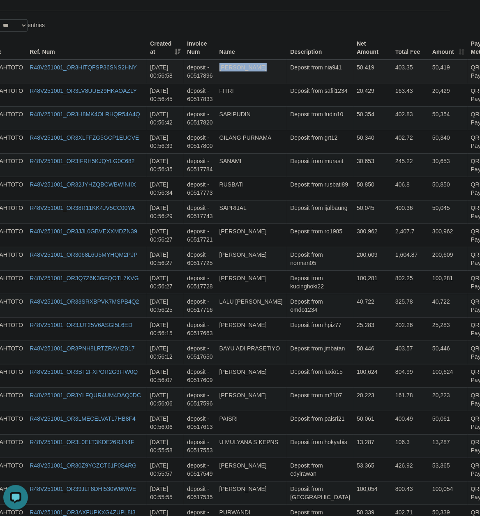
drag, startPoint x: 282, startPoint y: 257, endPoint x: 291, endPoint y: 82, distance: 175.0
click at [354, 335] on td "25,283" at bounding box center [373, 328] width 39 height 23
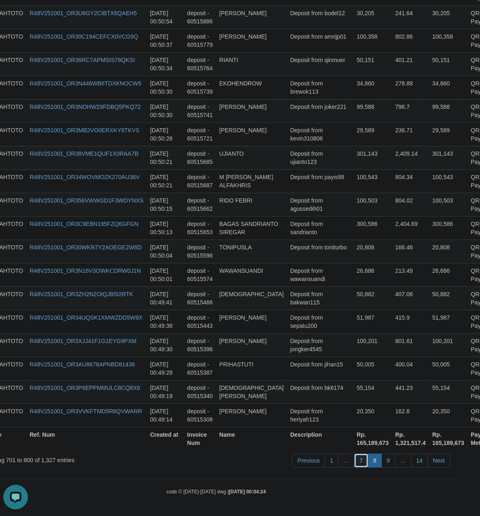
click at [362, 458] on link "7" at bounding box center [361, 461] width 14 height 14
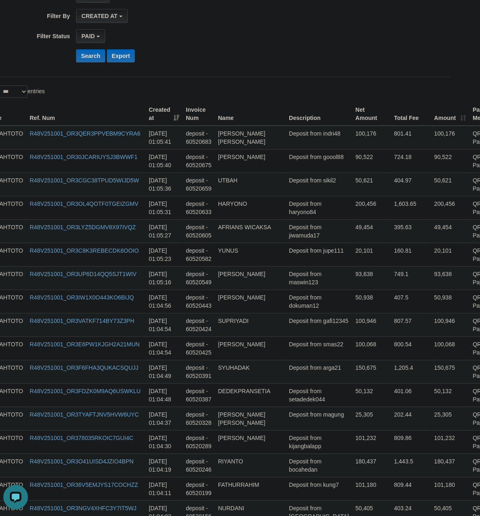
scroll to position [55, 24]
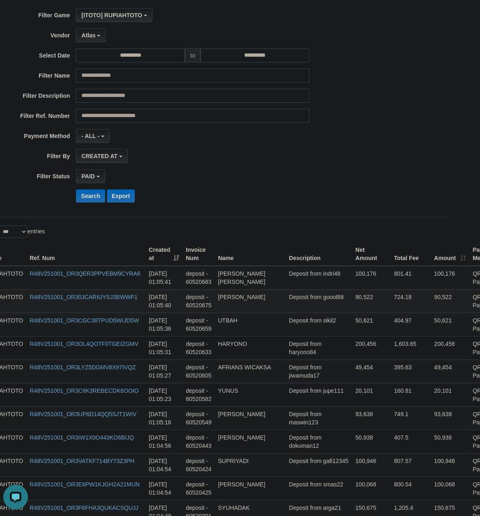
drag, startPoint x: 296, startPoint y: 412, endPoint x: 305, endPoint y: 305, distance: 107.6
click at [300, 399] on td "Deposit from jupe111" at bounding box center [319, 394] width 67 height 23
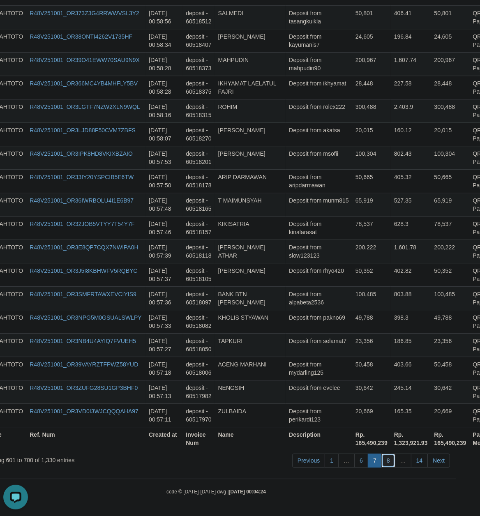
click at [383, 462] on link "8" at bounding box center [389, 461] width 14 height 14
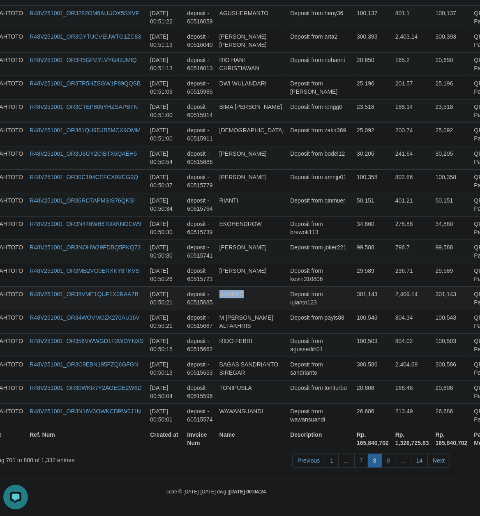
click at [287, 296] on td "Deposit from ujianto123" at bounding box center [320, 298] width 67 height 23
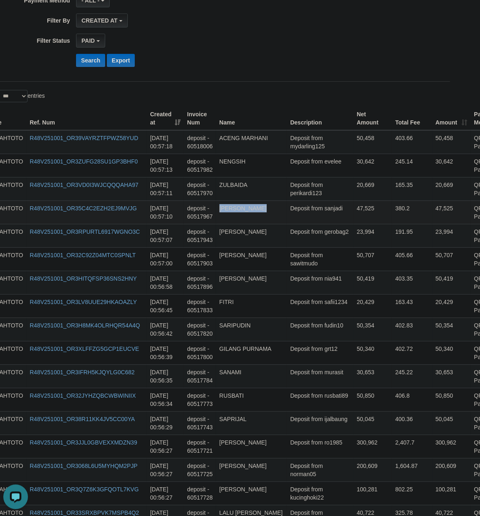
drag, startPoint x: 286, startPoint y: 256, endPoint x: 5, endPoint y: 243, distance: 281.6
click at [306, 361] on td "Deposit from grt12" at bounding box center [320, 353] width 67 height 23
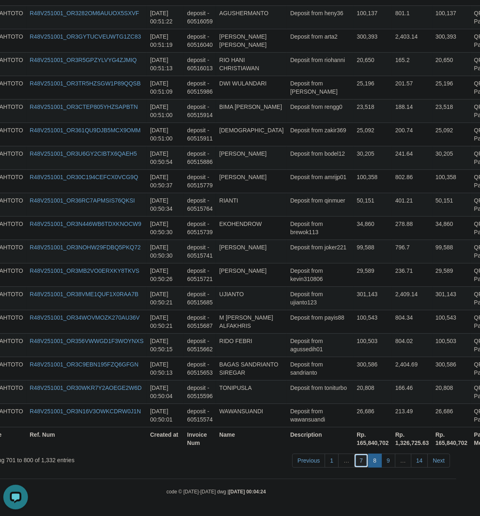
drag, startPoint x: 359, startPoint y: 459, endPoint x: 78, endPoint y: 462, distance: 281.7
click at [358, 459] on link "7" at bounding box center [361, 461] width 14 height 14
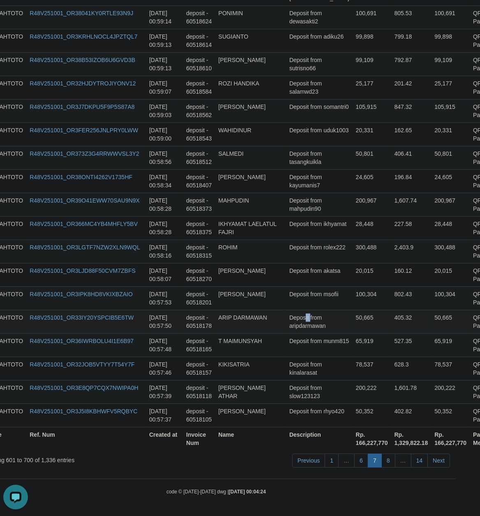
click at [298, 315] on td "Deposit from aripdarmawan" at bounding box center [319, 321] width 67 height 23
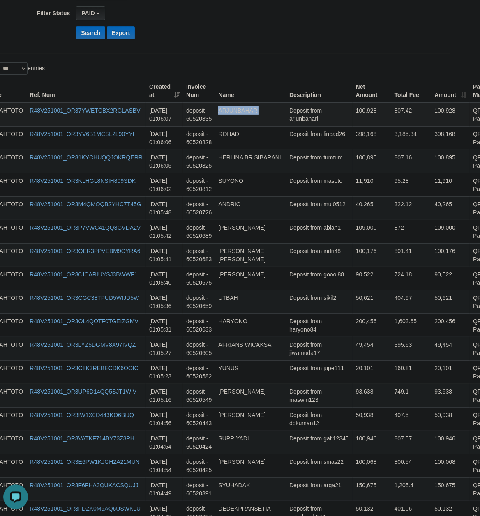
drag, startPoint x: 287, startPoint y: 255, endPoint x: 303, endPoint y: 125, distance: 131.8
click at [353, 405] on td "93,638" at bounding box center [372, 395] width 39 height 23
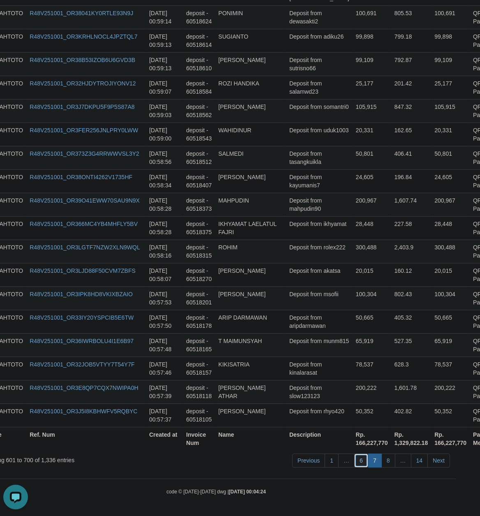
click at [359, 462] on link "6" at bounding box center [361, 461] width 14 height 14
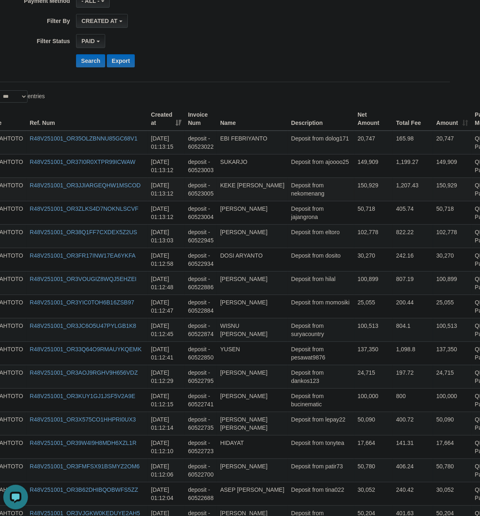
scroll to position [189, 24]
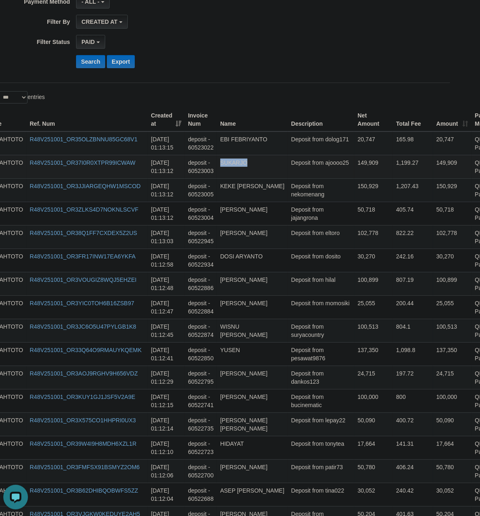
drag, startPoint x: 308, startPoint y: 414, endPoint x: 308, endPoint y: 164, distance: 249.2
click at [306, 150] on td "Deposit from dolog171" at bounding box center [321, 144] width 67 height 24
click at [312, 371] on td "Deposit from dankos123" at bounding box center [321, 377] width 67 height 23
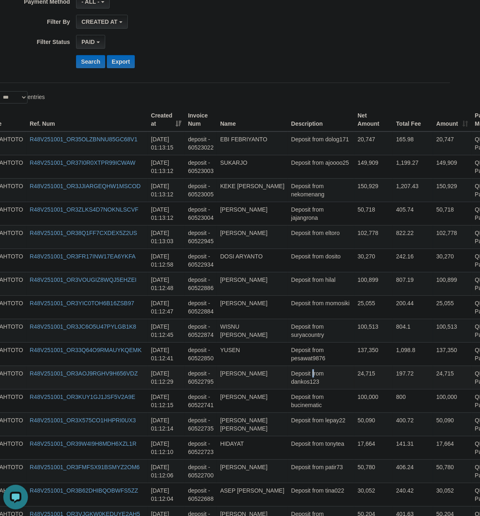
scroll to position [2258, 24]
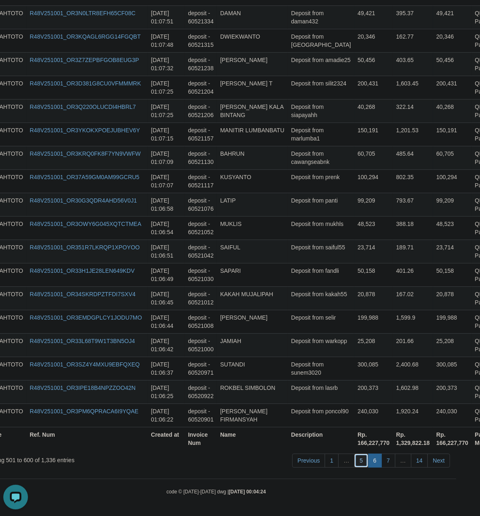
click at [360, 464] on link "5" at bounding box center [361, 461] width 14 height 14
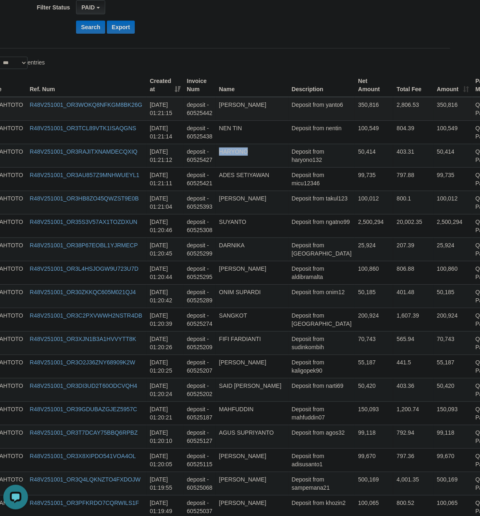
scroll to position [143, 24]
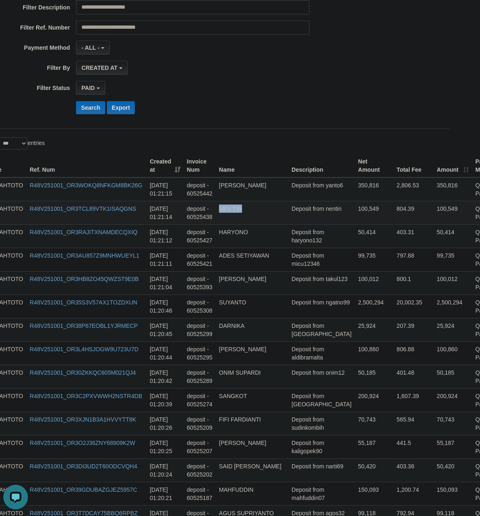
drag, startPoint x: 299, startPoint y: 417, endPoint x: 307, endPoint y: 219, distance: 197.5
click at [302, 195] on td "Deposit from yanto6" at bounding box center [322, 190] width 67 height 24
click at [329, 365] on td "Deposit from aldibramalta" at bounding box center [322, 353] width 67 height 23
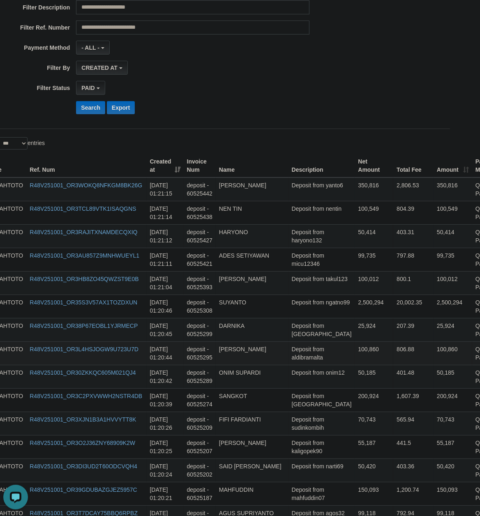
scroll to position [2258, 24]
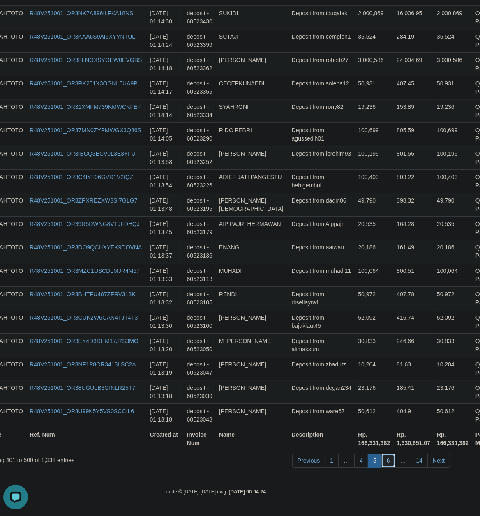
click at [387, 462] on link "6" at bounding box center [389, 461] width 14 height 14
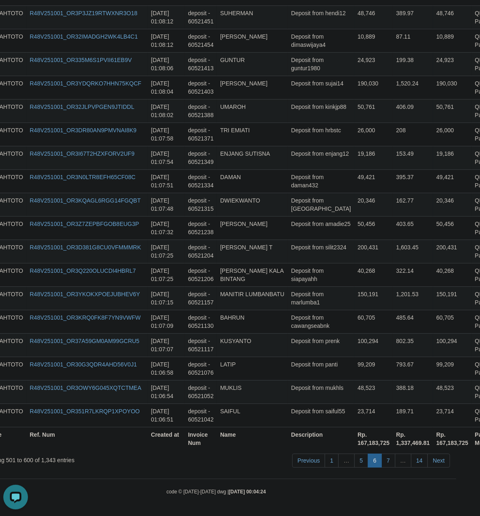
click at [294, 345] on td "Deposit from prenk" at bounding box center [321, 344] width 67 height 23
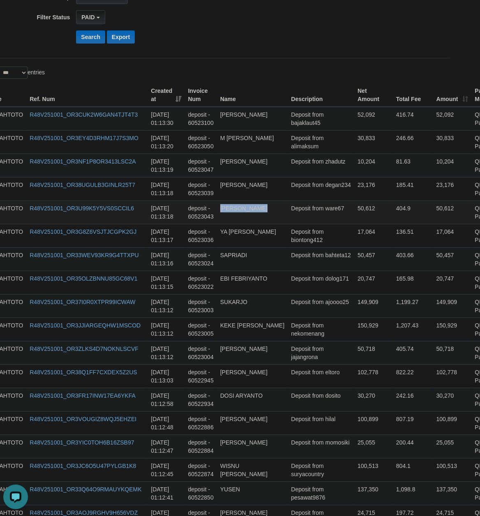
drag, startPoint x: 298, startPoint y: 261, endPoint x: 312, endPoint y: 213, distance: 49.8
click at [354, 375] on td "102,778" at bounding box center [373, 376] width 39 height 23
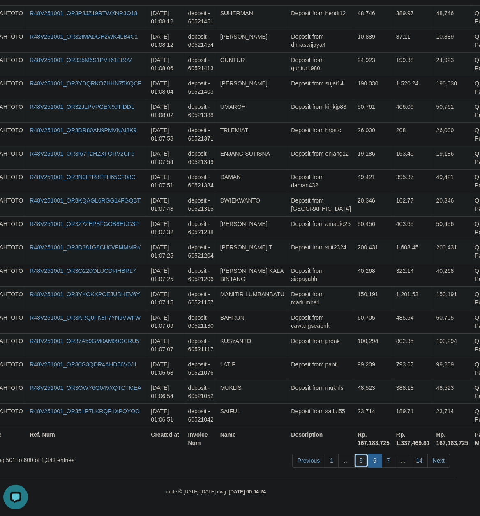
click at [359, 457] on link "5" at bounding box center [361, 461] width 14 height 14
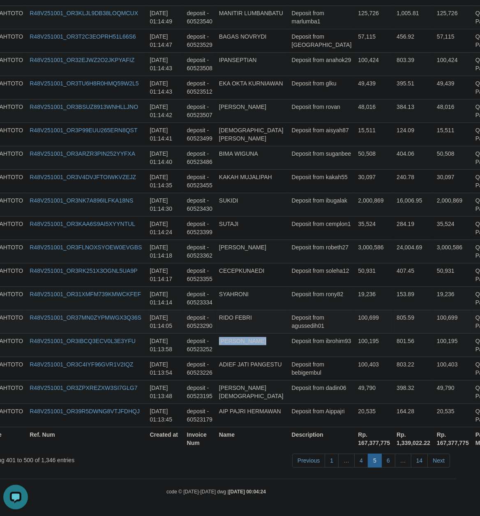
drag, startPoint x: 292, startPoint y: 337, endPoint x: 308, endPoint y: 332, distance: 17.3
click at [293, 335] on td "Deposit from ibrohim93" at bounding box center [322, 344] width 67 height 23
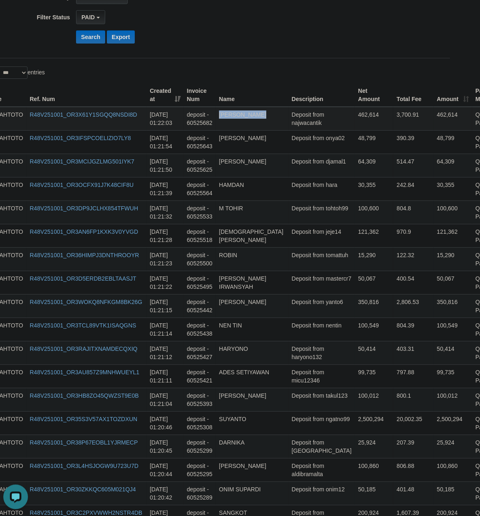
drag, startPoint x: 297, startPoint y: 265, endPoint x: 310, endPoint y: 125, distance: 140.8
click at [318, 217] on td "Deposit from tohtoh99" at bounding box center [322, 212] width 67 height 23
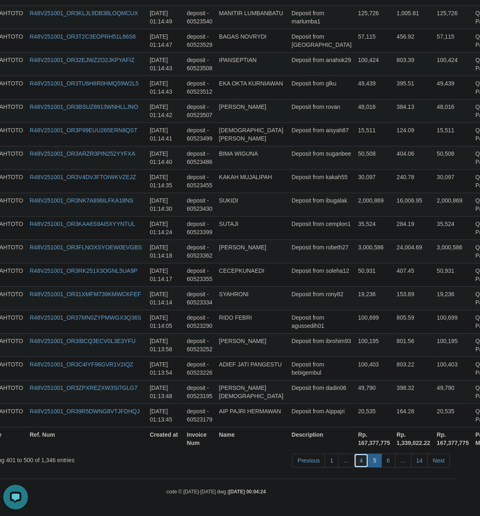
click at [363, 458] on link "4" at bounding box center [361, 461] width 14 height 14
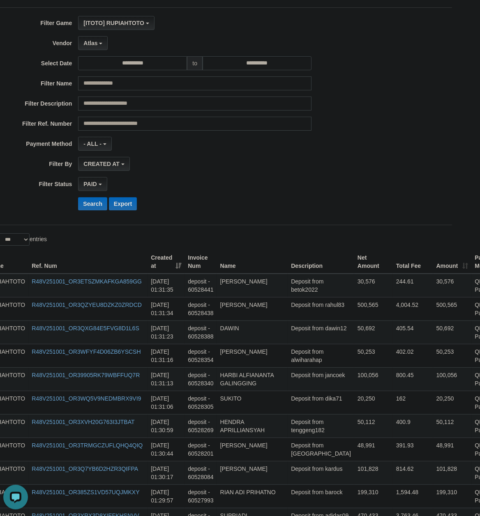
scroll to position [0, 22]
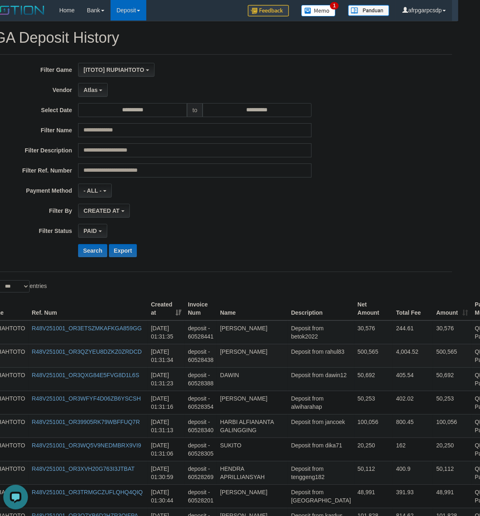
drag, startPoint x: 285, startPoint y: 416, endPoint x: 294, endPoint y: 359, distance: 57.0
click at [288, 339] on td "Deposit from betok2022" at bounding box center [321, 333] width 67 height 24
click at [288, 410] on td "Deposit from alwiharahap" at bounding box center [321, 402] width 67 height 23
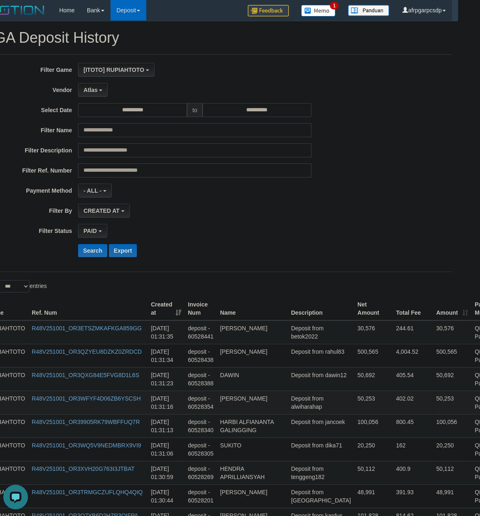
scroll to position [2340, 22]
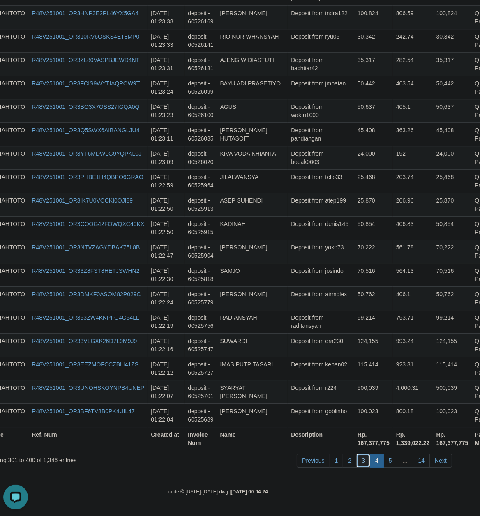
click at [366, 463] on link "3" at bounding box center [363, 461] width 14 height 14
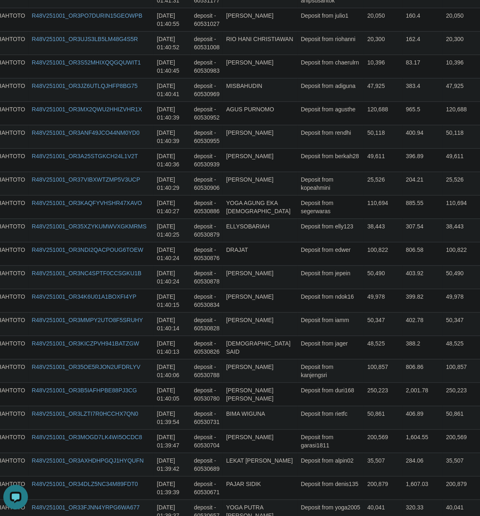
scroll to position [0, 22]
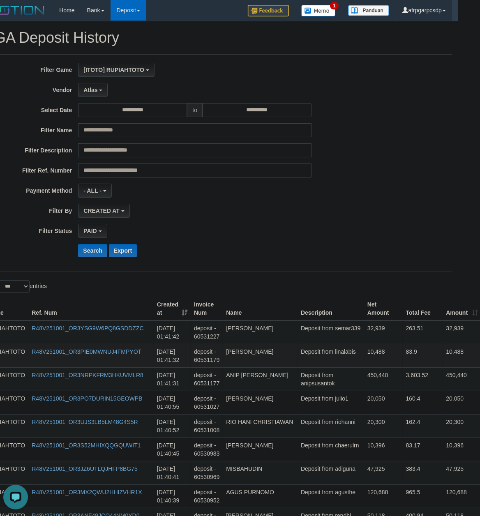
drag, startPoint x: 318, startPoint y: 419, endPoint x: 315, endPoint y: 356, distance: 62.2
click at [304, 394] on td "Deposit from julio1" at bounding box center [331, 402] width 67 height 23
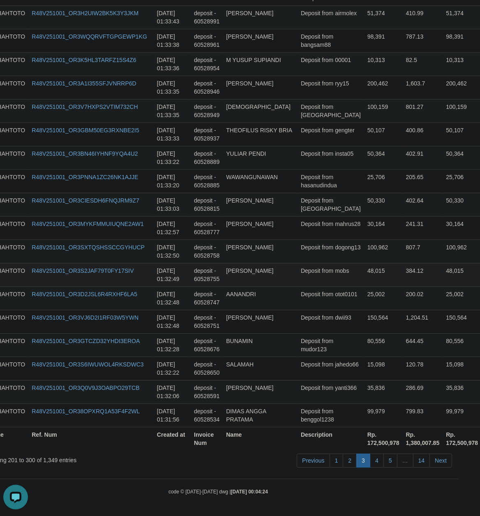
click at [314, 278] on td "Deposit from mobs" at bounding box center [331, 274] width 67 height 23
click at [378, 458] on link "4" at bounding box center [377, 461] width 14 height 14
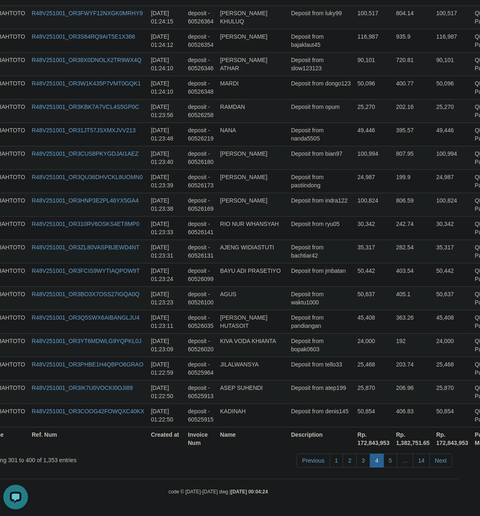
scroll to position [238, 22]
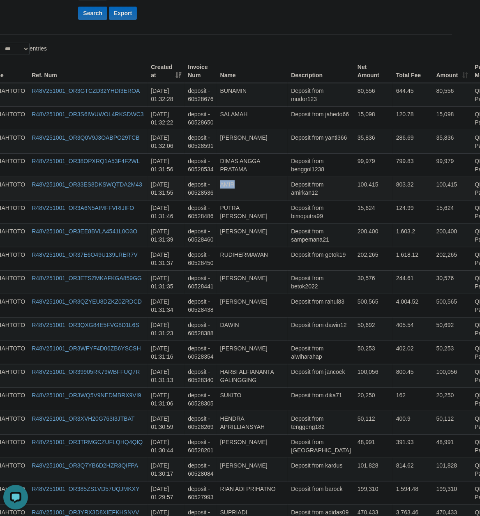
drag, startPoint x: 295, startPoint y: 225, endPoint x: 301, endPoint y: 192, distance: 33.8
click at [308, 435] on td "Deposit from tenggeng182" at bounding box center [321, 422] width 67 height 23
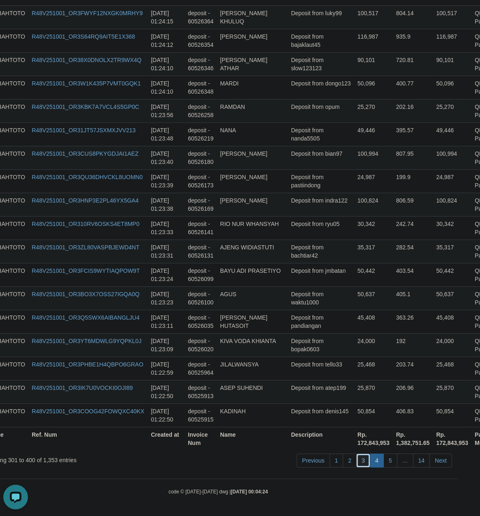
drag, startPoint x: 362, startPoint y: 457, endPoint x: 64, endPoint y: 470, distance: 297.9
click at [358, 457] on link "3" at bounding box center [363, 461] width 14 height 14
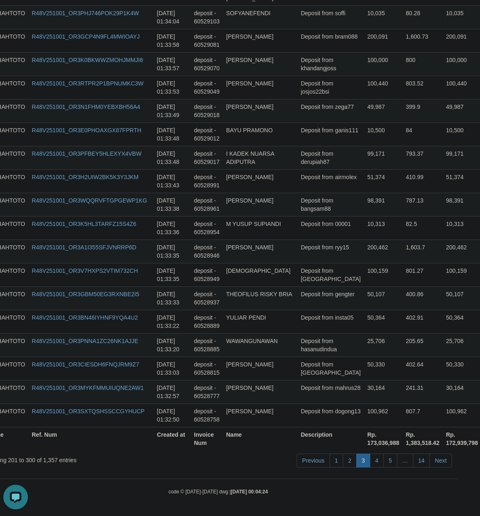
scroll to position [2258, 22]
drag, startPoint x: 244, startPoint y: 352, endPoint x: 261, endPoint y: 346, distance: 18.5
click at [248, 352] on td "WAWANGUNAWAN" at bounding box center [260, 344] width 75 height 23
click at [305, 231] on td "Deposit from 00001" at bounding box center [331, 227] width 67 height 23
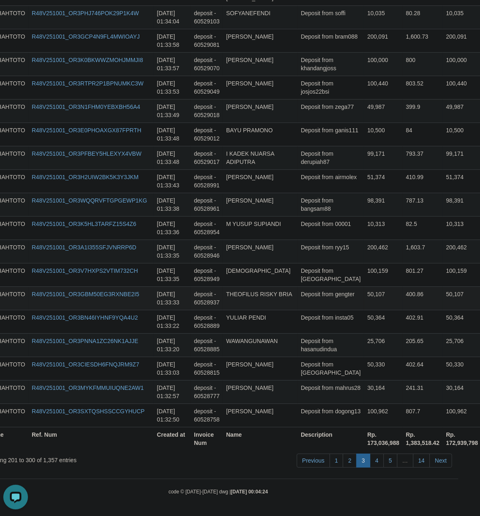
click at [328, 303] on td "Deposit from gengter" at bounding box center [331, 298] width 67 height 23
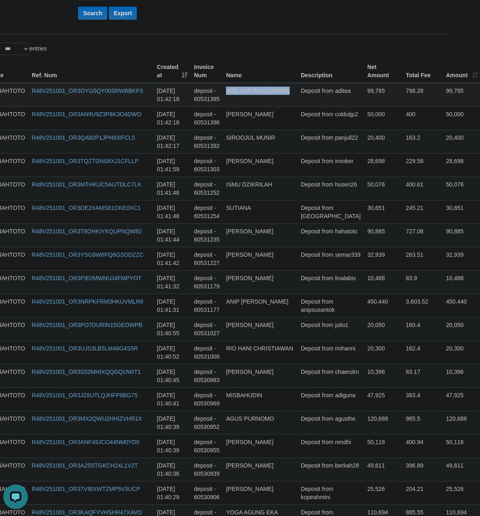
drag, startPoint x: 313, startPoint y: 262, endPoint x: 316, endPoint y: 98, distance: 163.3
click at [324, 177] on td "Deposit from invoker" at bounding box center [331, 165] width 67 height 23
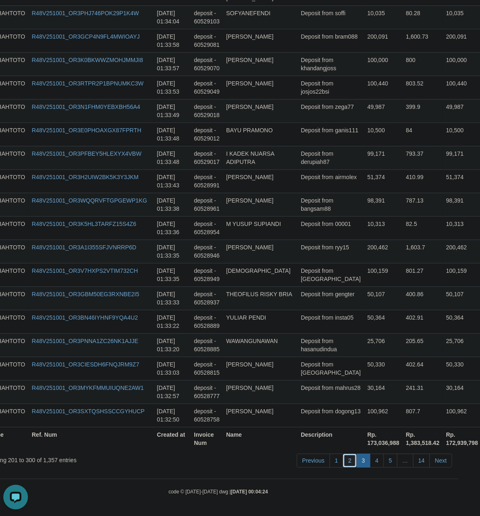
click at [350, 456] on link "2" at bounding box center [350, 461] width 14 height 14
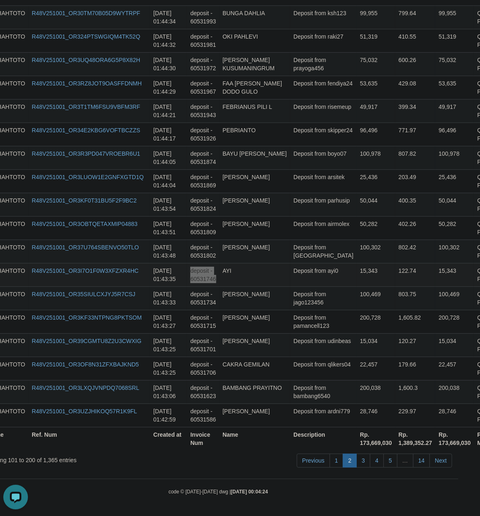
click at [244, 267] on td "AYI" at bounding box center [255, 274] width 71 height 23
click at [360, 463] on link "3" at bounding box center [363, 461] width 14 height 14
click at [317, 276] on td "Deposit from ayi0" at bounding box center [323, 274] width 67 height 23
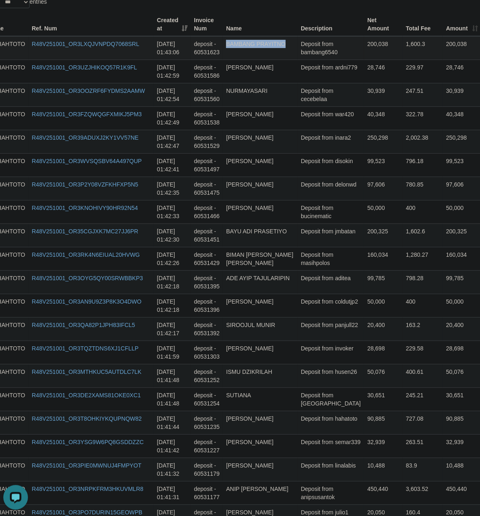
drag, startPoint x: 305, startPoint y: 259, endPoint x: 307, endPoint y: 61, distance: 198.2
click at [332, 411] on td "Deposit from [GEOGRAPHIC_DATA]" at bounding box center [331, 398] width 67 height 23
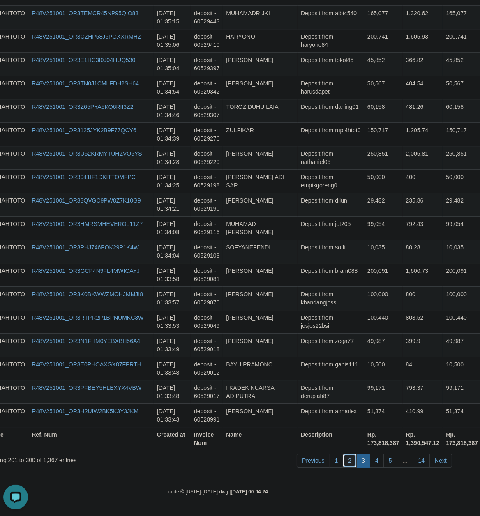
click at [347, 458] on link "2" at bounding box center [350, 461] width 14 height 14
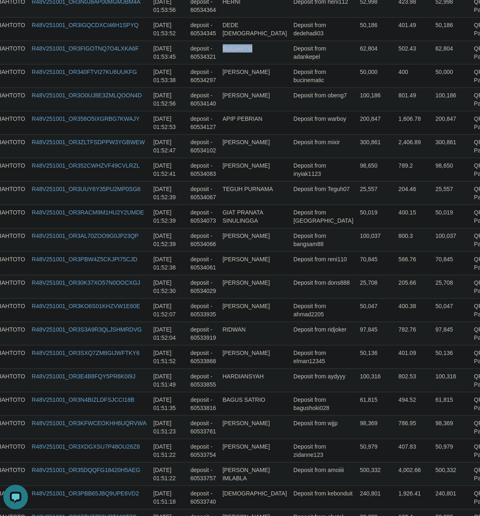
drag, startPoint x: 293, startPoint y: 408, endPoint x: 330, endPoint y: -11, distance: 420.7
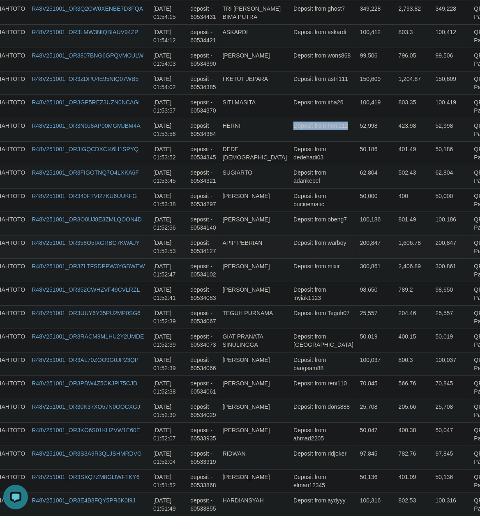
scroll to position [287, 22]
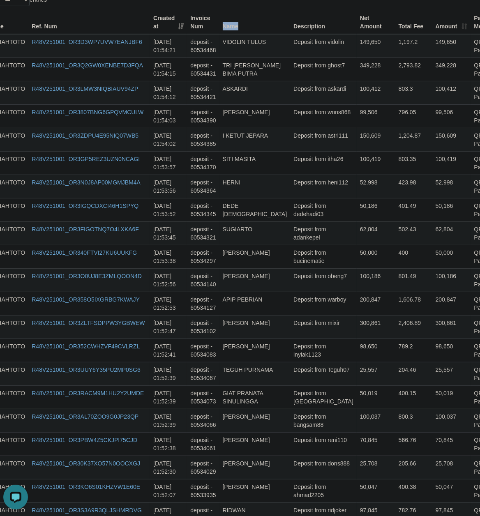
drag, startPoint x: 302, startPoint y: 191, endPoint x: 310, endPoint y: 21, distance: 170.4
click at [290, 276] on td "Deposit from obeng7" at bounding box center [323, 279] width 67 height 23
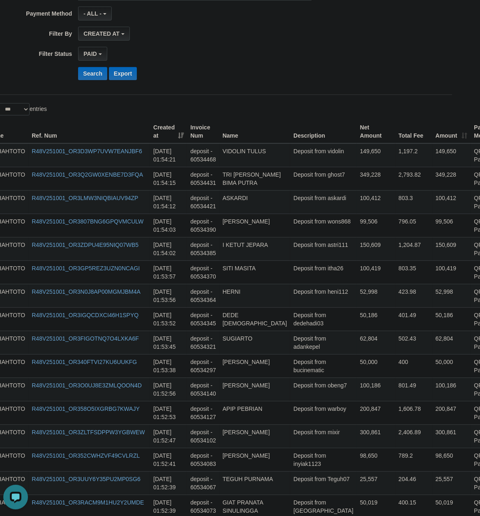
scroll to position [0, 22]
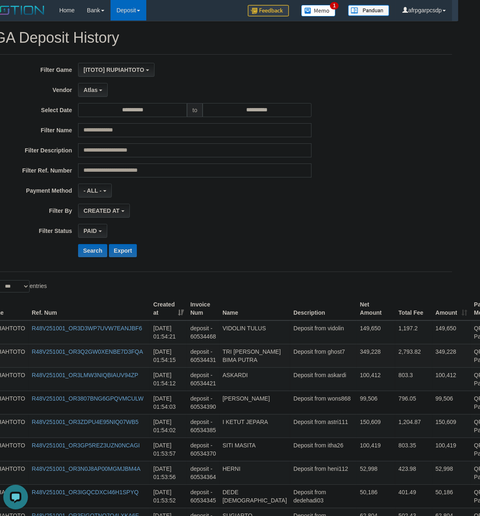
drag, startPoint x: 294, startPoint y: 416, endPoint x: 296, endPoint y: 369, distance: 46.9
click at [295, 340] on td "Deposit from vidolin" at bounding box center [323, 333] width 67 height 24
click at [310, 412] on td "Deposit from wons868" at bounding box center [323, 402] width 67 height 23
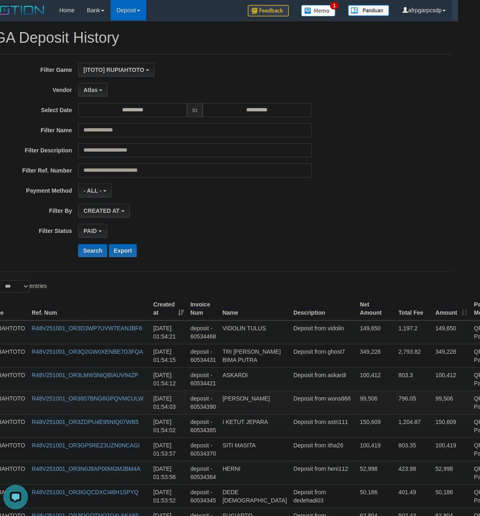
scroll to position [2282, 22]
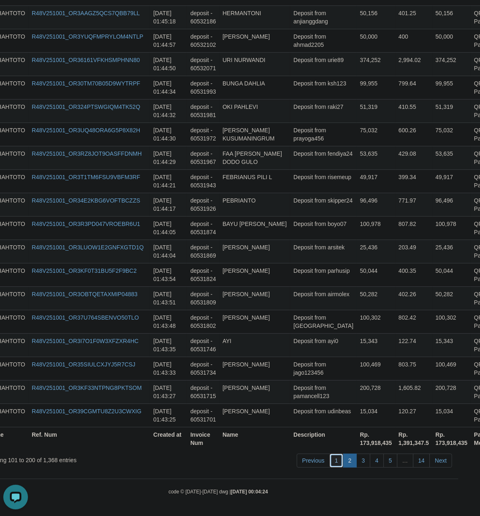
click at [332, 462] on link "1" at bounding box center [337, 461] width 14 height 14
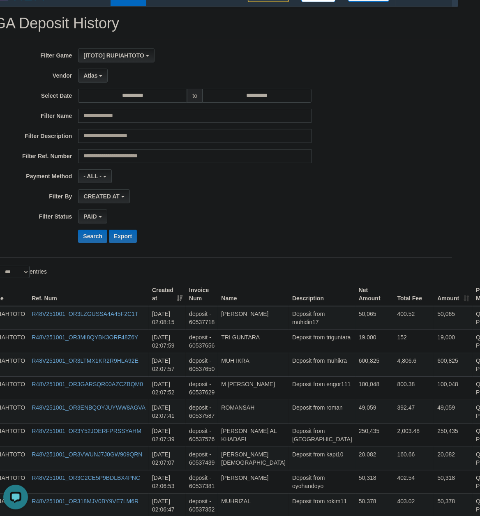
scroll to position [0, 22]
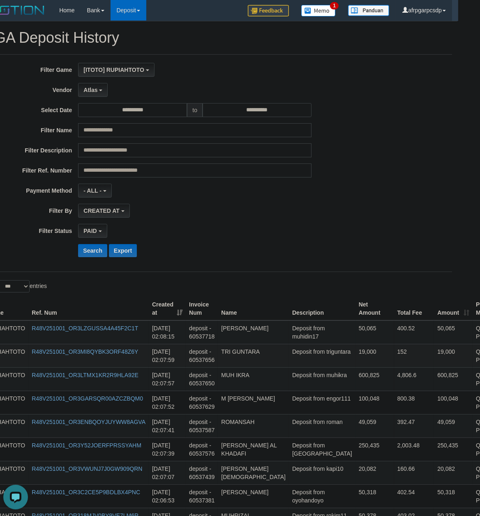
drag, startPoint x: 308, startPoint y: 419, endPoint x: 312, endPoint y: 348, distance: 71.3
click at [301, 362] on td "Deposit from triguntara" at bounding box center [322, 355] width 67 height 23
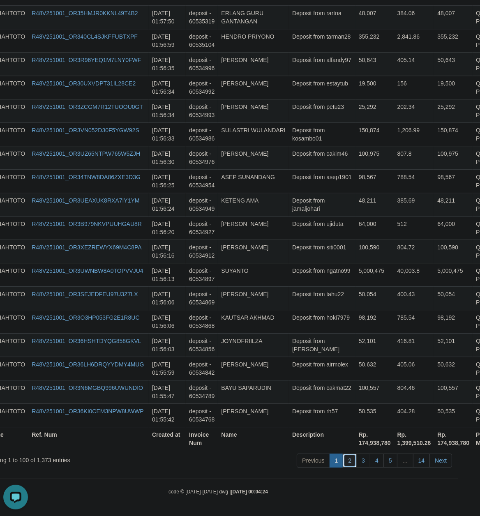
click at [349, 463] on link "2" at bounding box center [350, 461] width 14 height 14
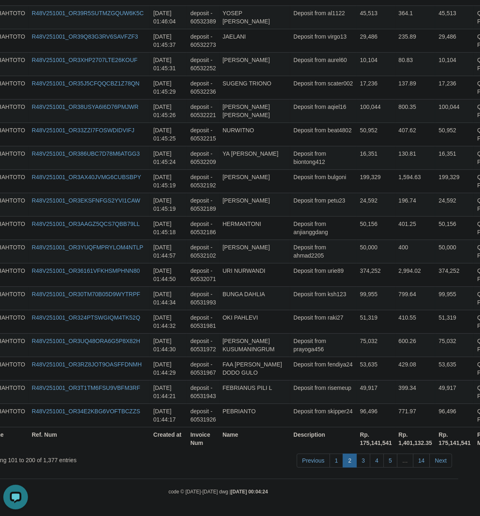
scroll to position [266, 22]
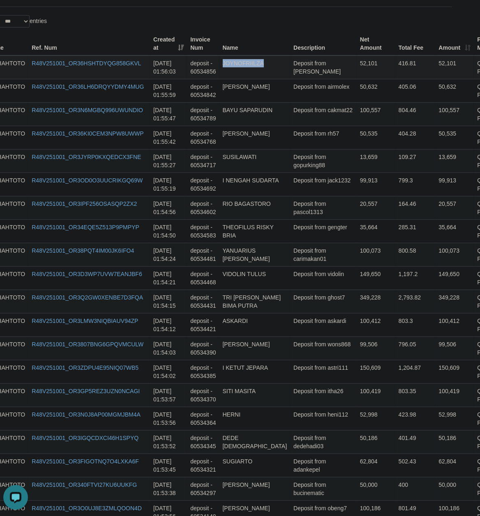
drag, startPoint x: 291, startPoint y: 260, endPoint x: 288, endPoint y: 66, distance: 194.5
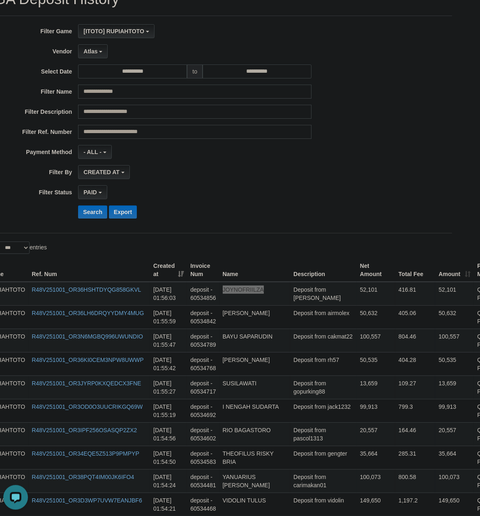
scroll to position [0, 22]
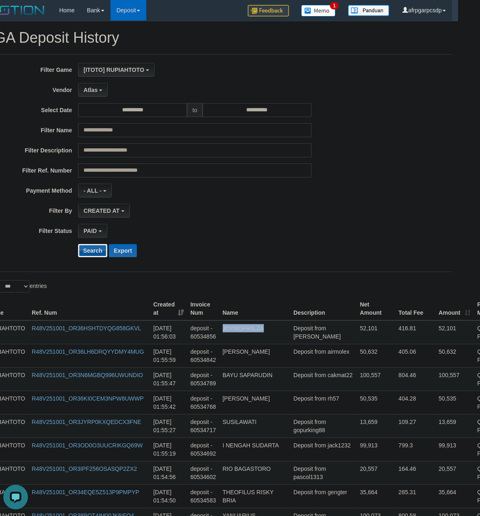
click at [88, 252] on button "Search" at bounding box center [92, 250] width 29 height 13
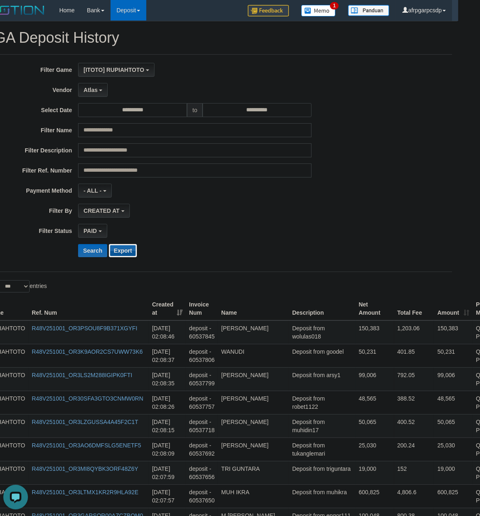
click at [128, 255] on button "Export" at bounding box center [123, 250] width 28 height 13
click at [94, 255] on button "Search" at bounding box center [92, 250] width 29 height 13
click at [115, 249] on button "Export" at bounding box center [123, 250] width 28 height 13
click at [394, 433] on td "400.52" at bounding box center [414, 425] width 40 height 23
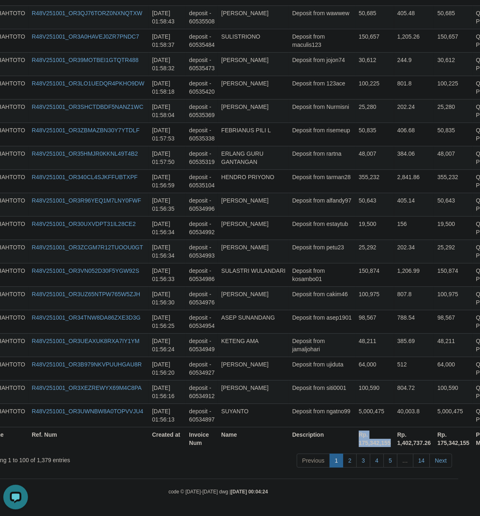
drag, startPoint x: 331, startPoint y: 443, endPoint x: 368, endPoint y: 446, distance: 36.3
click at [368, 446] on tr "Game Ref. Num Created at Invoice Num Name Description Rp. 175,342,155 Rp. 1,402…" at bounding box center [255, 438] width 543 height 23
click at [368, 445] on th "Rp. 175,342,155" at bounding box center [375, 438] width 39 height 23
drag, startPoint x: 366, startPoint y: 444, endPoint x: 334, endPoint y: 442, distance: 31.7
click at [356, 442] on th "Rp. 175,342,155" at bounding box center [375, 438] width 39 height 23
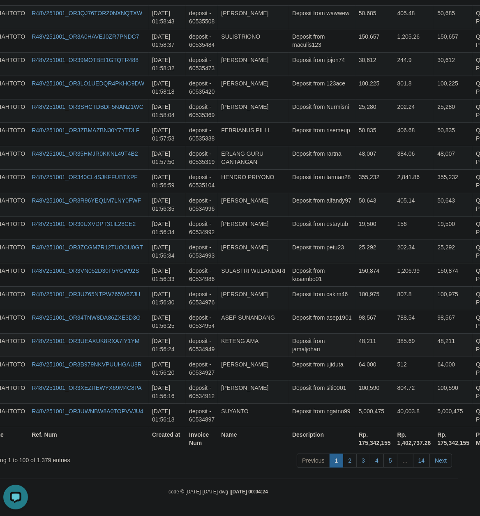
drag, startPoint x: 297, startPoint y: 339, endPoint x: 338, endPoint y: 343, distance: 41.7
click at [299, 339] on td "Deposit from jamaljohari" at bounding box center [322, 344] width 67 height 23
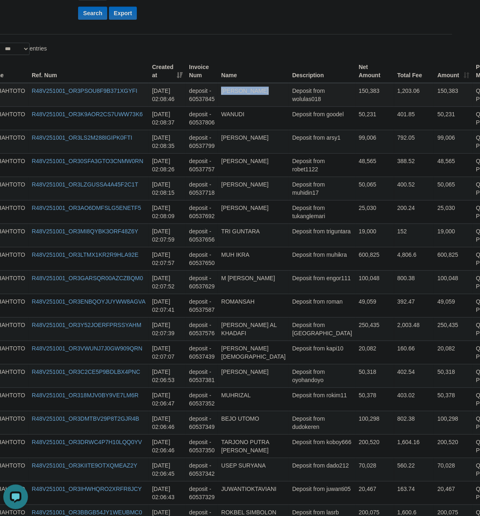
drag, startPoint x: 305, startPoint y: 266, endPoint x: 306, endPoint y: 103, distance: 162.4
drag, startPoint x: 151, startPoint y: 105, endPoint x: 173, endPoint y: 107, distance: 22.3
click at [173, 107] on td "[DATE] 02:08:46" at bounding box center [167, 95] width 37 height 24
